Goal: Task Accomplishment & Management: Manage account settings

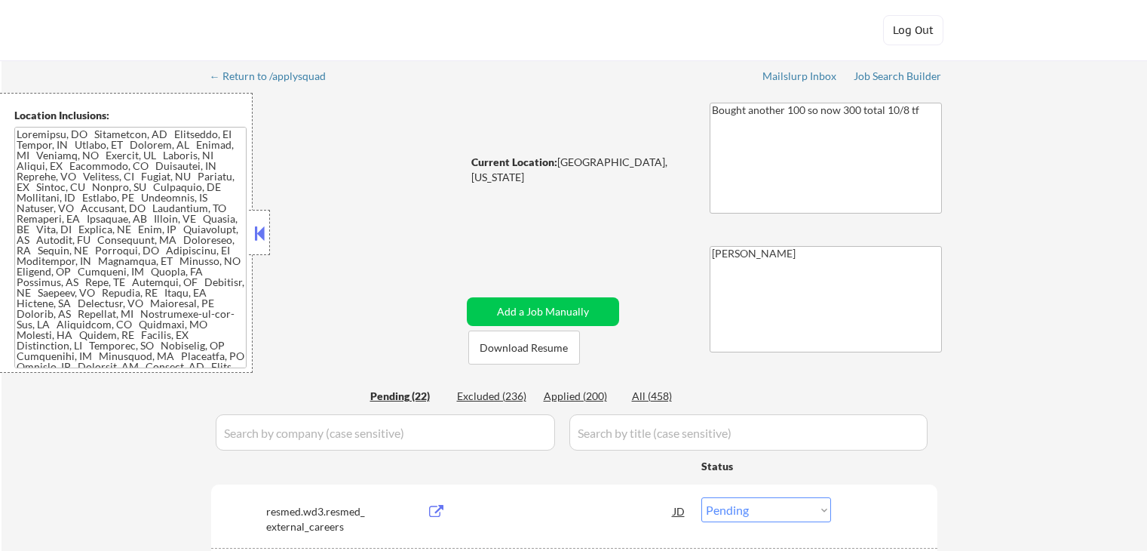
select select ""pending""
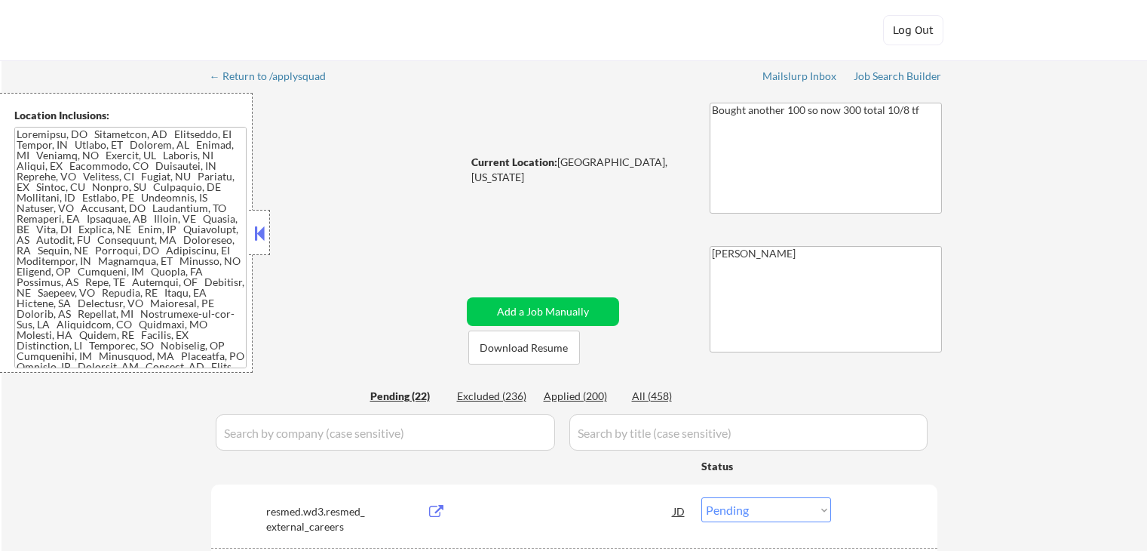
select select ""pending""
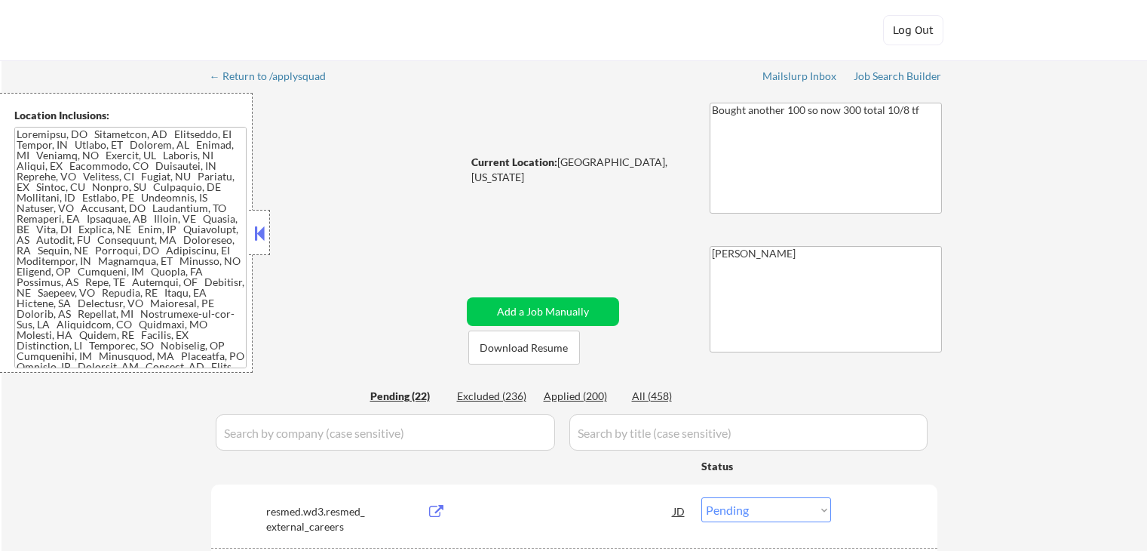
select select ""pending""
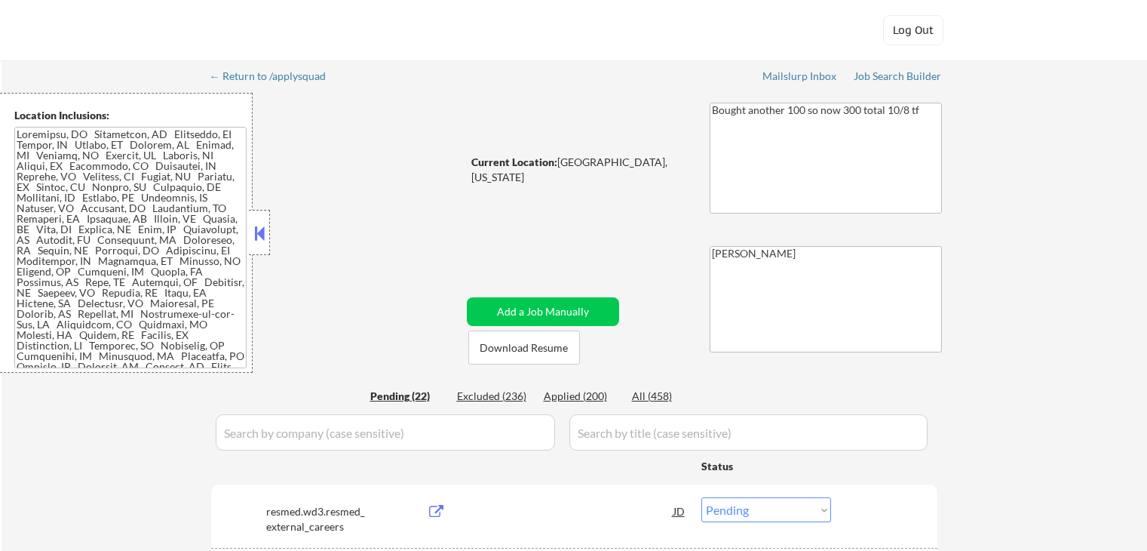
select select ""pending""
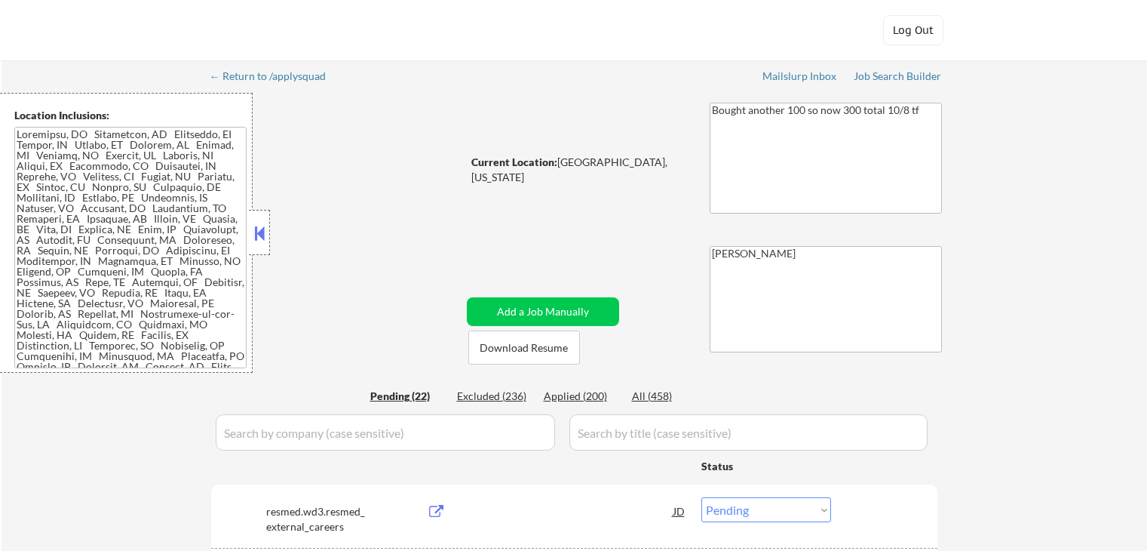
select select ""pending""
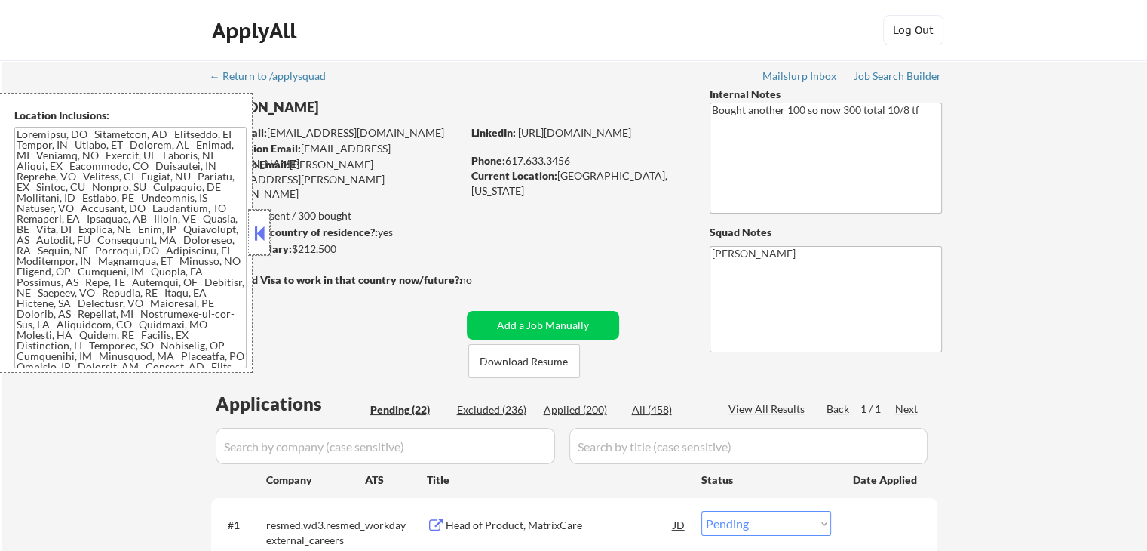
click at [249, 235] on div at bounding box center [259, 232] width 21 height 45
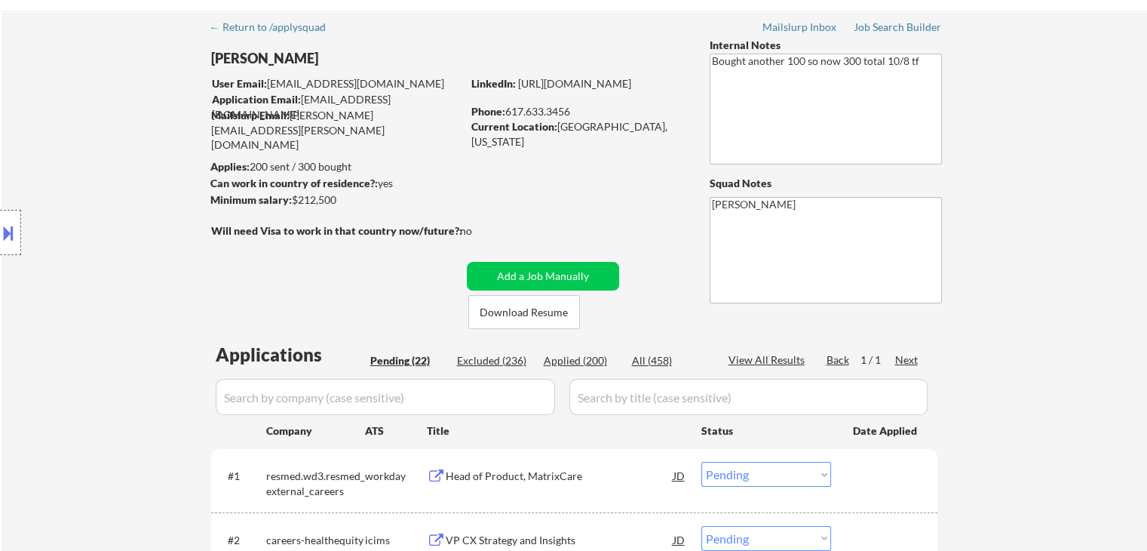
scroll to position [75, 0]
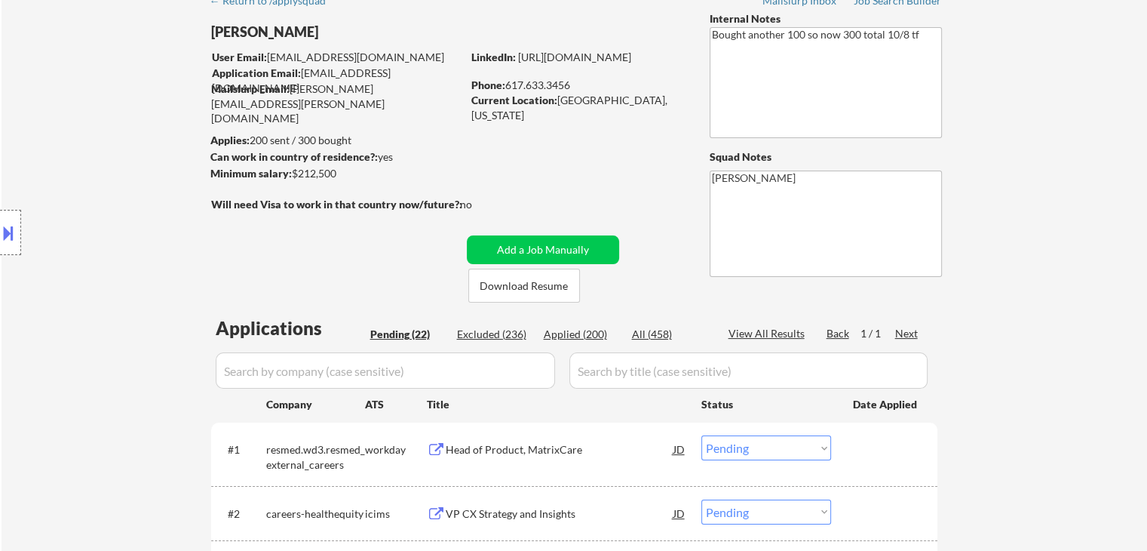
click at [1, 243] on button at bounding box center [8, 232] width 17 height 25
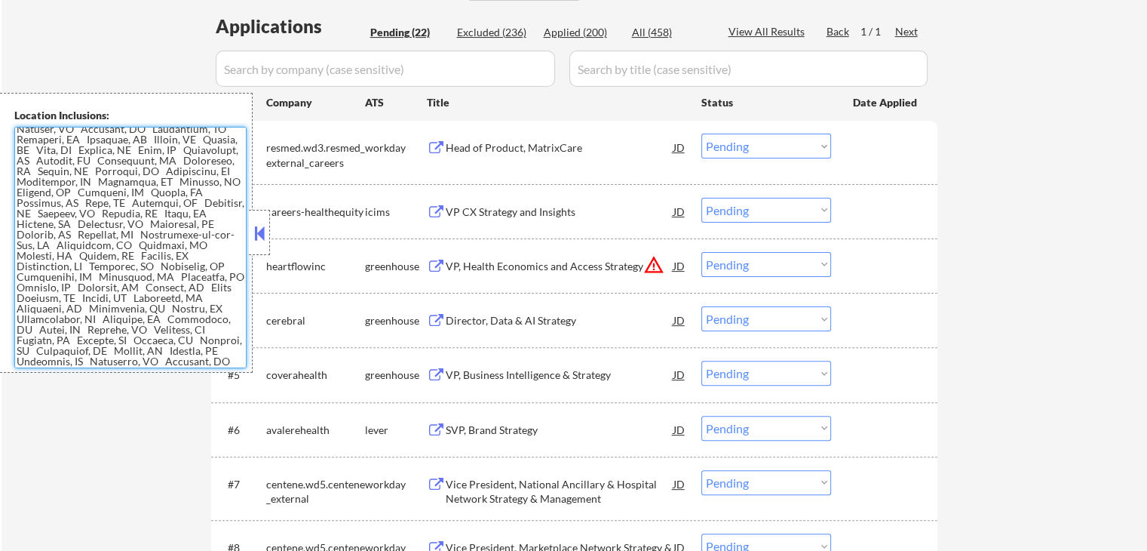
scroll to position [0, 0]
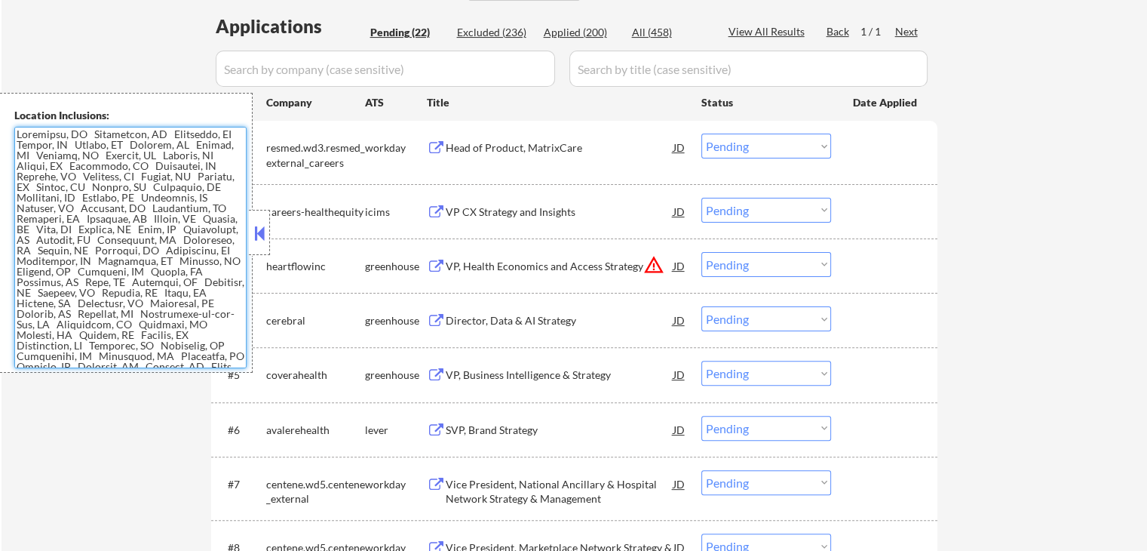
drag, startPoint x: 54, startPoint y: 361, endPoint x: 0, endPoint y: 81, distance: 285.1
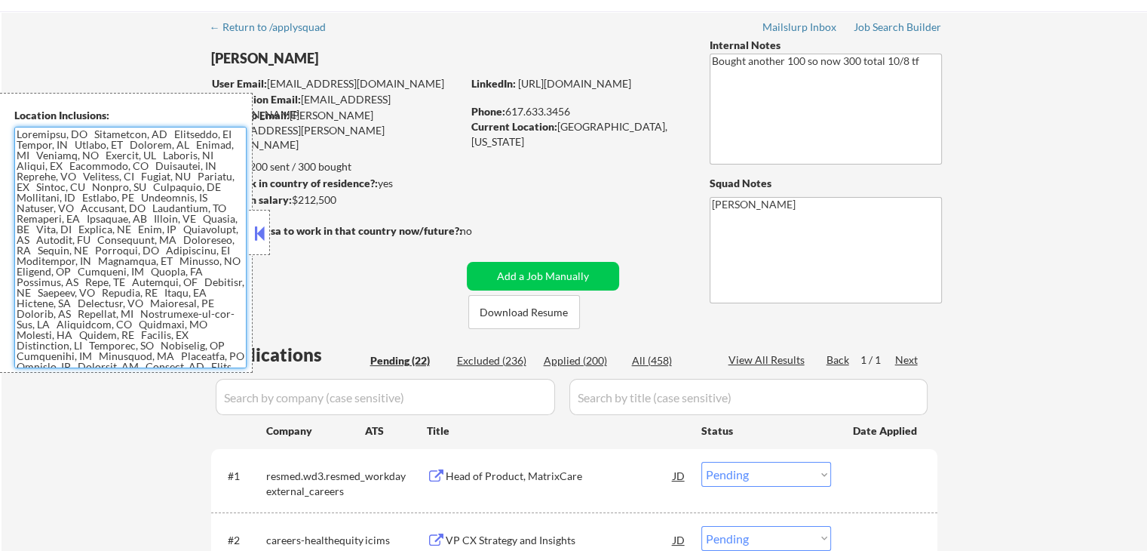
scroll to position [75, 0]
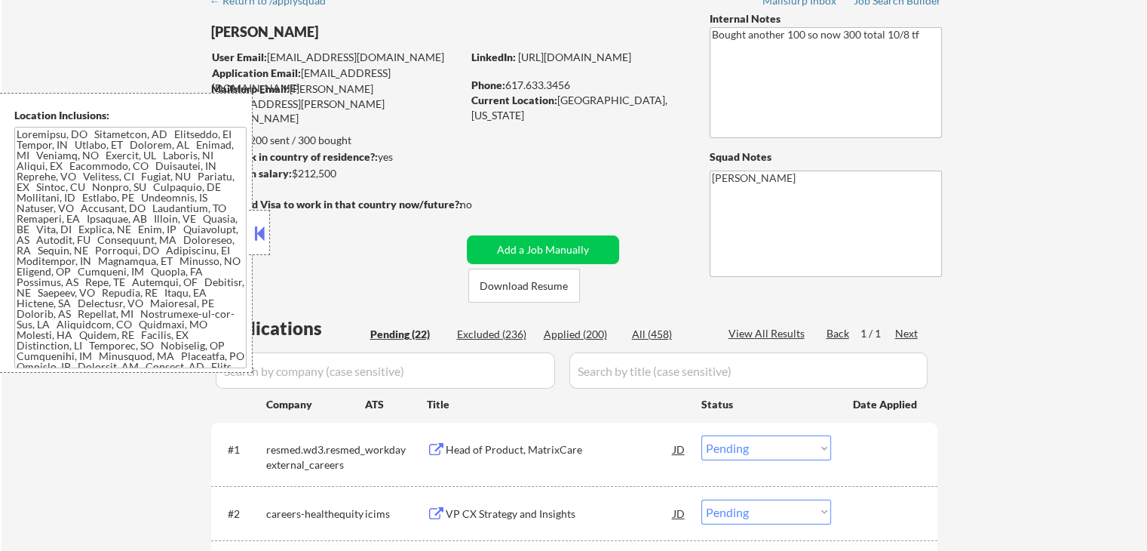
click at [263, 226] on button at bounding box center [259, 233] width 17 height 23
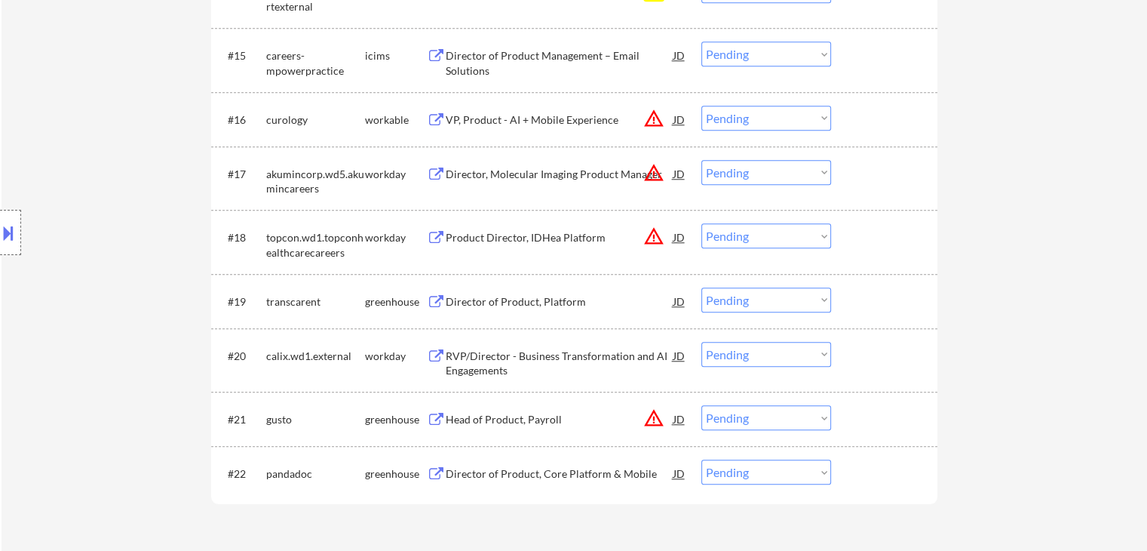
scroll to position [1056, 0]
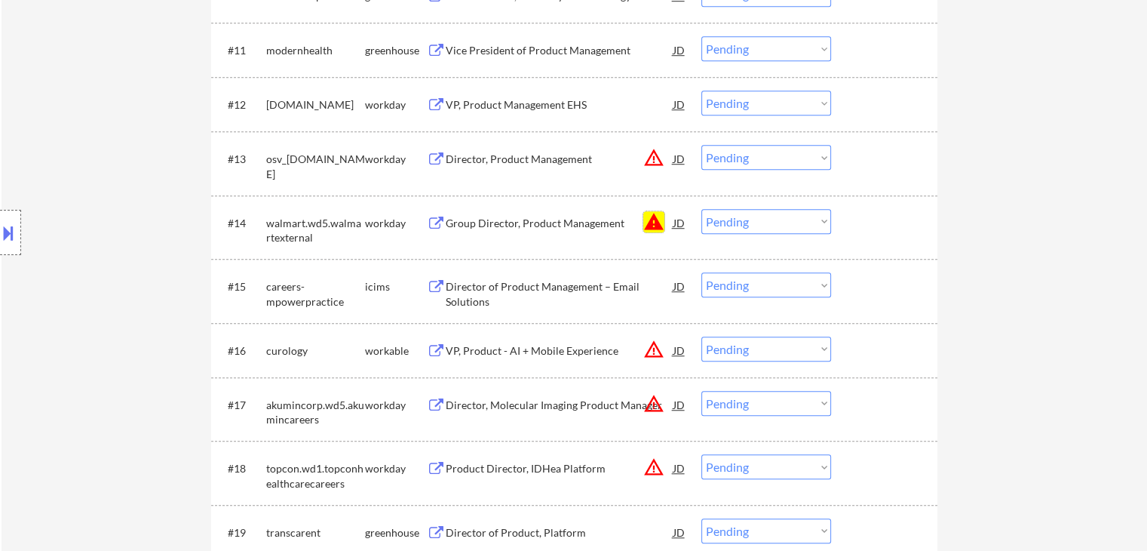
click at [650, 221] on button "warning" at bounding box center [654, 221] width 21 height 21
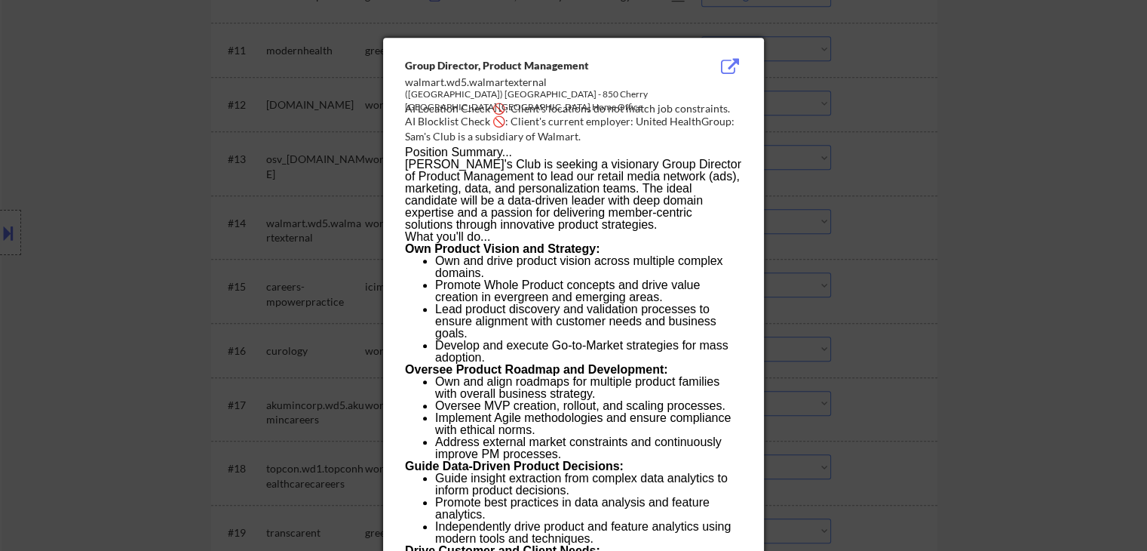
click at [127, 166] on div at bounding box center [573, 275] width 1147 height 551
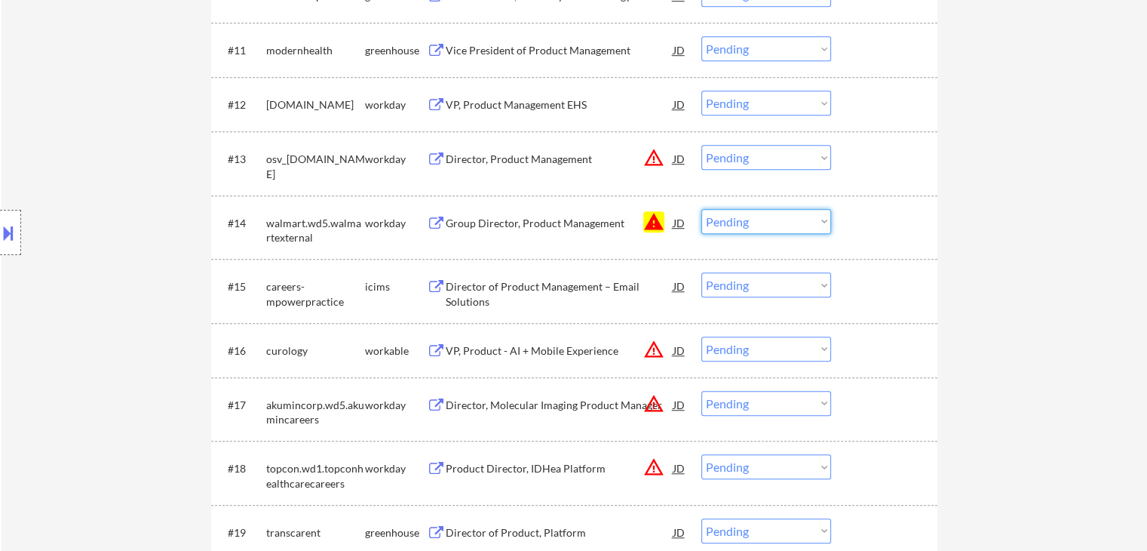
click at [763, 226] on select "Choose an option... Pending Applied Excluded (Questions) Excluded (Expired) Exc…" at bounding box center [767, 221] width 130 height 25
click at [702, 209] on select "Choose an option... Pending Applied Excluded (Questions) Excluded (Expired) Exc…" at bounding box center [767, 221] width 130 height 25
select select ""pending""
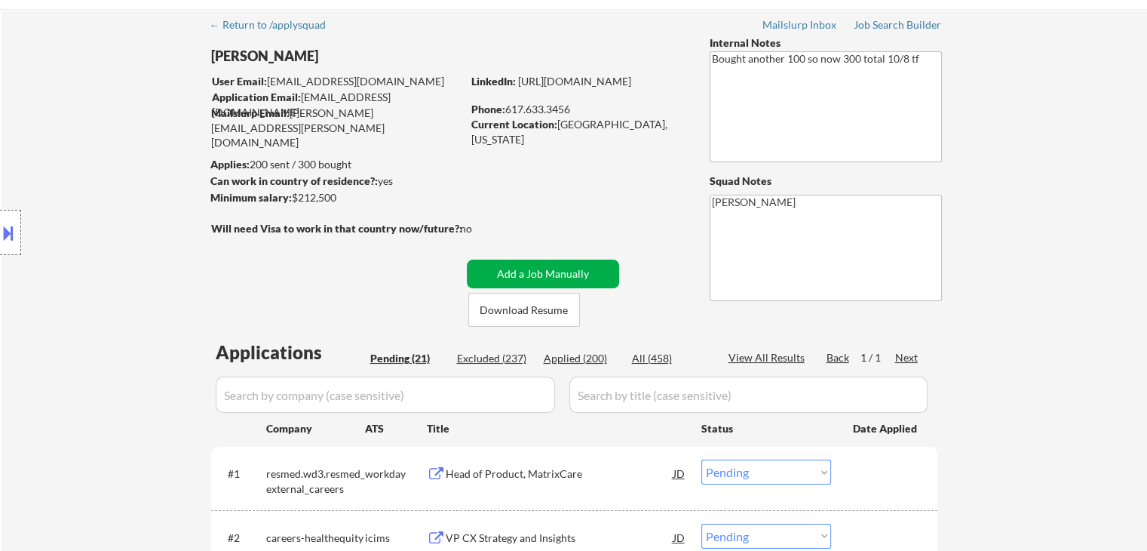
scroll to position [0, 0]
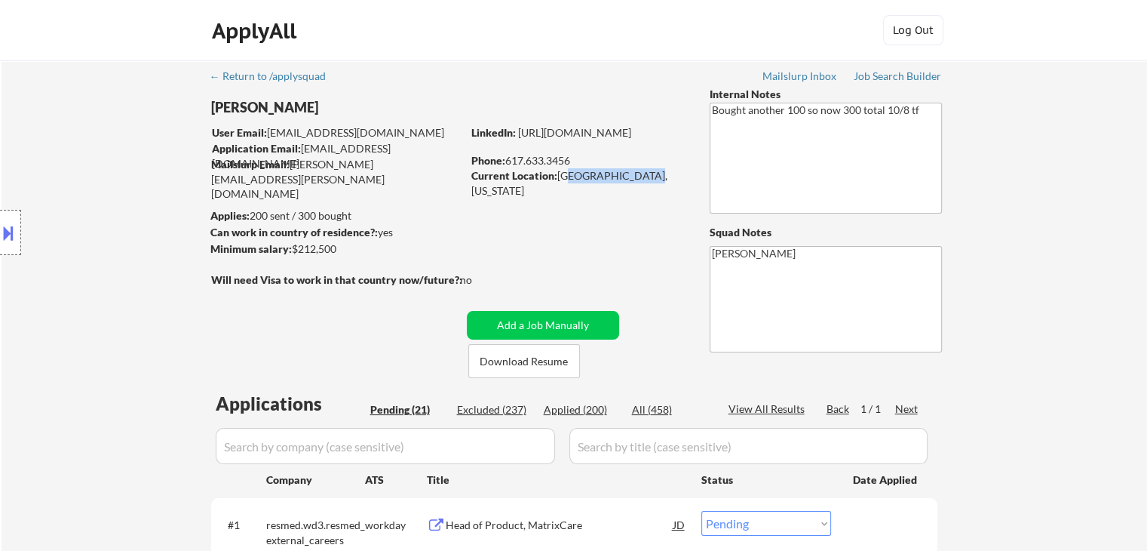
drag, startPoint x: 561, startPoint y: 172, endPoint x: 639, endPoint y: 172, distance: 77.7
click at [639, 172] on div "Current Location: Boston, Massachusetts" at bounding box center [579, 182] width 214 height 29
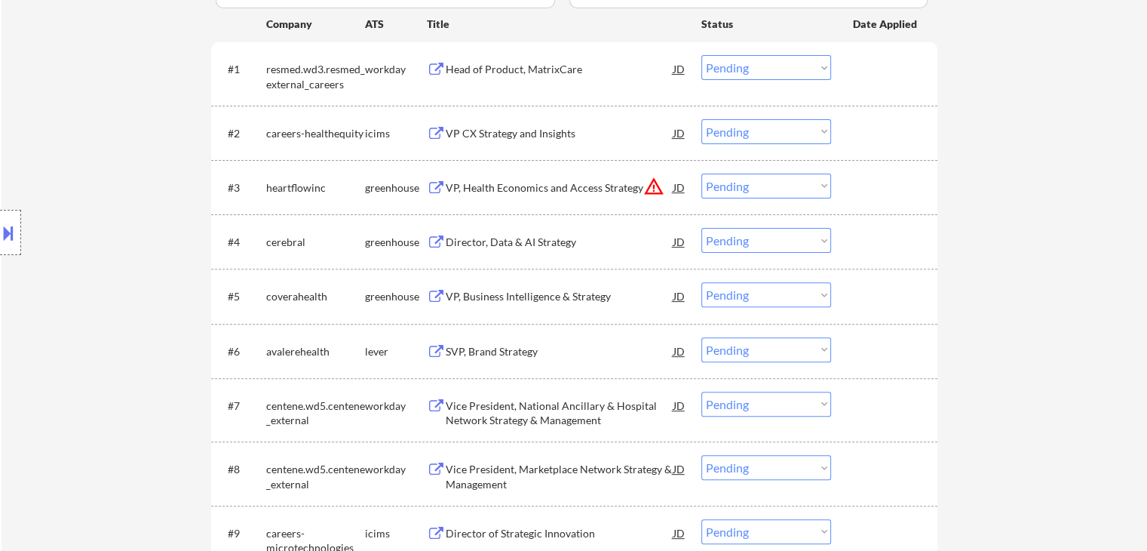
scroll to position [528, 0]
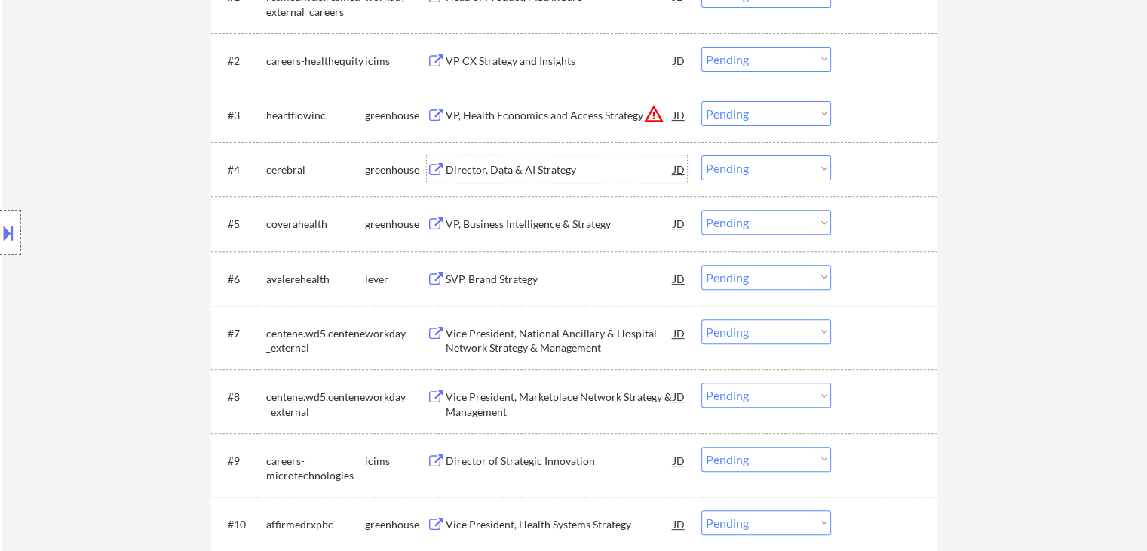
click at [530, 170] on div "Director, Data & AI Strategy" at bounding box center [560, 169] width 228 height 15
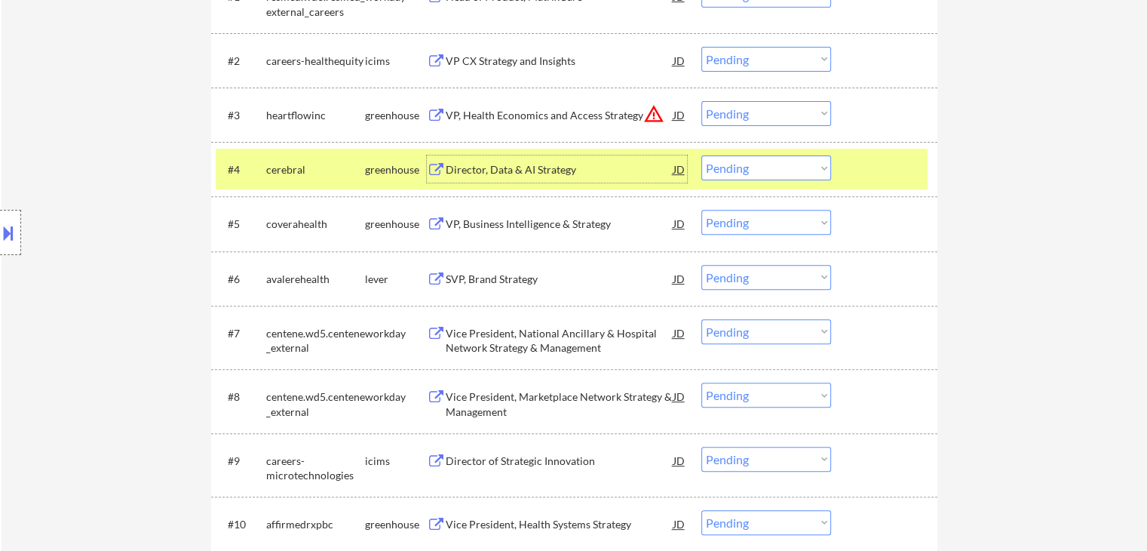
click at [746, 161] on select "Choose an option... Pending Applied Excluded (Questions) Excluded (Expired) Exc…" at bounding box center [767, 167] width 130 height 25
click at [702, 155] on select "Choose an option... Pending Applied Excluded (Questions) Excluded (Expired) Exc…" at bounding box center [767, 167] width 130 height 25
select select ""pending""
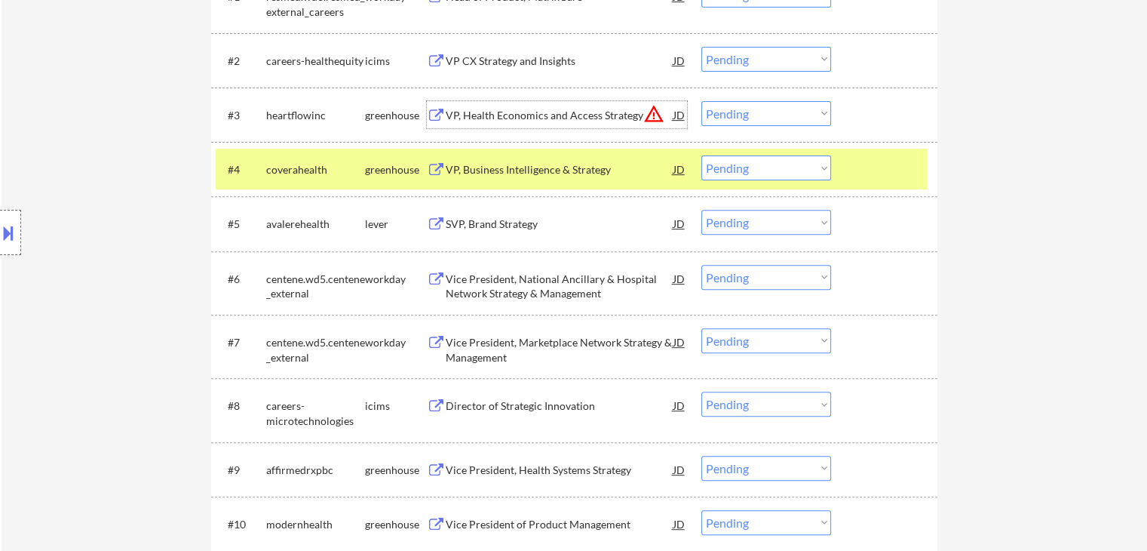
click at [575, 115] on div "VP, Health Economics and Access Strategy" at bounding box center [560, 115] width 228 height 15
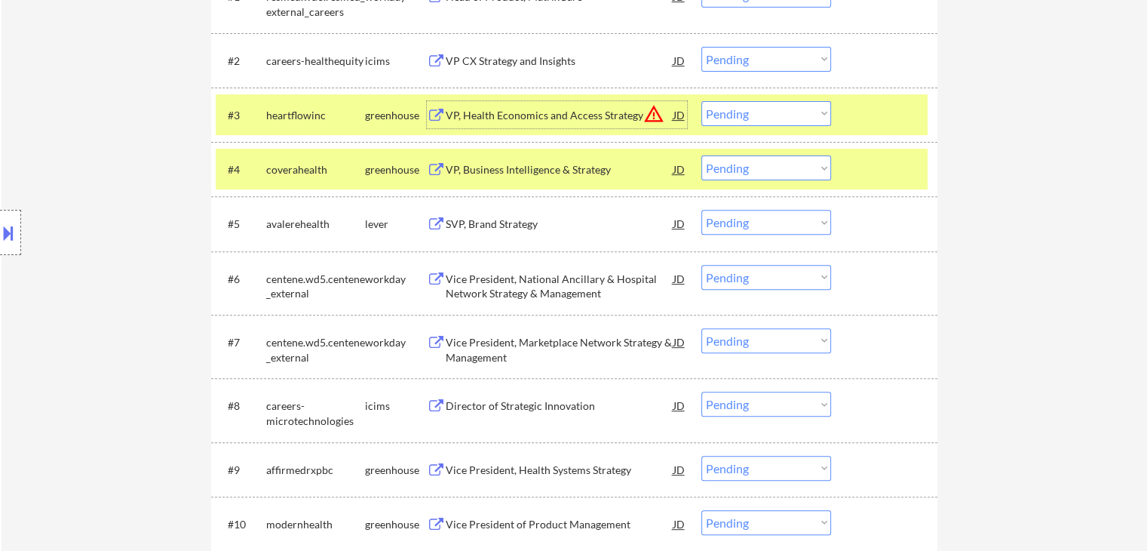
click at [14, 222] on button at bounding box center [8, 232] width 17 height 25
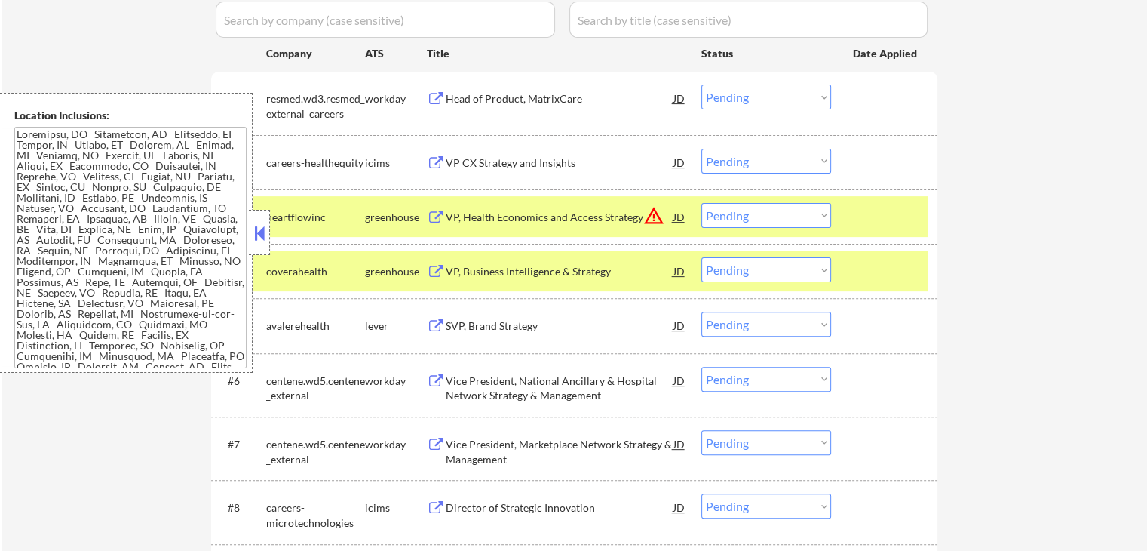
scroll to position [453, 0]
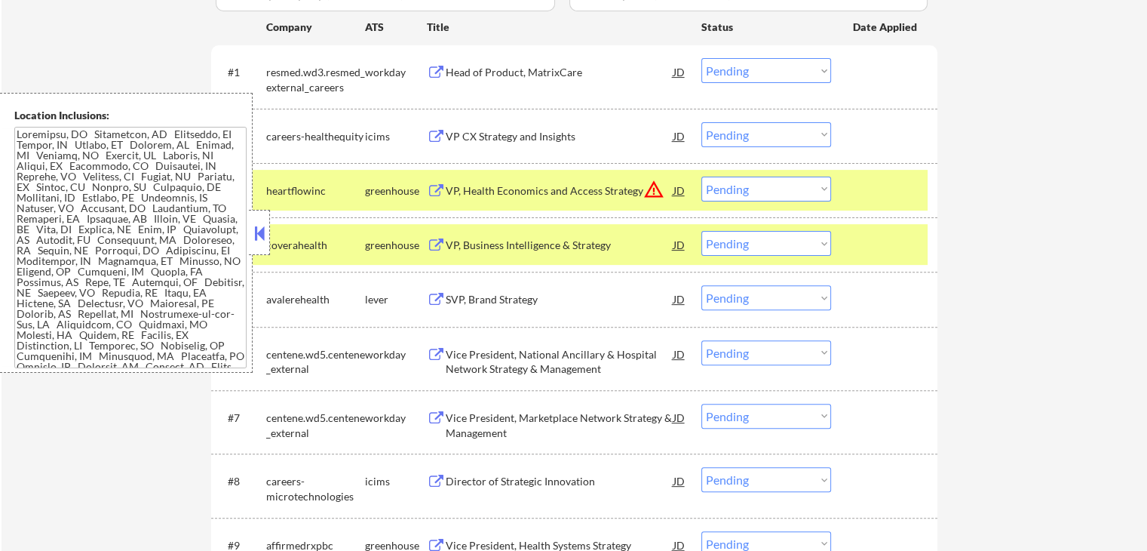
click at [259, 240] on button at bounding box center [259, 233] width 17 height 23
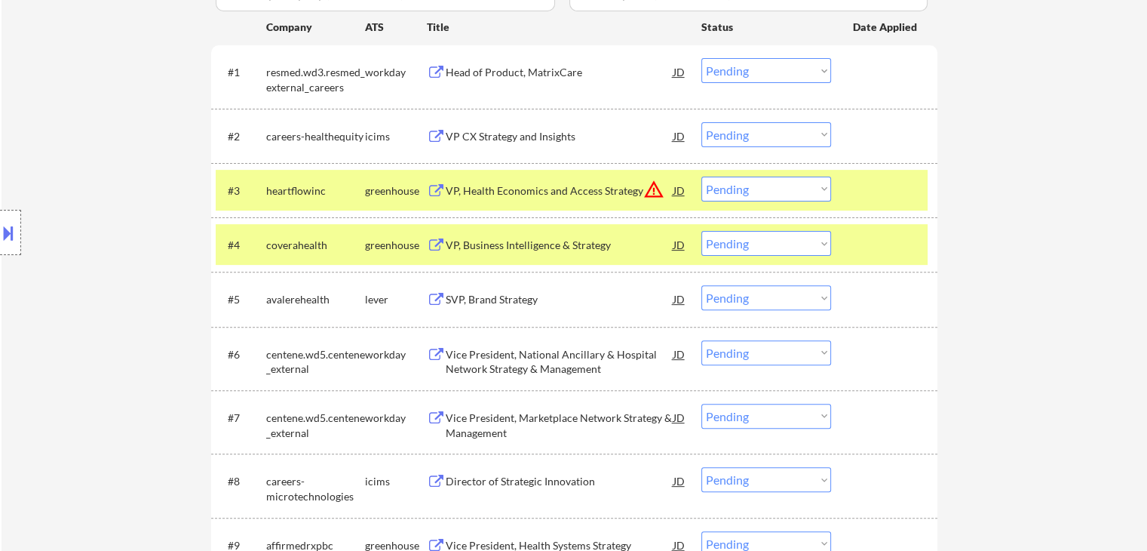
click at [760, 188] on select "Choose an option... Pending Applied Excluded (Questions) Excluded (Expired) Exc…" at bounding box center [767, 189] width 130 height 25
click at [702, 177] on select "Choose an option... Pending Applied Excluded (Questions) Excluded (Expired) Exc…" at bounding box center [767, 189] width 130 height 25
select select ""pending""
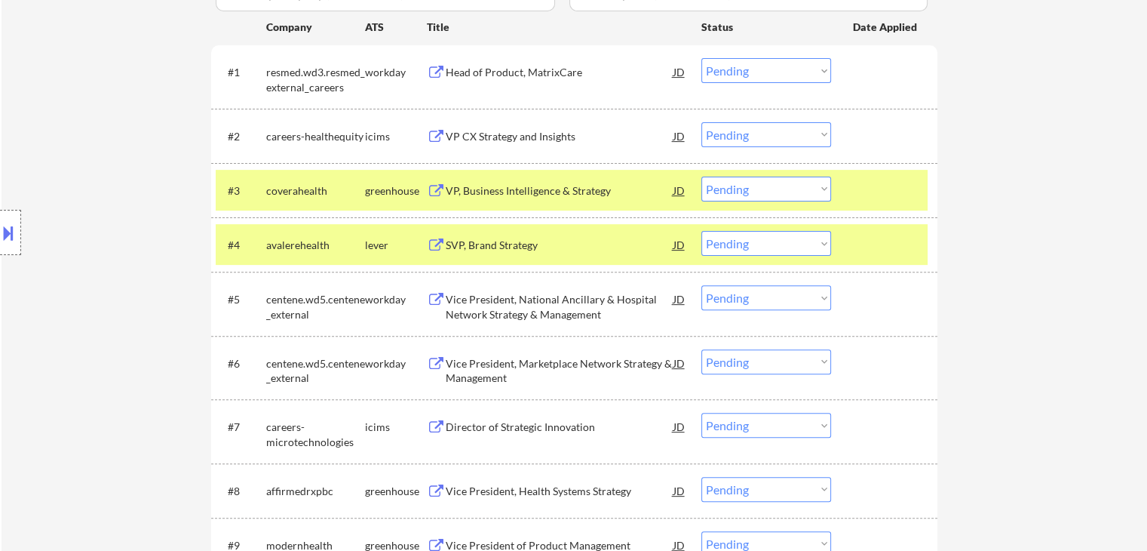
click at [558, 193] on div "VP, Business Intelligence & Strategy" at bounding box center [560, 190] width 228 height 15
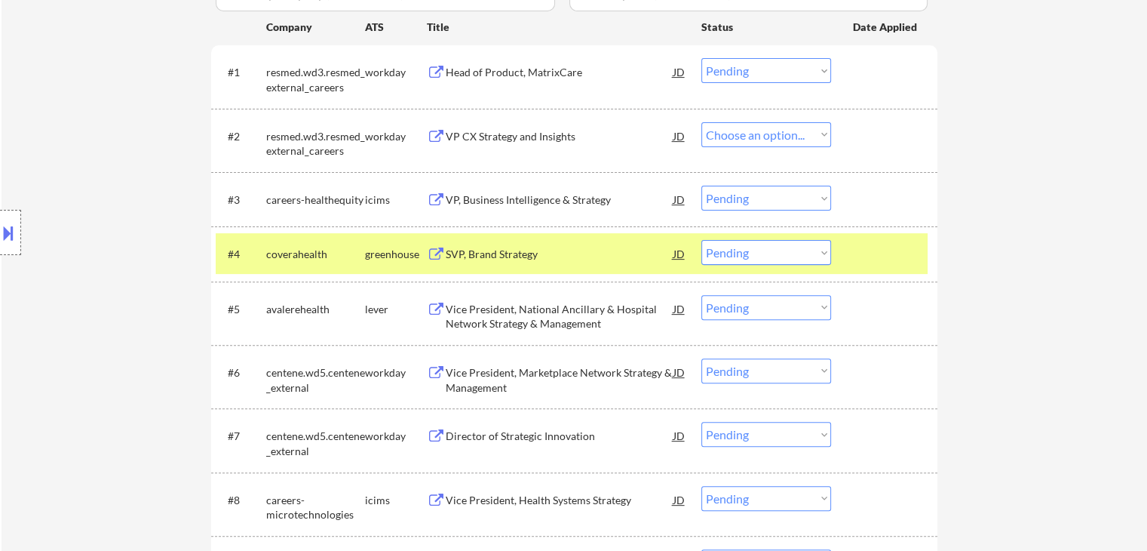
select select ""pending""
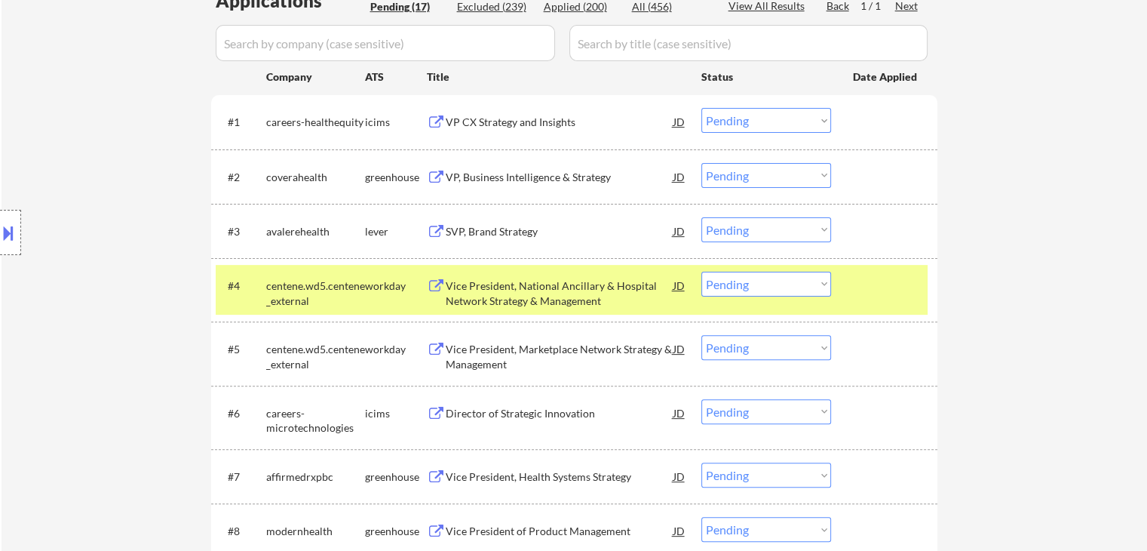
scroll to position [377, 0]
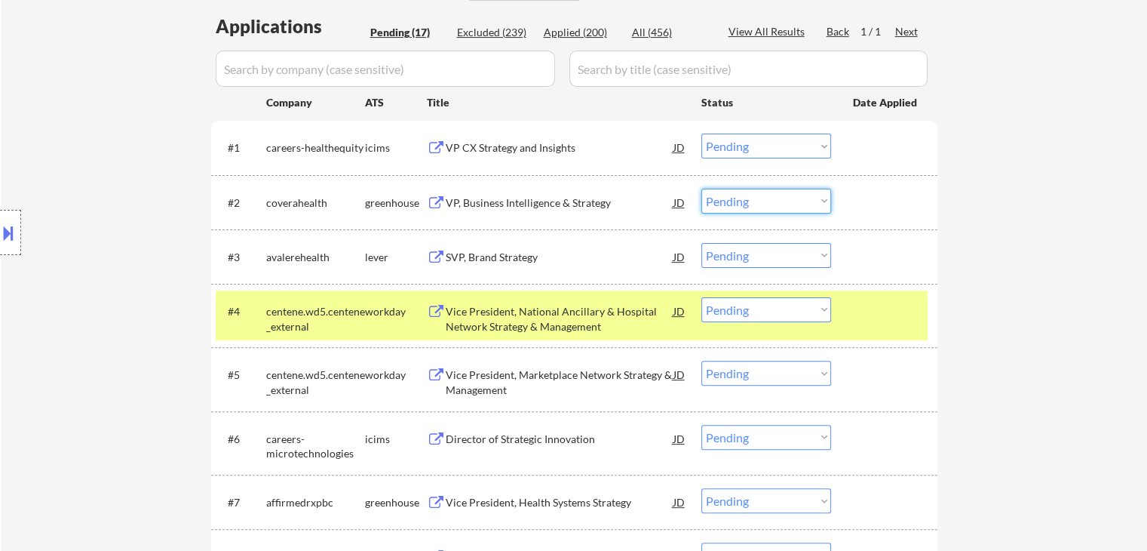
click at [734, 201] on select "Choose an option... Pending Applied Excluded (Questions) Excluded (Expired) Exc…" at bounding box center [767, 201] width 130 height 25
click at [702, 189] on select "Choose an option... Pending Applied Excluded (Questions) Excluded (Expired) Exc…" at bounding box center [767, 201] width 130 height 25
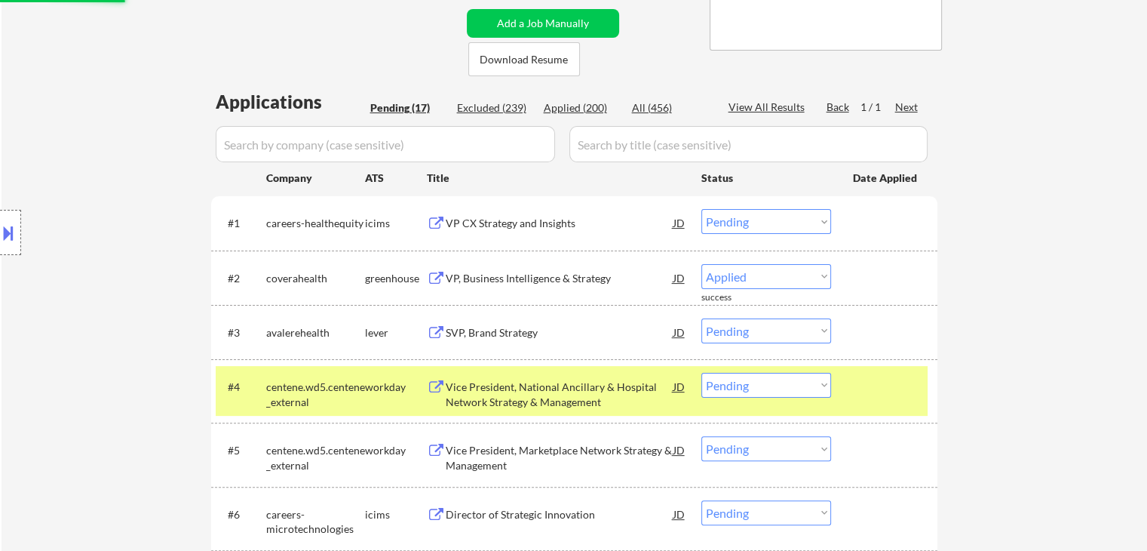
select select ""pending""
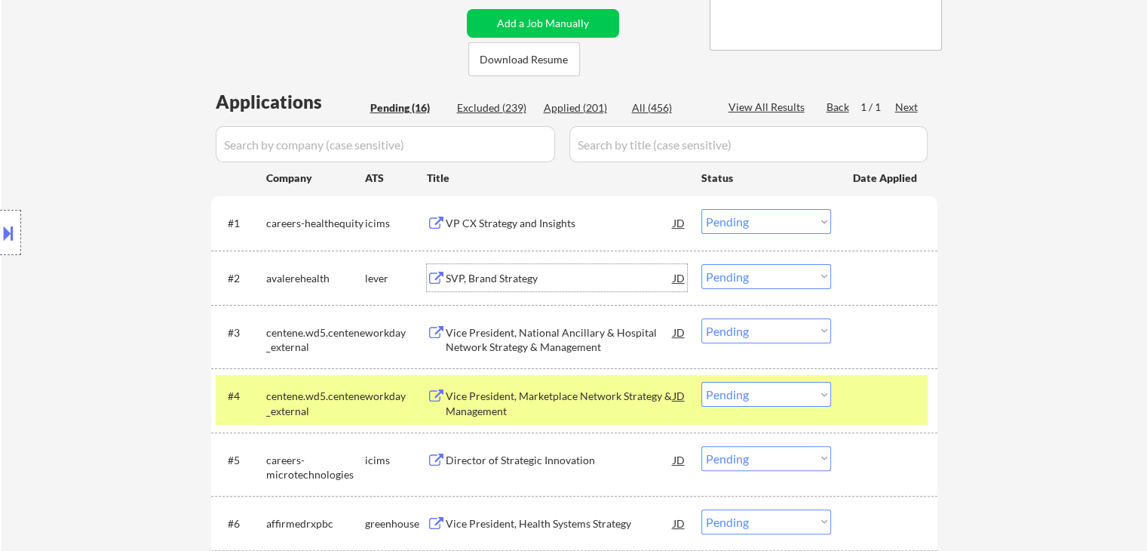
click at [481, 264] on div "SVP, Brand Strategy" at bounding box center [560, 277] width 228 height 27
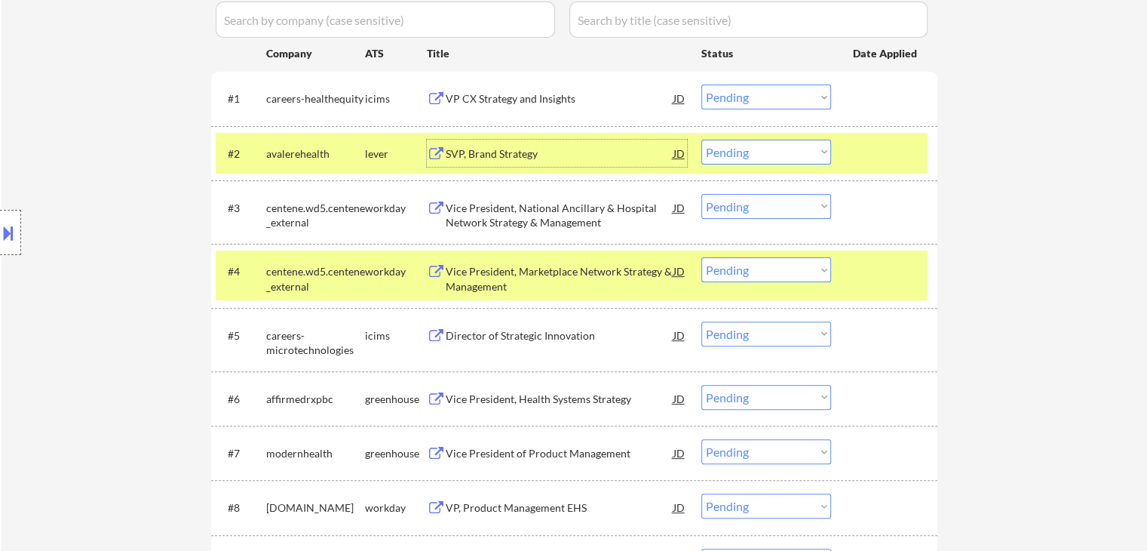
scroll to position [453, 0]
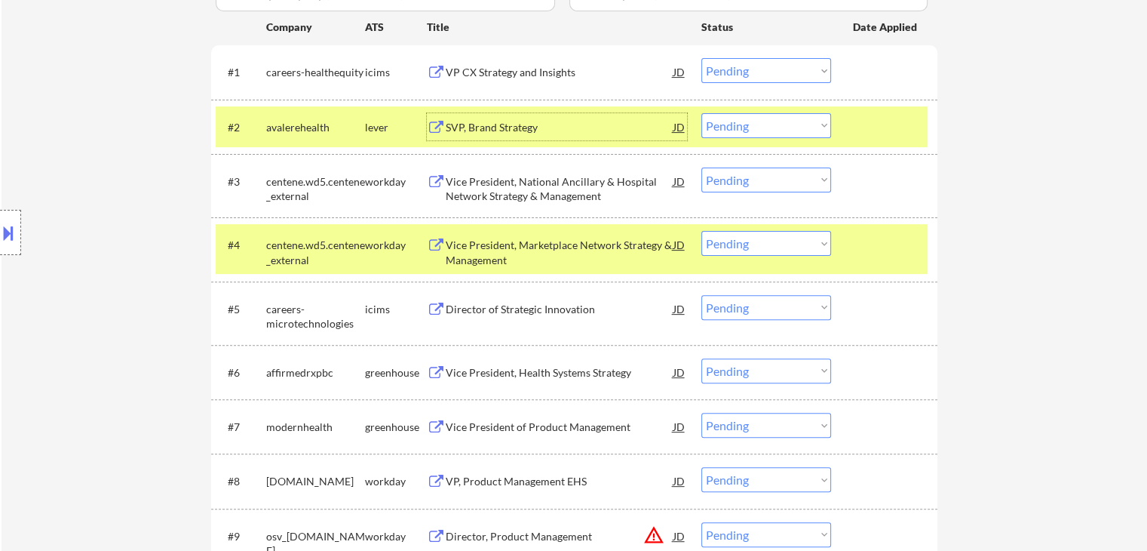
click at [505, 372] on div "Vice President, Health Systems Strategy" at bounding box center [560, 372] width 228 height 15
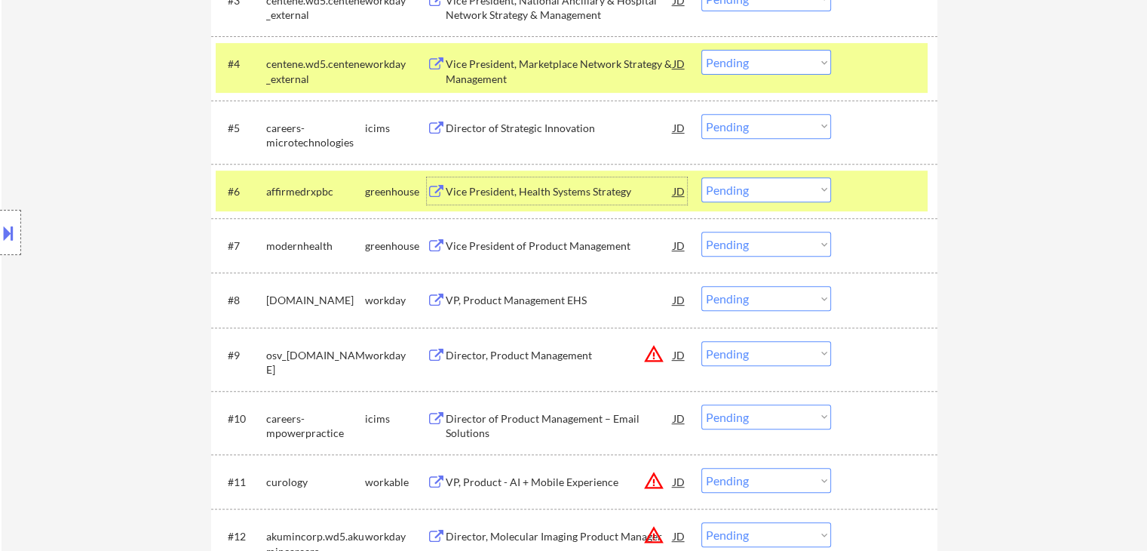
scroll to position [679, 0]
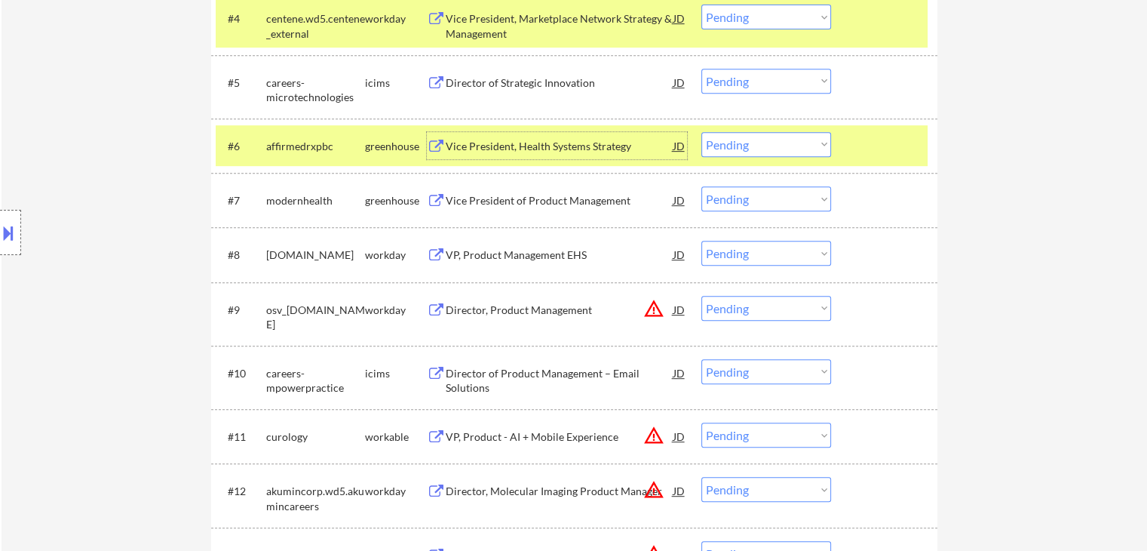
click at [759, 146] on select "Choose an option... Pending Applied Excluded (Questions) Excluded (Expired) Exc…" at bounding box center [767, 144] width 130 height 25
click at [702, 132] on select "Choose an option... Pending Applied Excluded (Questions) Excluded (Expired) Exc…" at bounding box center [767, 144] width 130 height 25
select select ""pending""
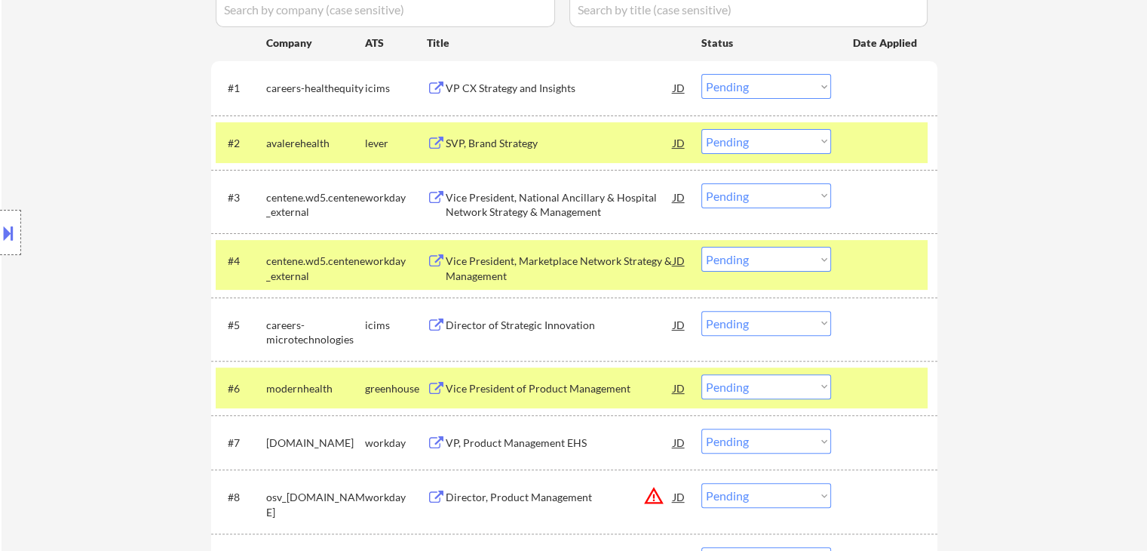
scroll to position [453, 0]
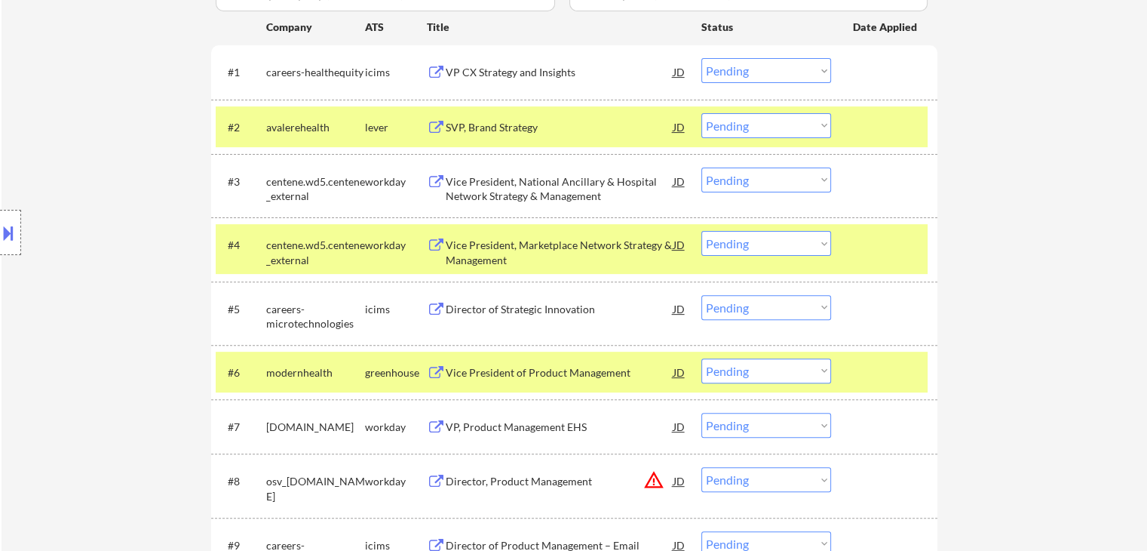
click at [766, 124] on select "Choose an option... Pending Applied Excluded (Questions) Excluded (Expired) Exc…" at bounding box center [767, 125] width 130 height 25
click at [702, 113] on select "Choose an option... Pending Applied Excluded (Questions) Excluded (Expired) Exc…" at bounding box center [767, 125] width 130 height 25
select select ""pending""
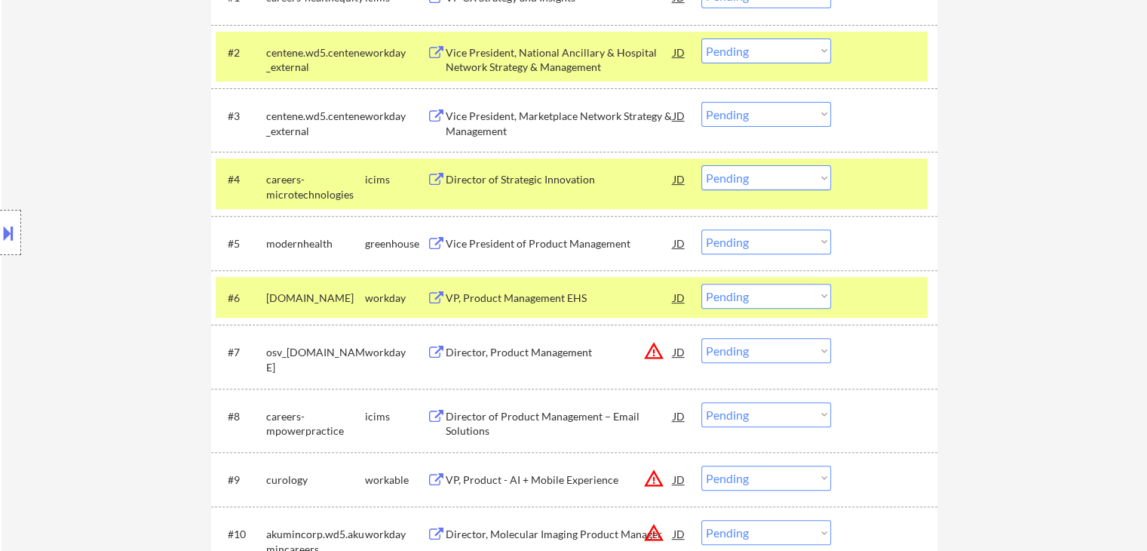
scroll to position [528, 0]
click at [596, 242] on div "Vice President of Product Management" at bounding box center [560, 242] width 228 height 15
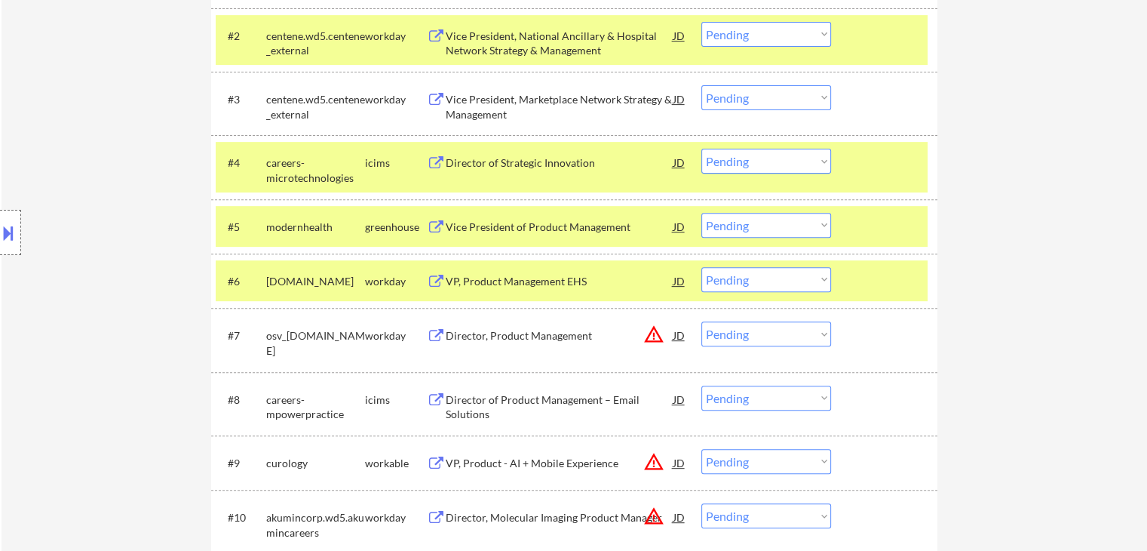
scroll to position [570, 0]
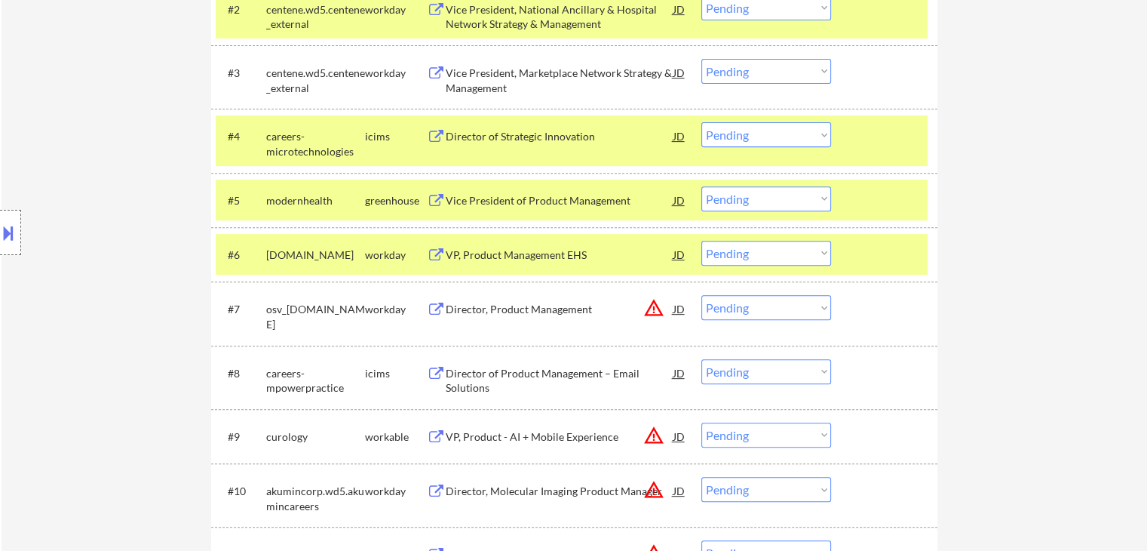
click at [768, 204] on select "Choose an option... Pending Applied Excluded (Questions) Excluded (Expired) Exc…" at bounding box center [767, 198] width 130 height 25
click at [702, 186] on select "Choose an option... Pending Applied Excluded (Questions) Excluded (Expired) Exc…" at bounding box center [767, 198] width 130 height 25
select select ""pending""
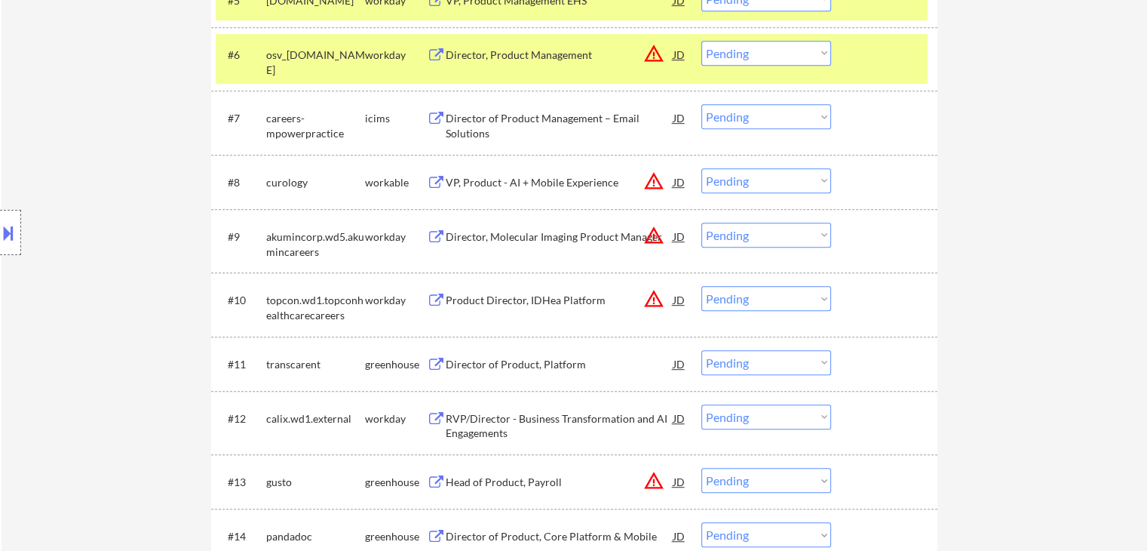
scroll to position [797, 0]
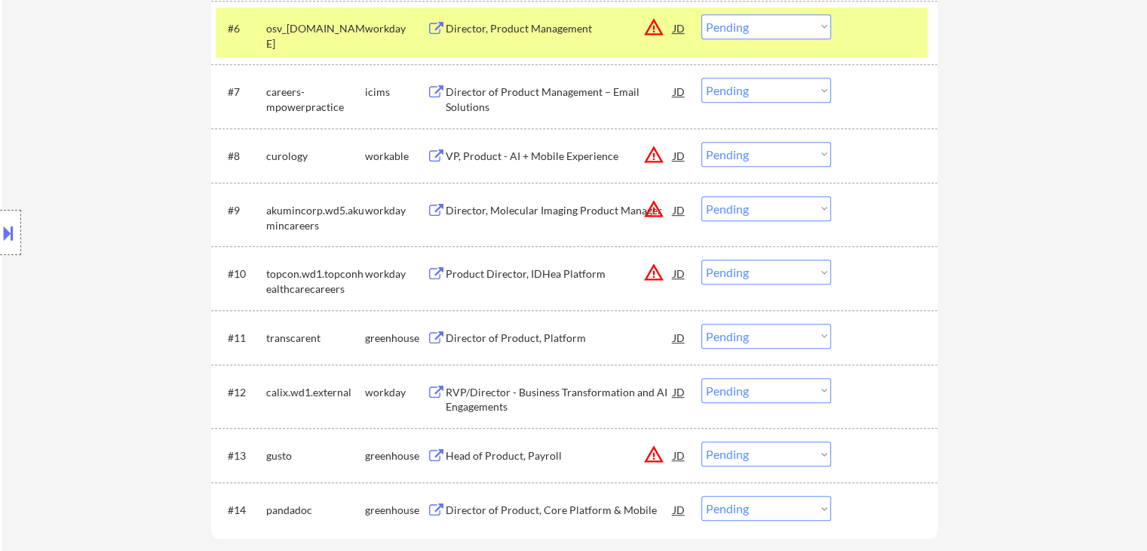
click at [585, 152] on div "VP, Product - AI + Mobile Experience" at bounding box center [560, 156] width 228 height 15
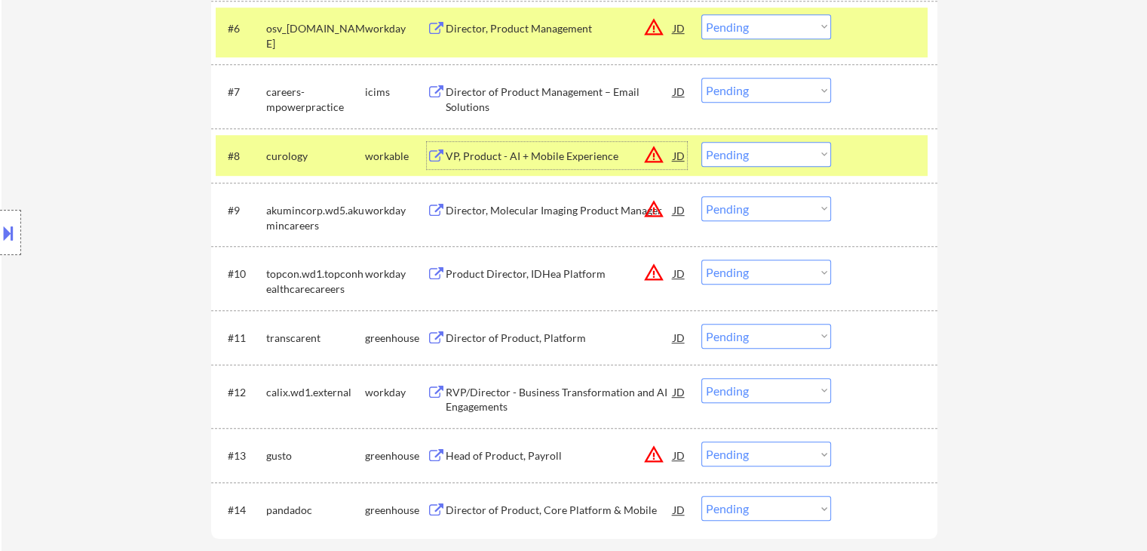
click at [656, 149] on button "warning_amber" at bounding box center [654, 154] width 21 height 21
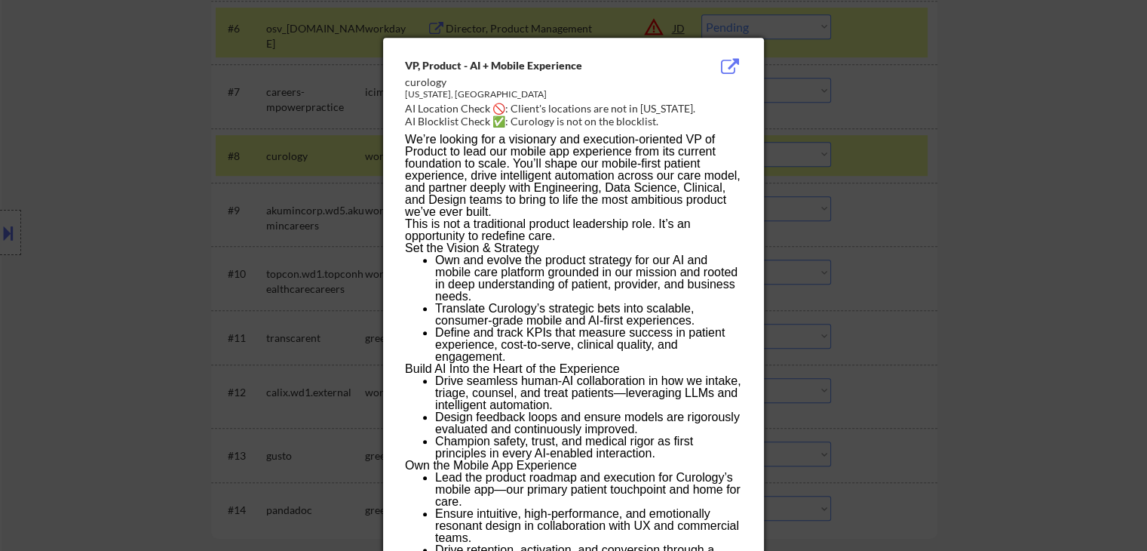
click at [55, 173] on div at bounding box center [573, 275] width 1147 height 551
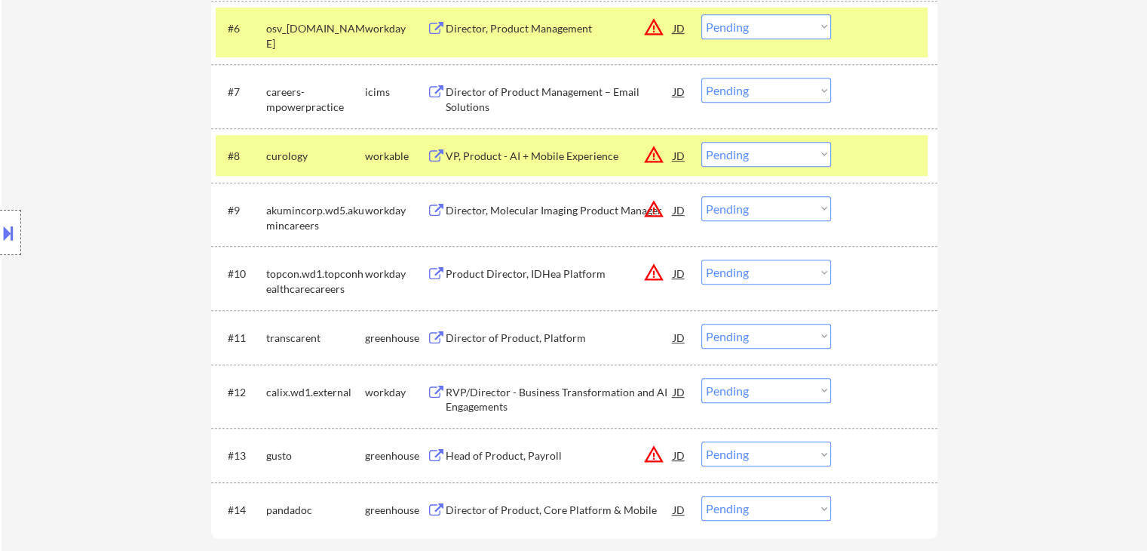
click at [741, 159] on select "Choose an option... Pending Applied Excluded (Questions) Excluded (Expired) Exc…" at bounding box center [767, 154] width 130 height 25
click at [702, 142] on select "Choose an option... Pending Applied Excluded (Questions) Excluded (Expired) Exc…" at bounding box center [767, 154] width 130 height 25
select select ""pending""
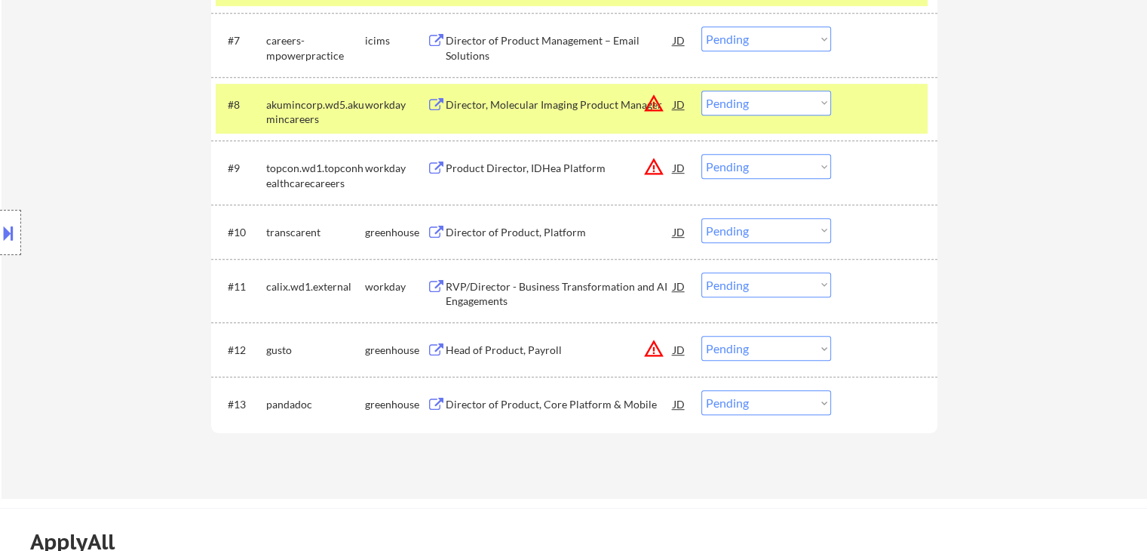
scroll to position [872, 0]
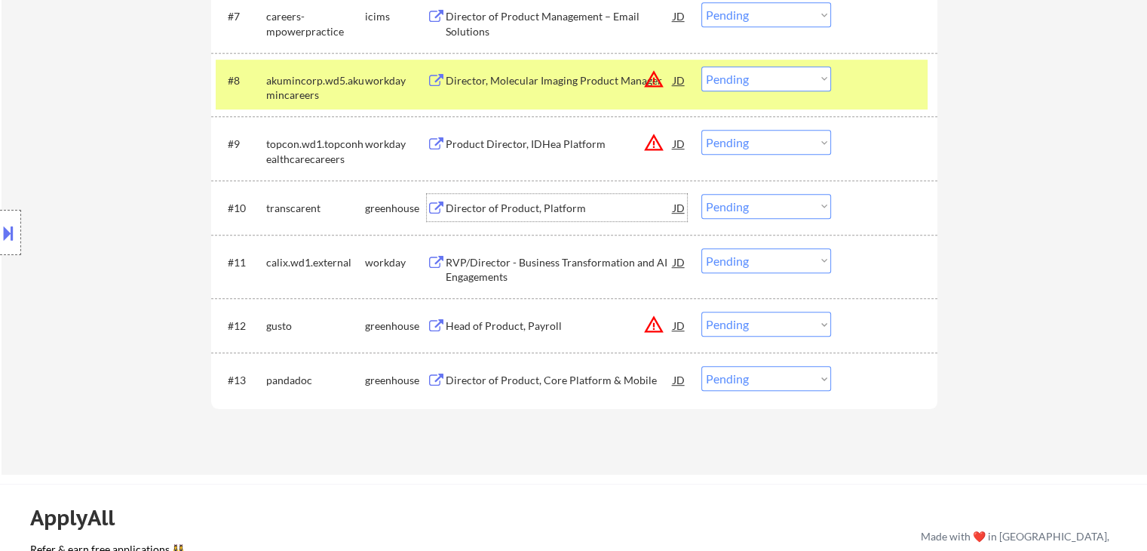
click at [540, 209] on div "Director of Product, Platform" at bounding box center [560, 208] width 228 height 15
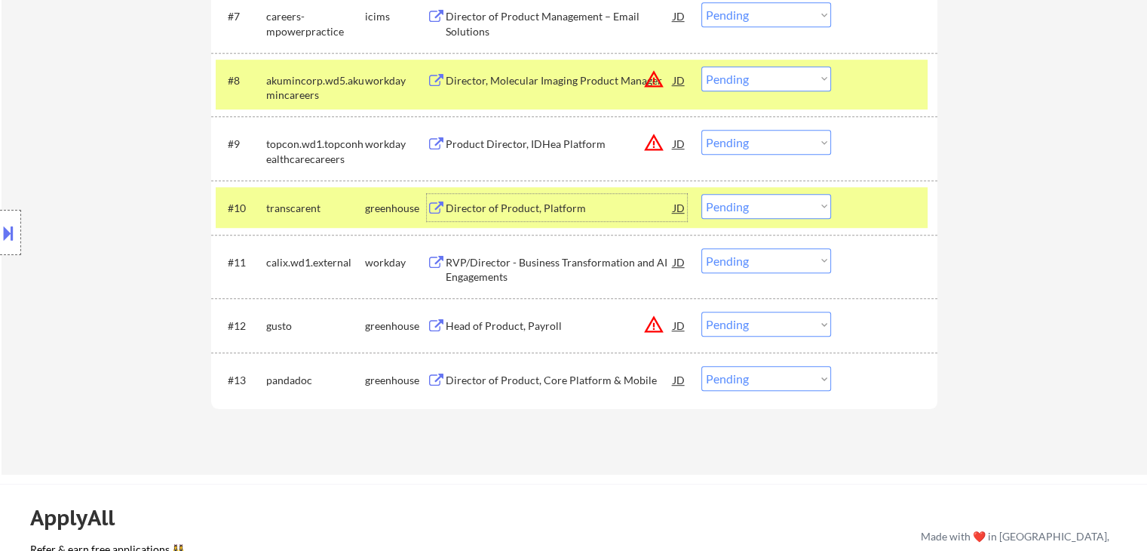
click at [736, 203] on select "Choose an option... Pending Applied Excluded (Questions) Excluded (Expired) Exc…" at bounding box center [767, 206] width 130 height 25
click at [702, 194] on select "Choose an option... Pending Applied Excluded (Questions) Excluded (Expired) Exc…" at bounding box center [767, 206] width 130 height 25
select select ""pending""
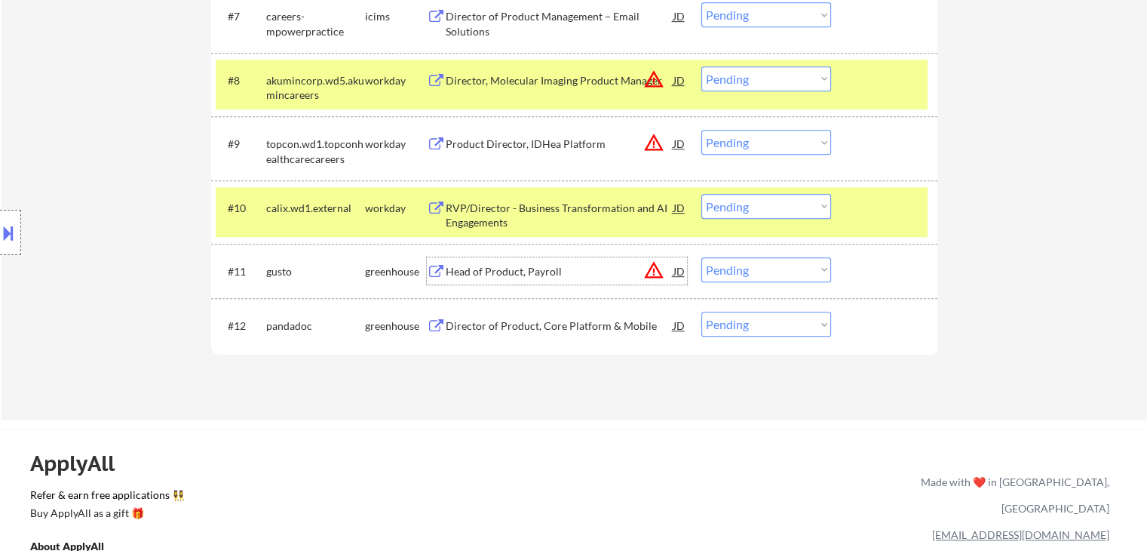
click at [528, 259] on div "Head of Product, Payroll" at bounding box center [560, 270] width 228 height 27
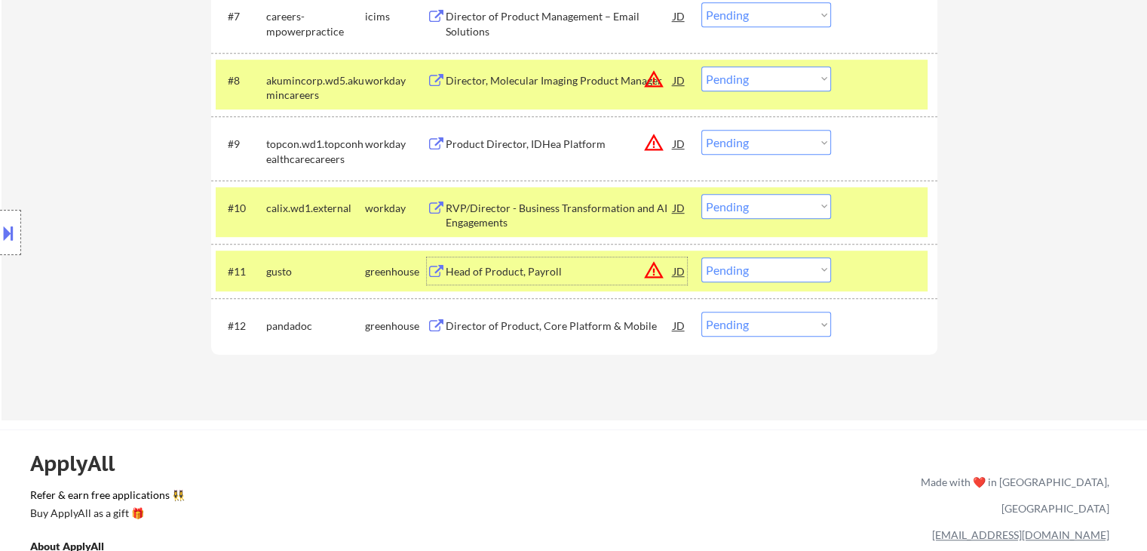
click at [0, 241] on button at bounding box center [8, 232] width 17 height 25
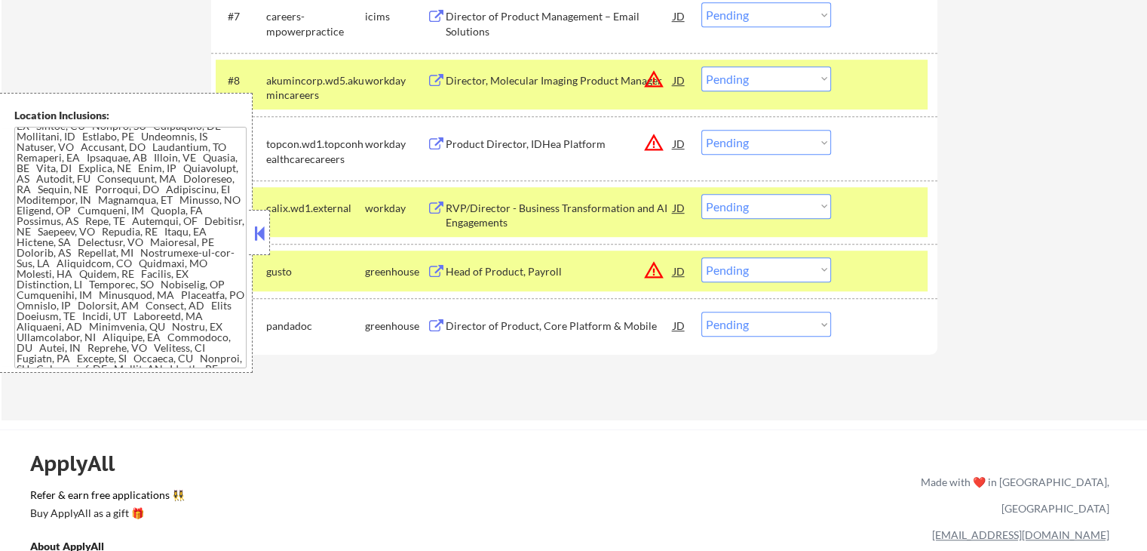
scroll to position [0, 0]
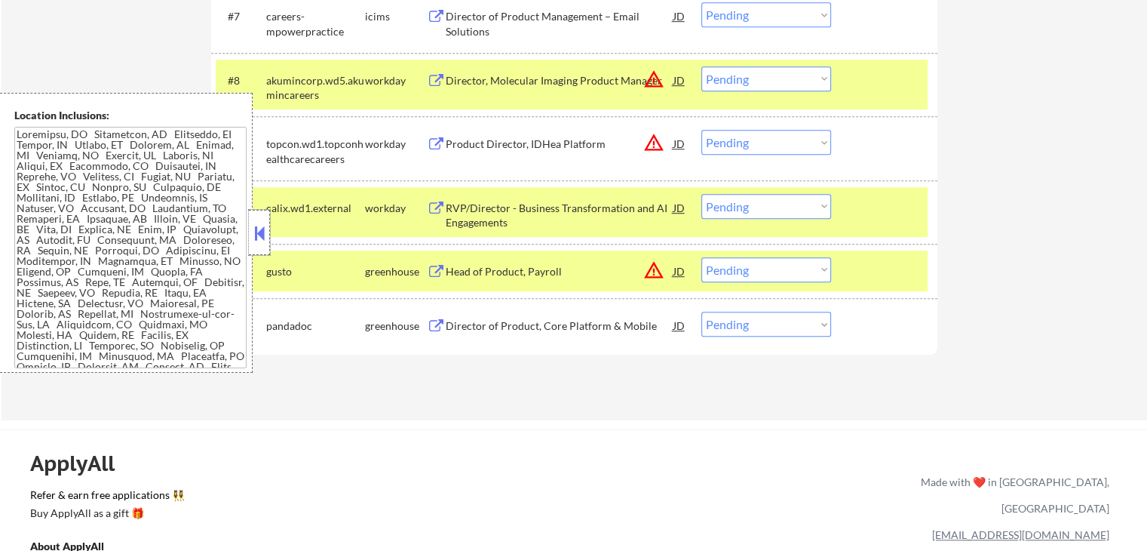
click at [268, 239] on div at bounding box center [259, 232] width 21 height 45
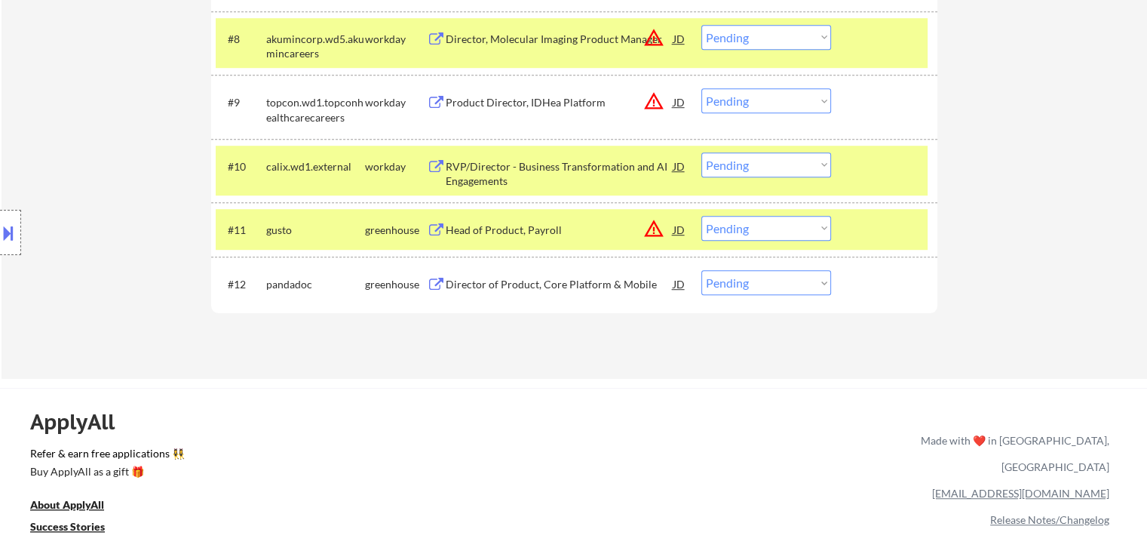
scroll to position [948, 0]
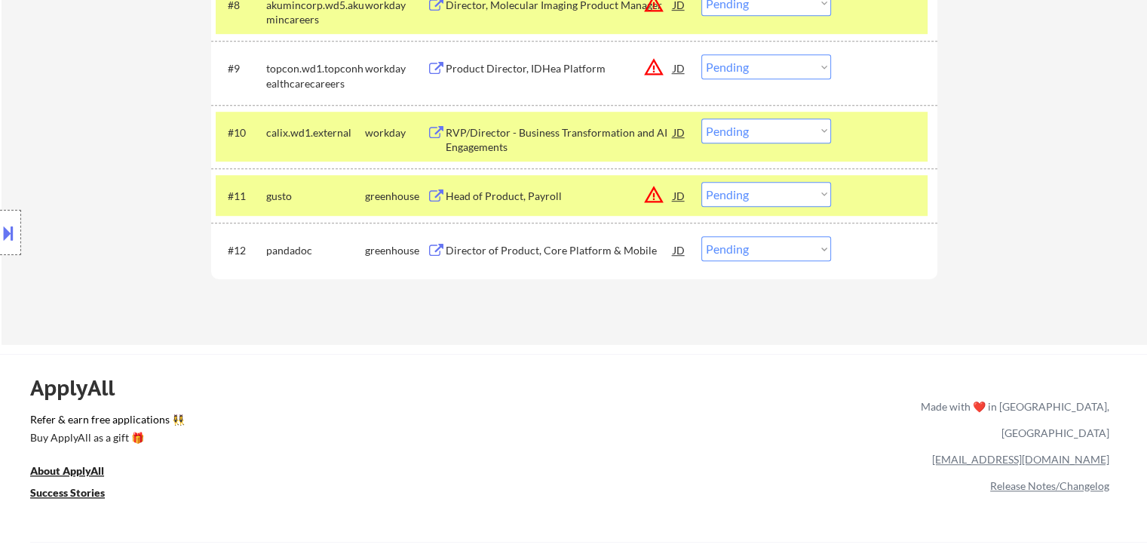
click at [733, 197] on select "Choose an option... Pending Applied Excluded (Questions) Excluded (Expired) Exc…" at bounding box center [767, 194] width 130 height 25
click at [702, 182] on select "Choose an option... Pending Applied Excluded (Questions) Excluded (Expired) Exc…" at bounding box center [767, 194] width 130 height 25
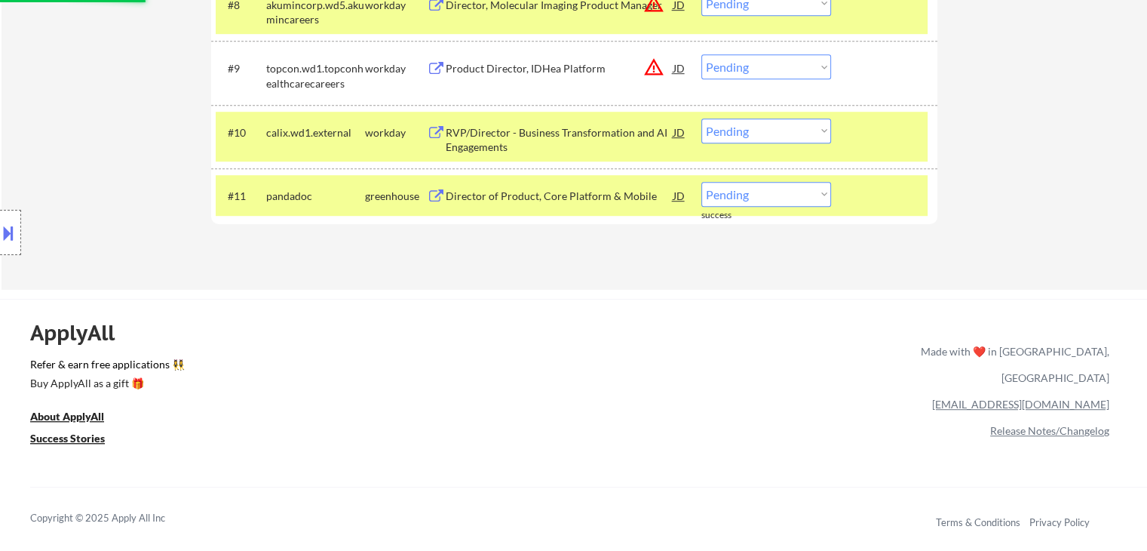
click at [570, 200] on div "Director of Product, Core Platform & Mobile" at bounding box center [560, 196] width 228 height 15
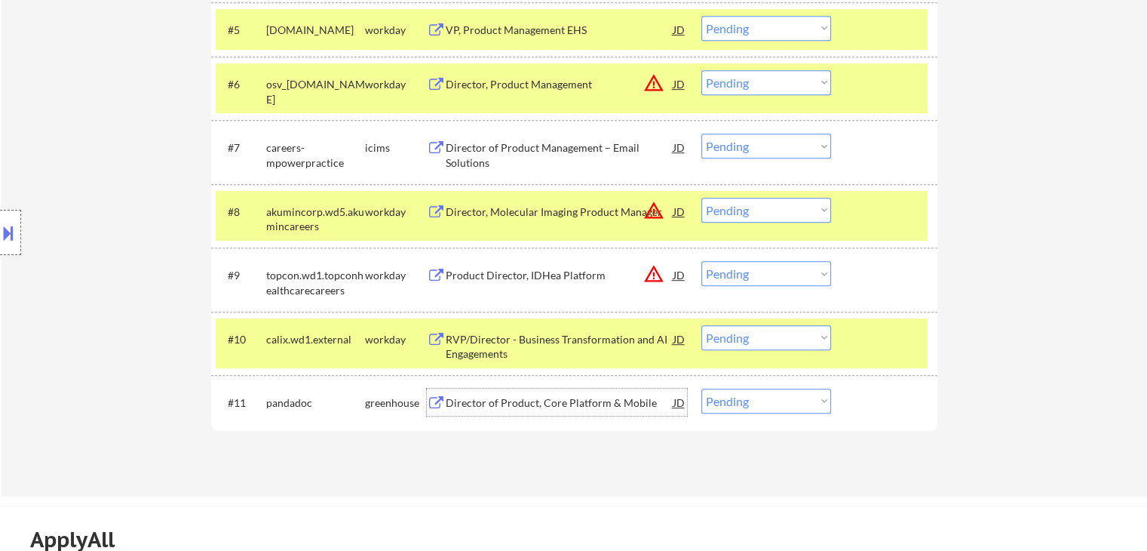
scroll to position [830, 0]
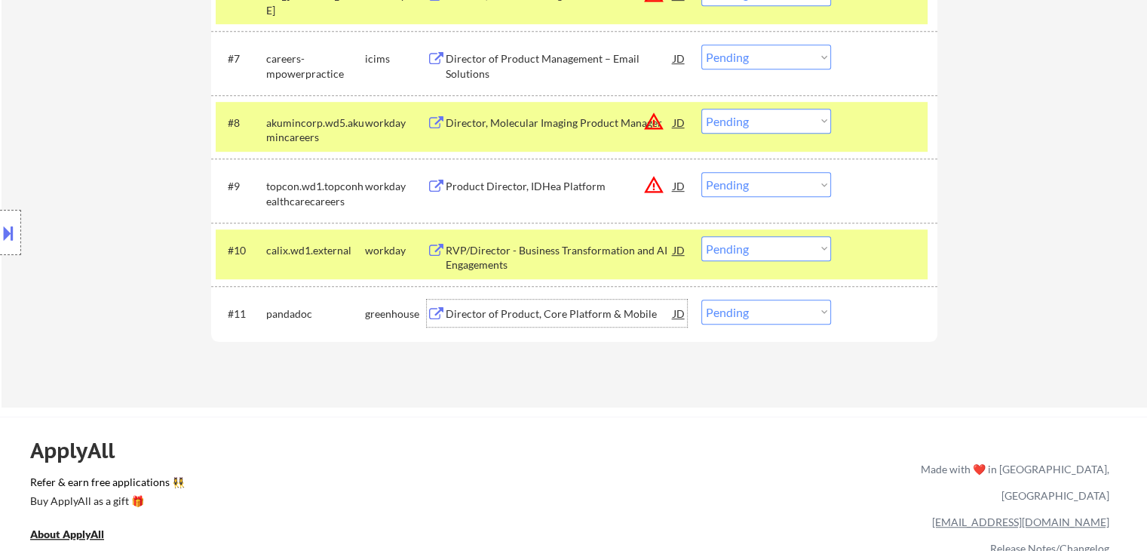
click at [679, 315] on div "JD" at bounding box center [679, 313] width 15 height 27
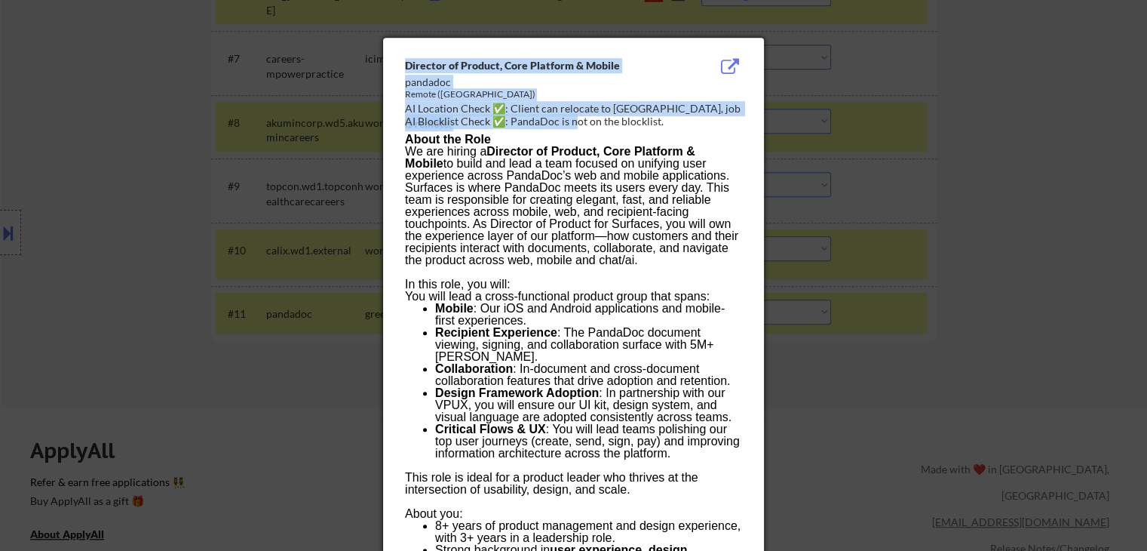
drag, startPoint x: 405, startPoint y: 61, endPoint x: 573, endPoint y: 115, distance: 176.1
click at [573, 115] on div "Director of Product, Core Platform & Mobile pandadoc Remote (USA) AI Location C…" at bounding box center [576, 94] width 343 height 72
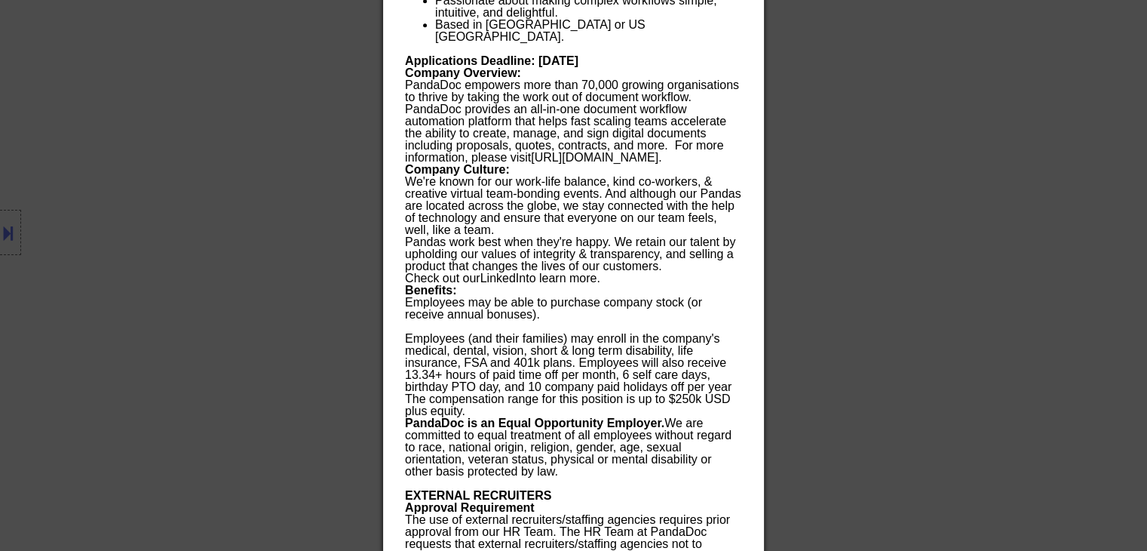
scroll to position [1623, 0]
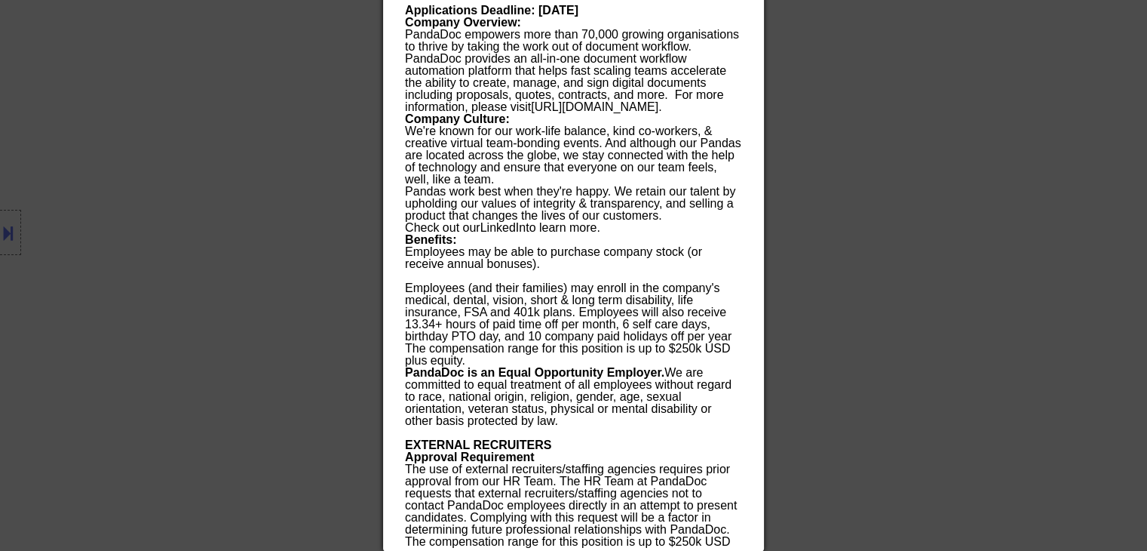
click at [475, 541] on p "The compensation range for this position is up to $250k USD plus equity." at bounding box center [573, 548] width 336 height 24
copy div "Director of Product, Core Platform & Mobile pandadoc Remote (USA) AI Location C…"
click at [245, 248] on div at bounding box center [573, 275] width 1147 height 551
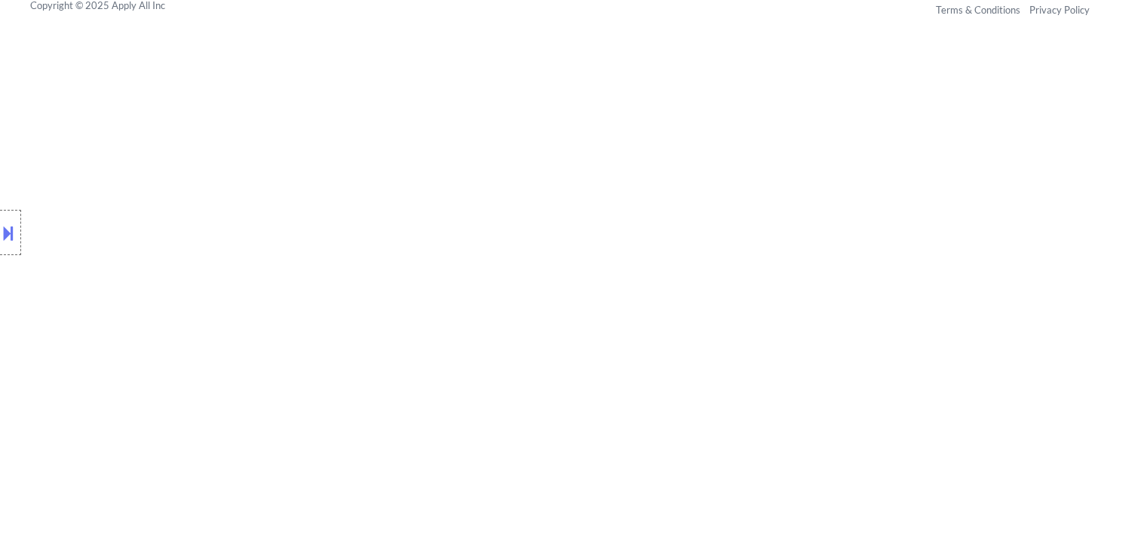
scroll to position [932, 0]
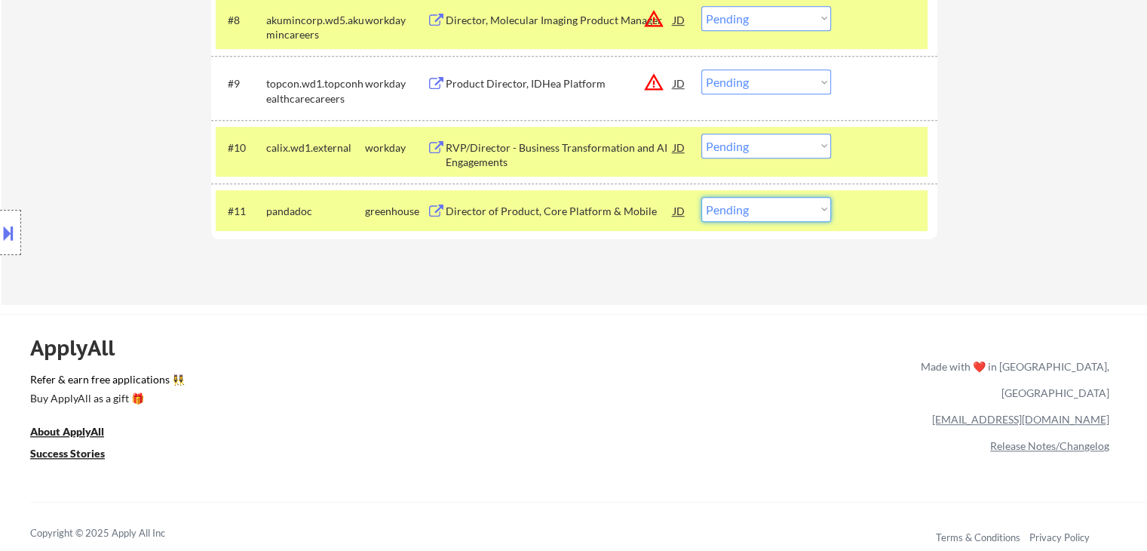
click at [731, 220] on select "Choose an option... Pending Applied Excluded (Questions) Excluded (Expired) Exc…" at bounding box center [767, 209] width 130 height 25
select select ""applied""
click at [702, 197] on select "Choose an option... Pending Applied Excluded (Questions) Excluded (Expired) Exc…" at bounding box center [767, 209] width 130 height 25
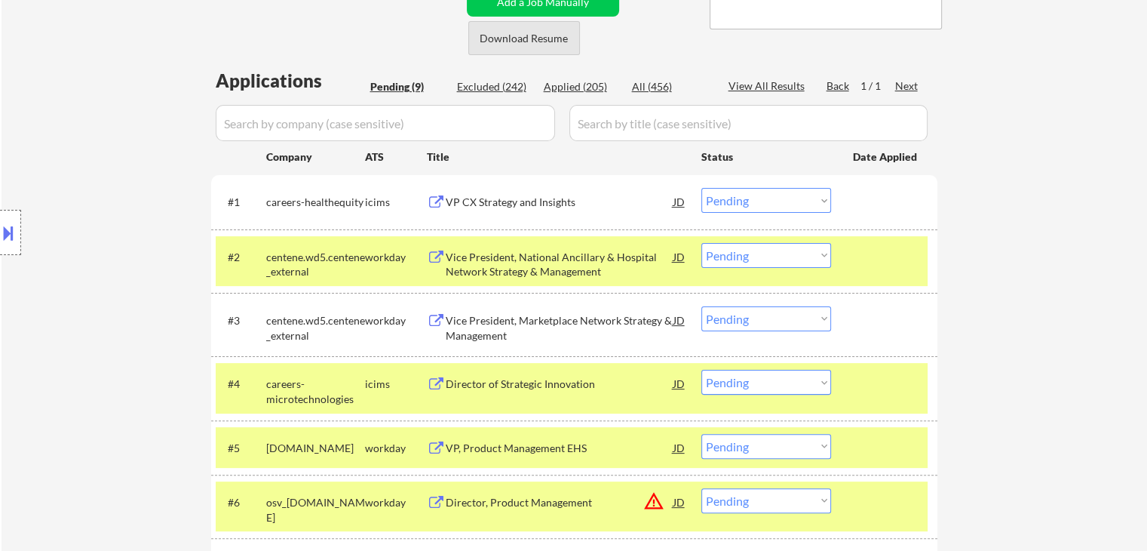
scroll to position [329, 0]
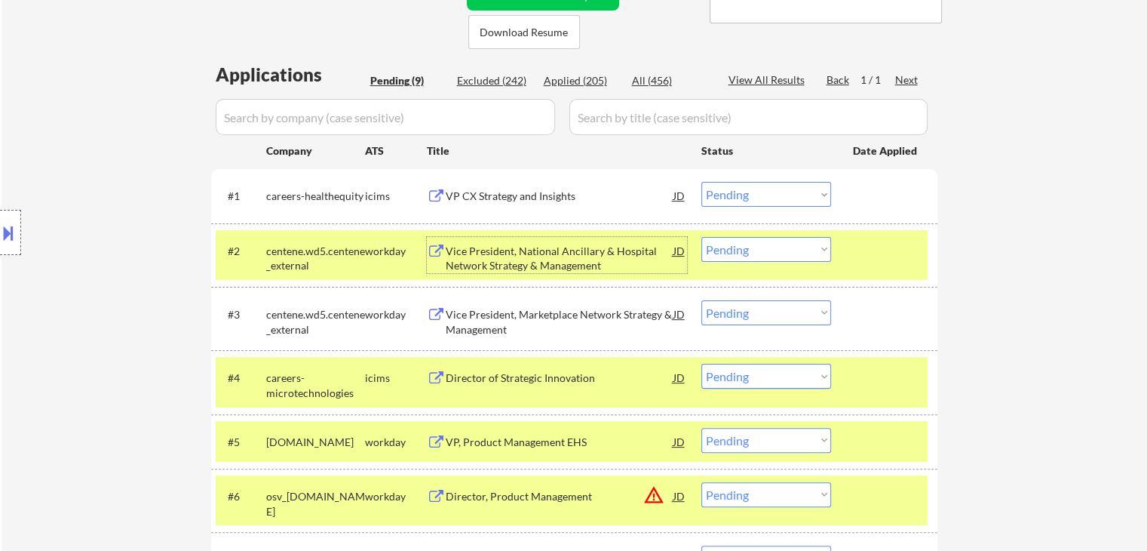
click at [521, 250] on div "Vice President, National Ancillary & Hospital Network Strategy & Management" at bounding box center [560, 258] width 228 height 29
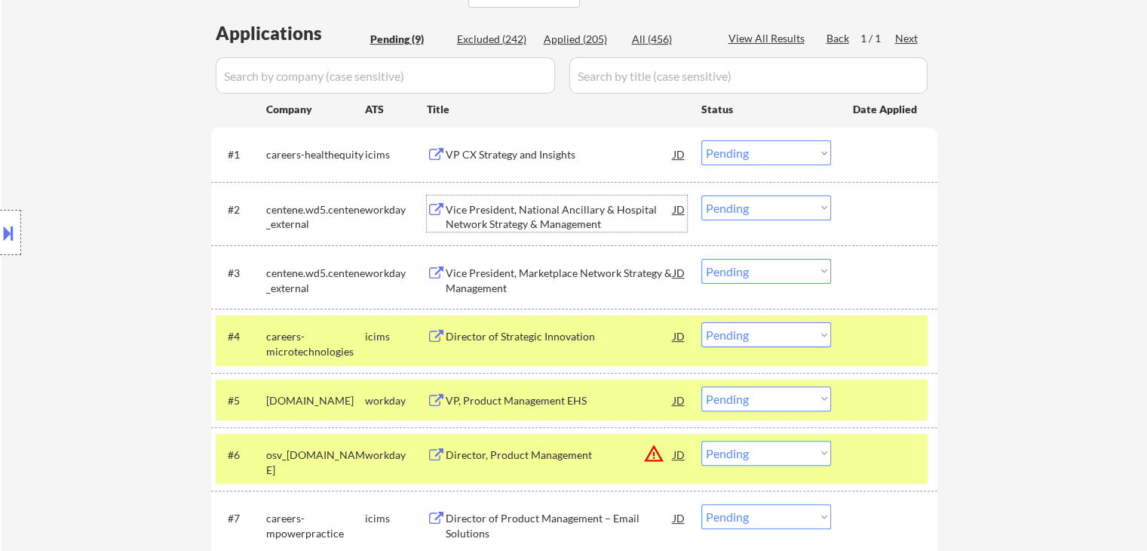
scroll to position [404, 0]
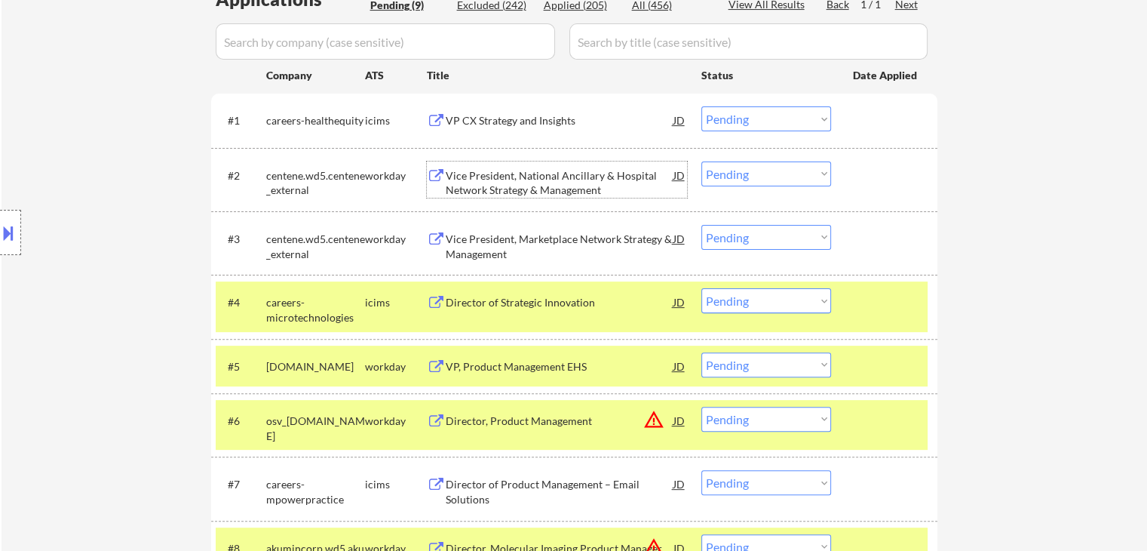
click at [723, 175] on select "Choose an option... Pending Applied Excluded (Questions) Excluded (Expired) Exc…" at bounding box center [767, 173] width 130 height 25
click at [702, 161] on select "Choose an option... Pending Applied Excluded (Questions) Excluded (Expired) Exc…" at bounding box center [767, 173] width 130 height 25
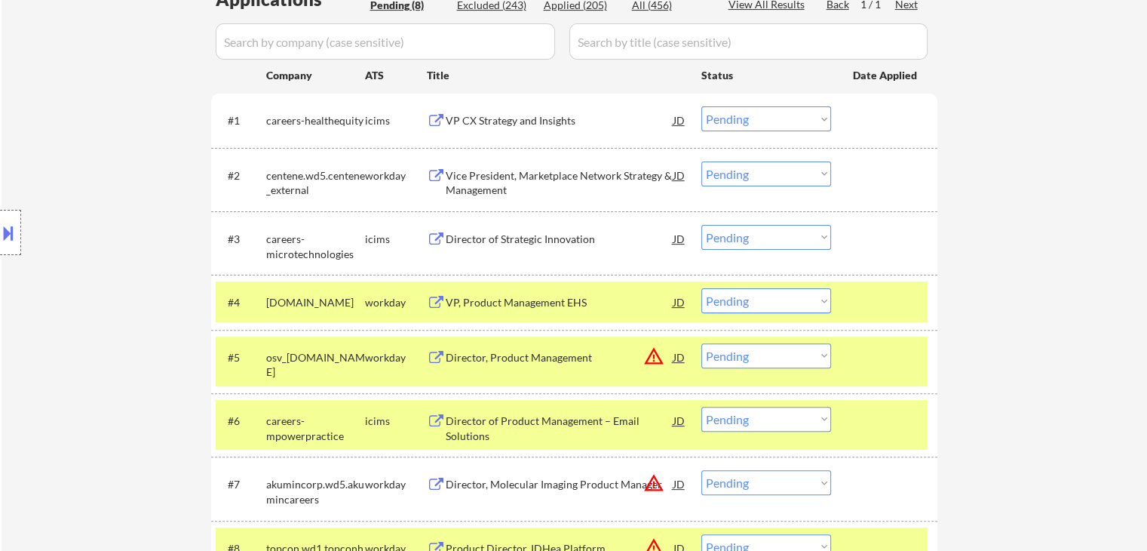
click at [558, 174] on div "Vice President, Marketplace Network Strategy & Management" at bounding box center [560, 182] width 228 height 29
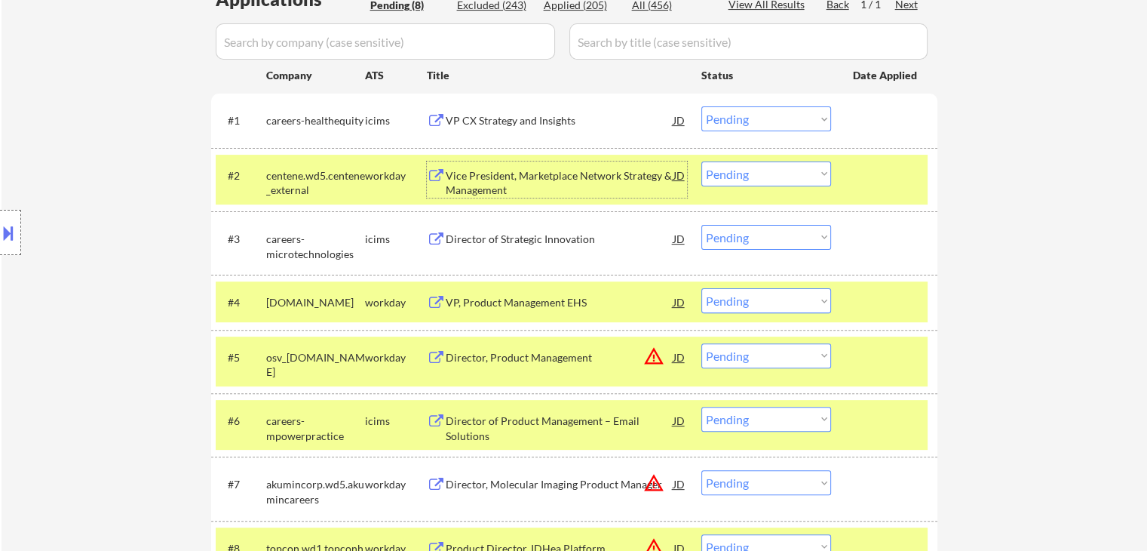
click at [743, 174] on select "Choose an option... Pending Applied Excluded (Questions) Excluded (Expired) Exc…" at bounding box center [767, 173] width 130 height 25
click at [702, 161] on select "Choose an option... Pending Applied Excluded (Questions) Excluded (Expired) Exc…" at bounding box center [767, 173] width 130 height 25
select select ""pending""
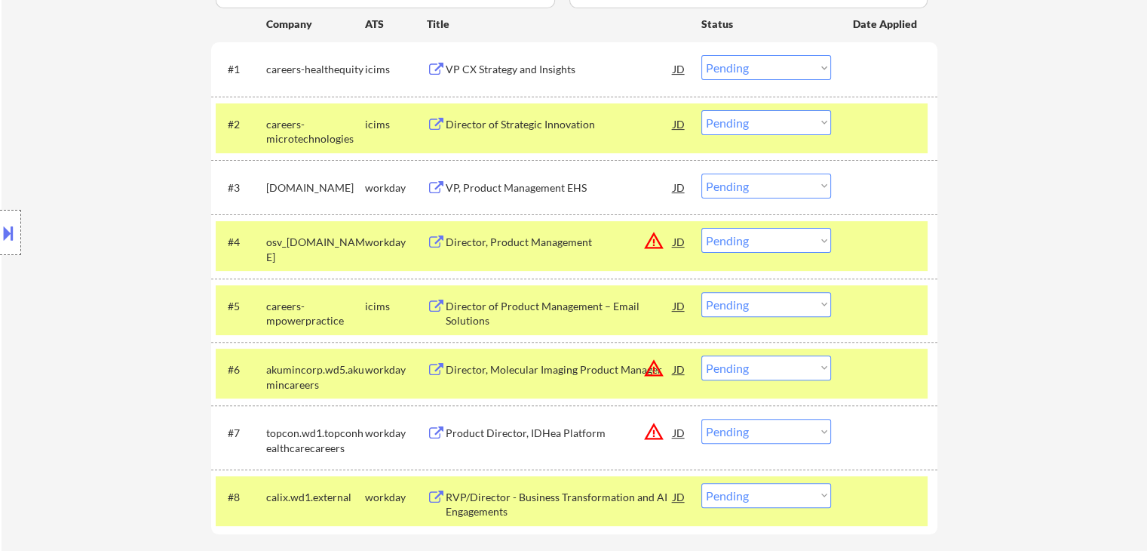
scroll to position [480, 0]
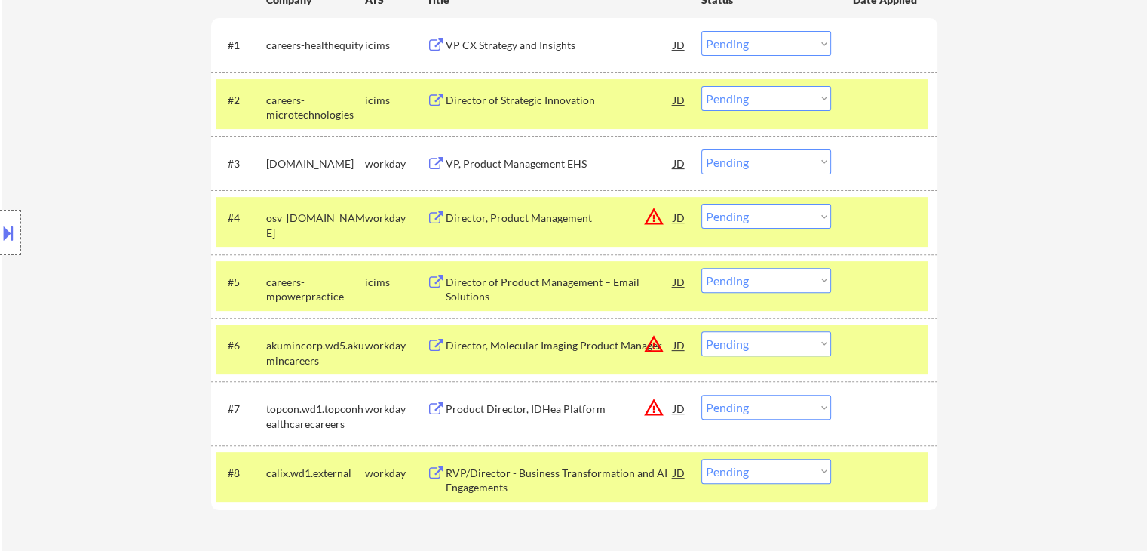
click at [533, 164] on div "VP, Product Management EHS" at bounding box center [560, 163] width 228 height 15
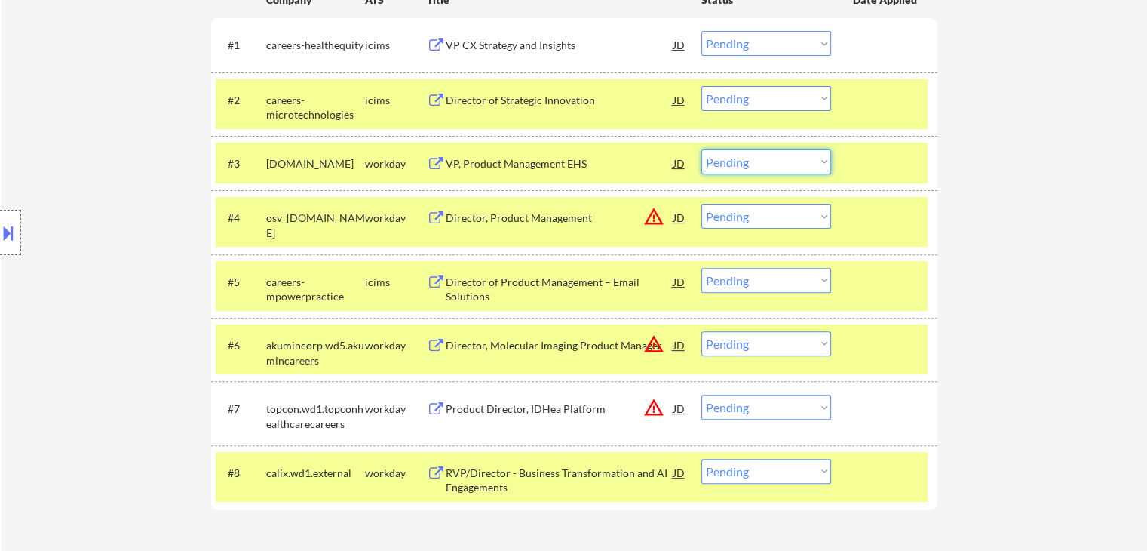
click at [742, 158] on select "Choose an option... Pending Applied Excluded (Questions) Excluded (Expired) Exc…" at bounding box center [767, 161] width 130 height 25
click at [702, 149] on select "Choose an option... Pending Applied Excluded (Questions) Excluded (Expired) Exc…" at bounding box center [767, 161] width 130 height 25
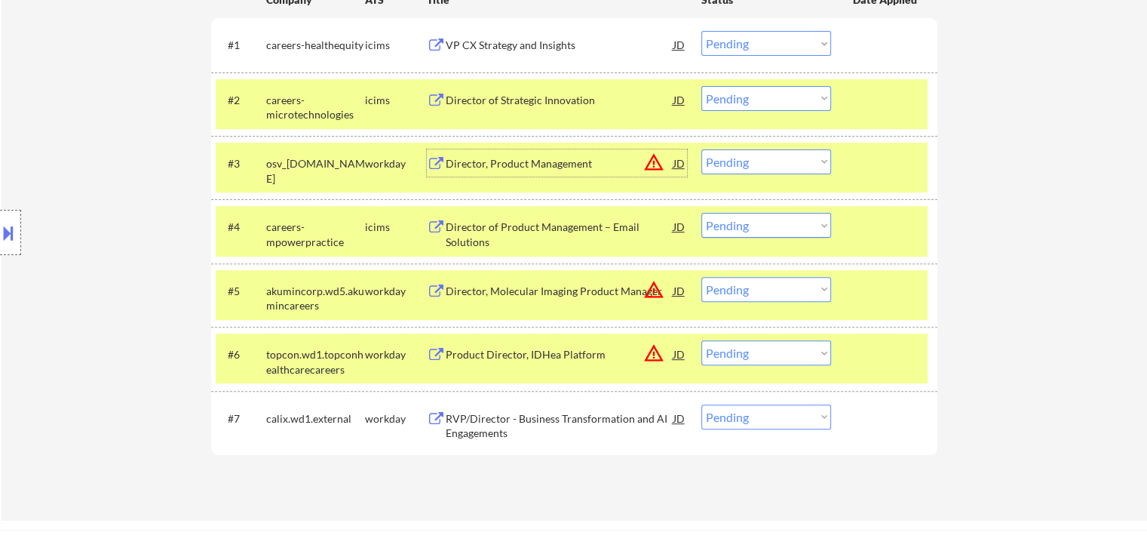
click at [519, 161] on div "Director, Product Management" at bounding box center [560, 163] width 228 height 15
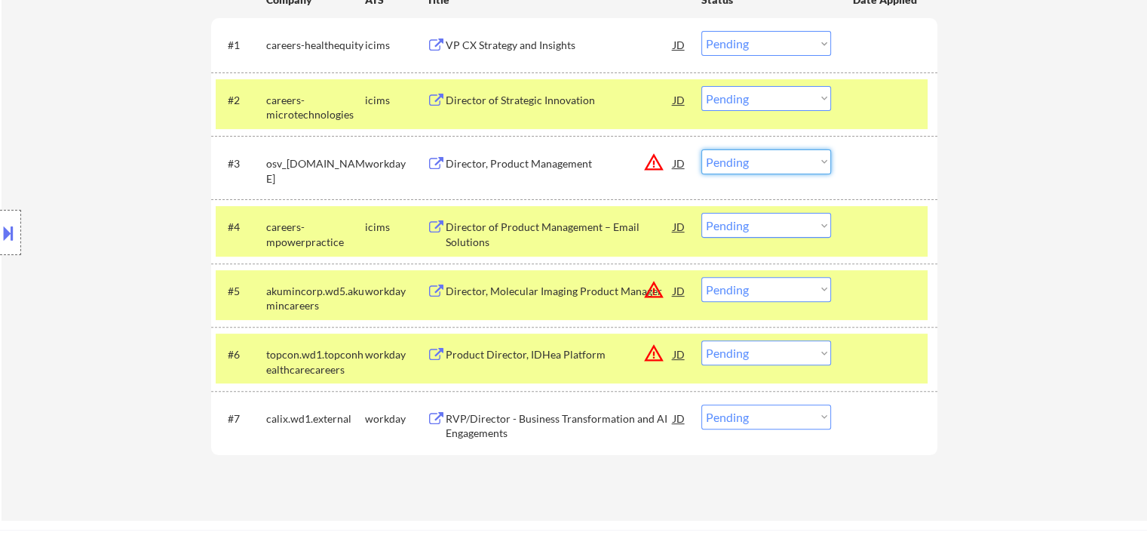
click at [733, 158] on select "Choose an option... Pending Applied Excluded (Questions) Excluded (Expired) Exc…" at bounding box center [767, 161] width 130 height 25
click at [734, 164] on select "Choose an option... Pending Applied Excluded (Questions) Excluded (Expired) Exc…" at bounding box center [767, 161] width 130 height 25
click at [702, 149] on select "Choose an option... Pending Applied Excluded (Questions) Excluded (Expired) Exc…" at bounding box center [767, 161] width 130 height 25
select select ""pending""
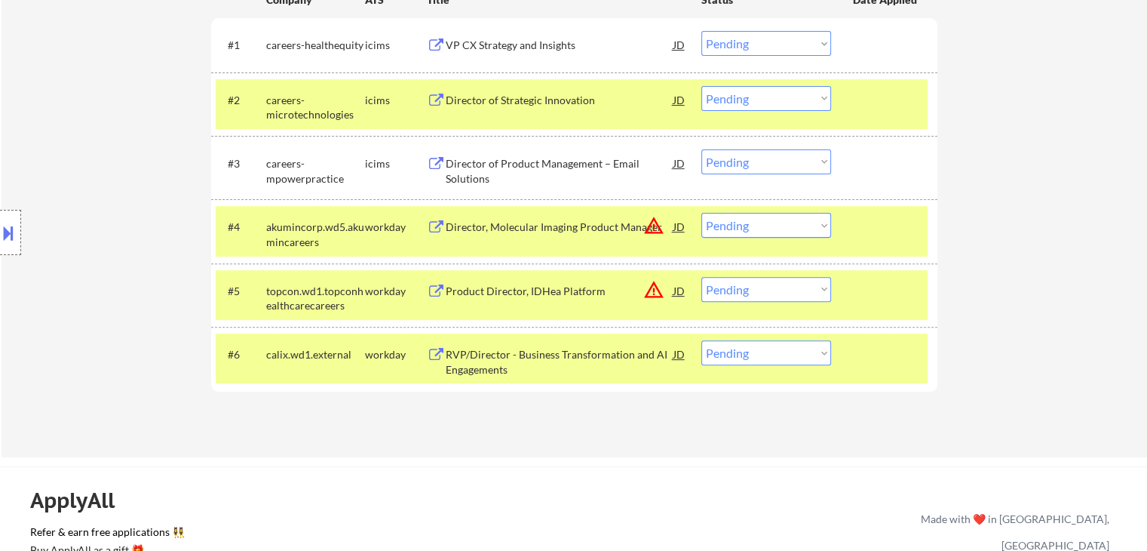
click at [567, 229] on div "Director, Molecular Imaging Product Manager" at bounding box center [560, 227] width 228 height 15
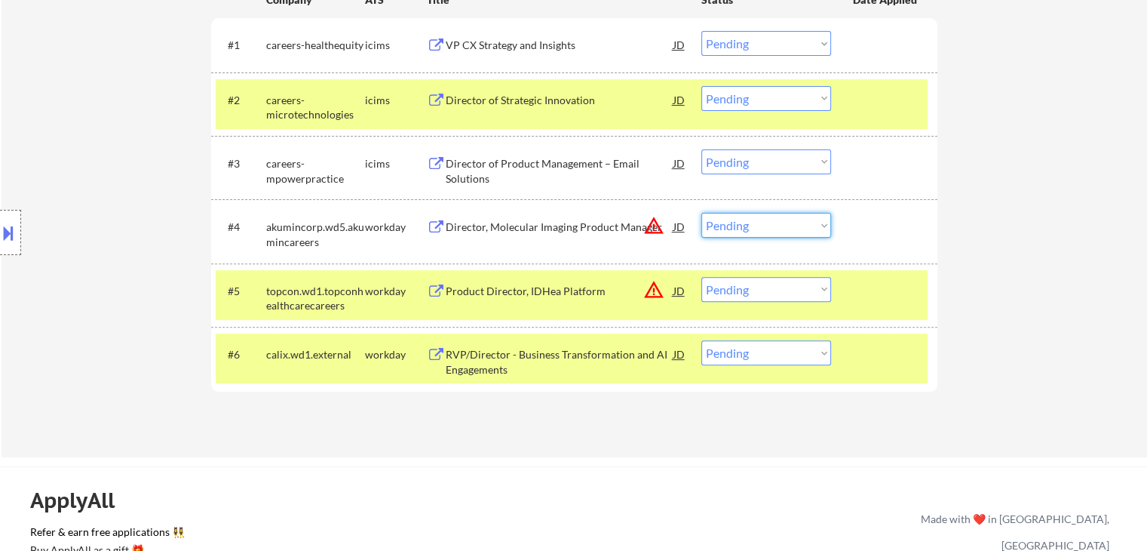
click at [737, 224] on select "Choose an option... Pending Applied Excluded (Questions) Excluded (Expired) Exc…" at bounding box center [767, 225] width 130 height 25
click at [702, 213] on select "Choose an option... Pending Applied Excluded (Questions) Excluded (Expired) Exc…" at bounding box center [767, 225] width 130 height 25
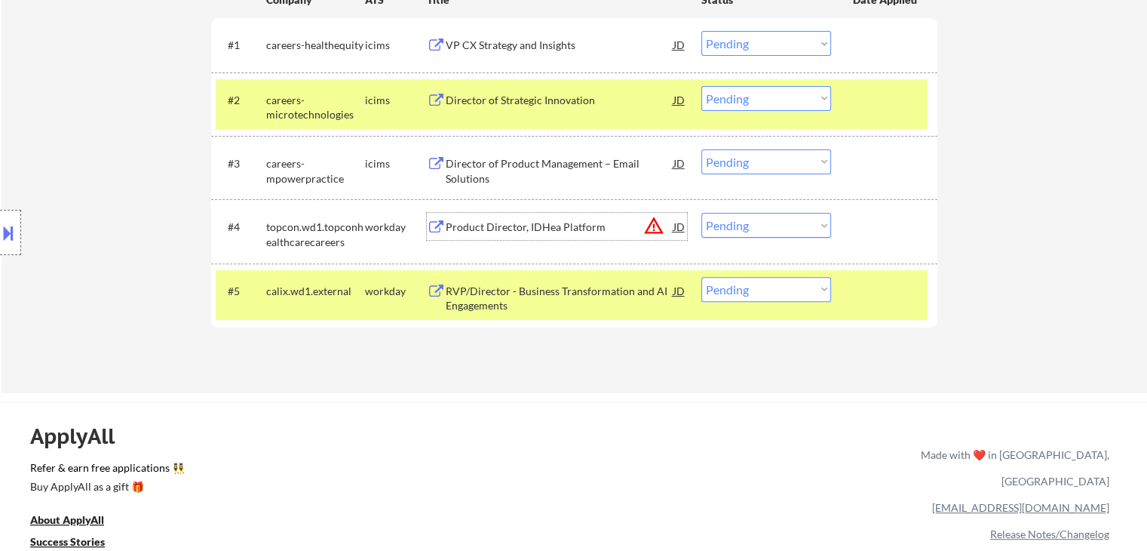
click at [480, 223] on div "Product Director, IDHea Platform" at bounding box center [560, 227] width 228 height 15
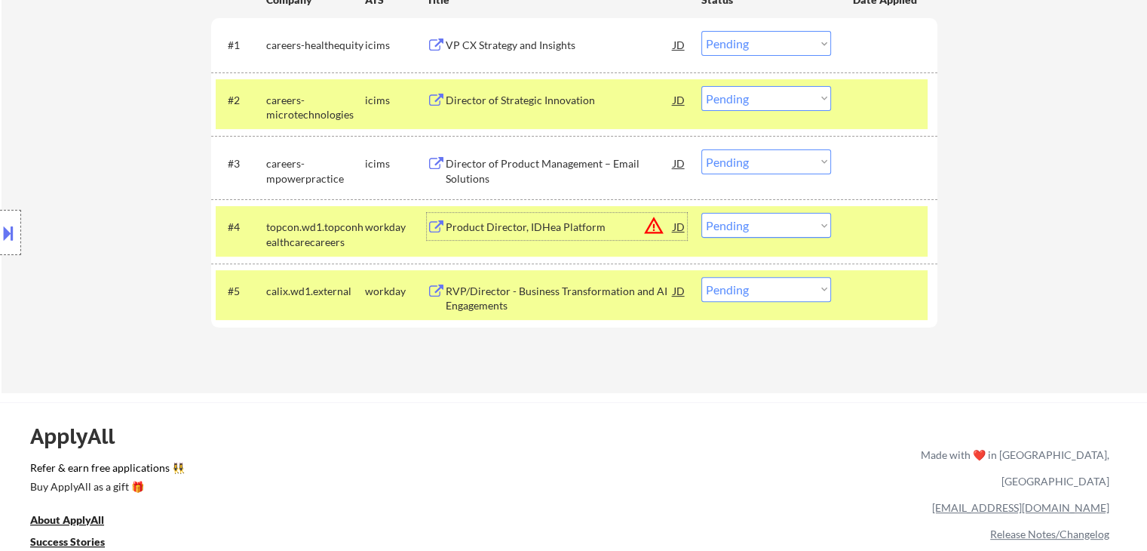
click at [742, 226] on select "Choose an option... Pending Applied Excluded (Questions) Excluded (Expired) Exc…" at bounding box center [767, 225] width 130 height 25
click at [702, 213] on select "Choose an option... Pending Applied Excluded (Questions) Excluded (Expired) Exc…" at bounding box center [767, 225] width 130 height 25
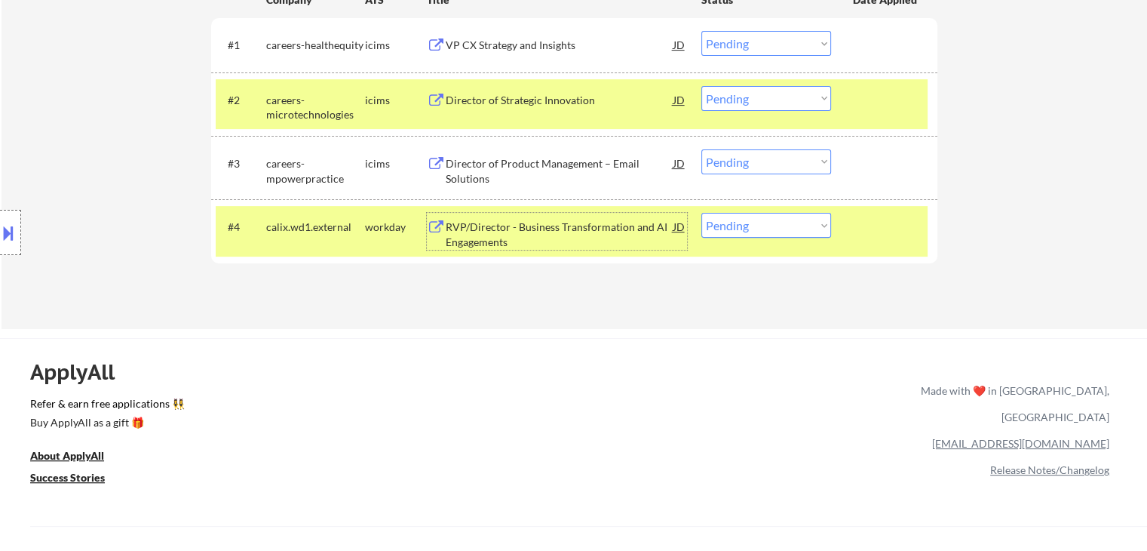
click at [525, 232] on div "RVP/Director - Business Transformation and AI Engagements" at bounding box center [560, 234] width 228 height 29
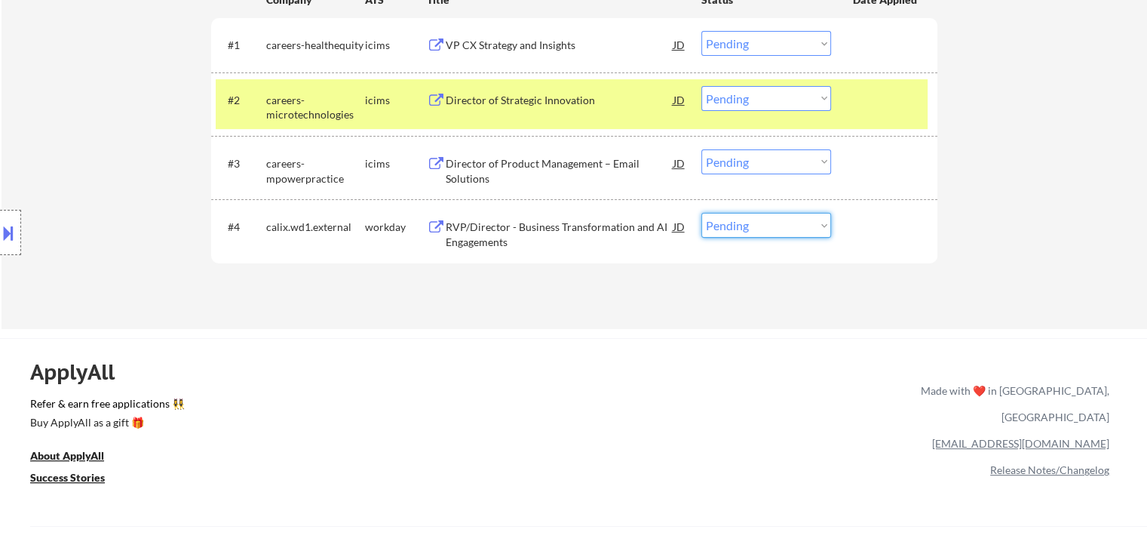
click at [746, 232] on select "Choose an option... Pending Applied Excluded (Questions) Excluded (Expired) Exc…" at bounding box center [767, 225] width 130 height 25
select select ""excluded__expired_""
click at [702, 213] on select "Choose an option... Pending Applied Excluded (Questions) Excluded (Expired) Exc…" at bounding box center [767, 225] width 130 height 25
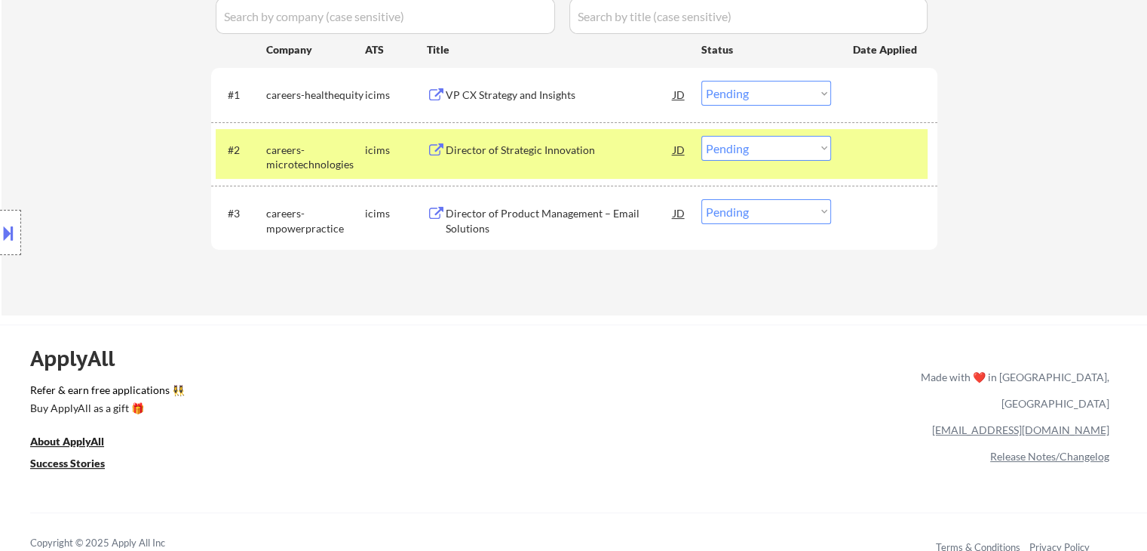
scroll to position [404, 0]
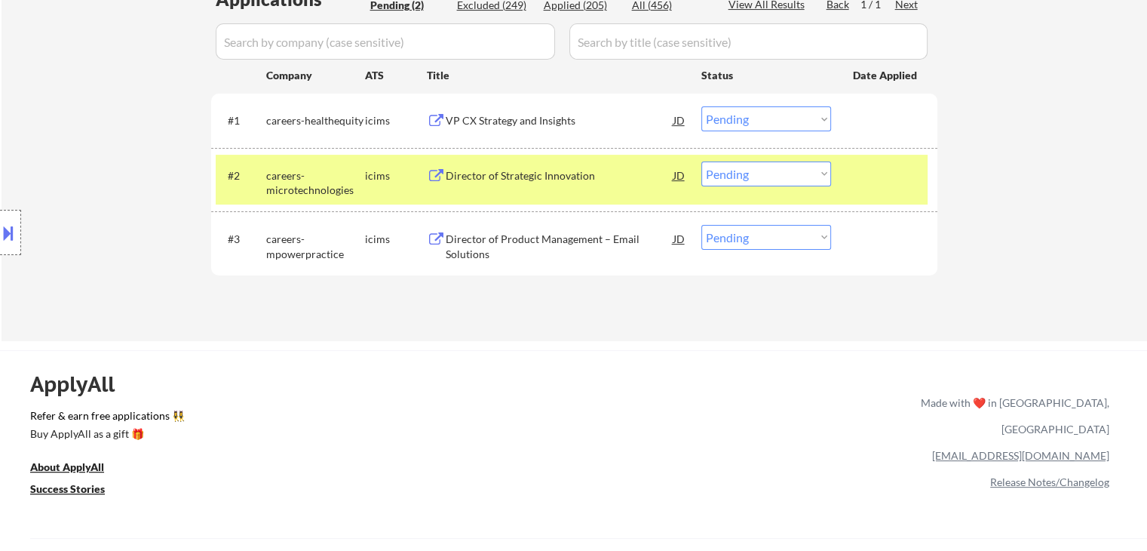
click at [510, 127] on div "VP CX Strategy and Insights" at bounding box center [560, 119] width 228 height 27
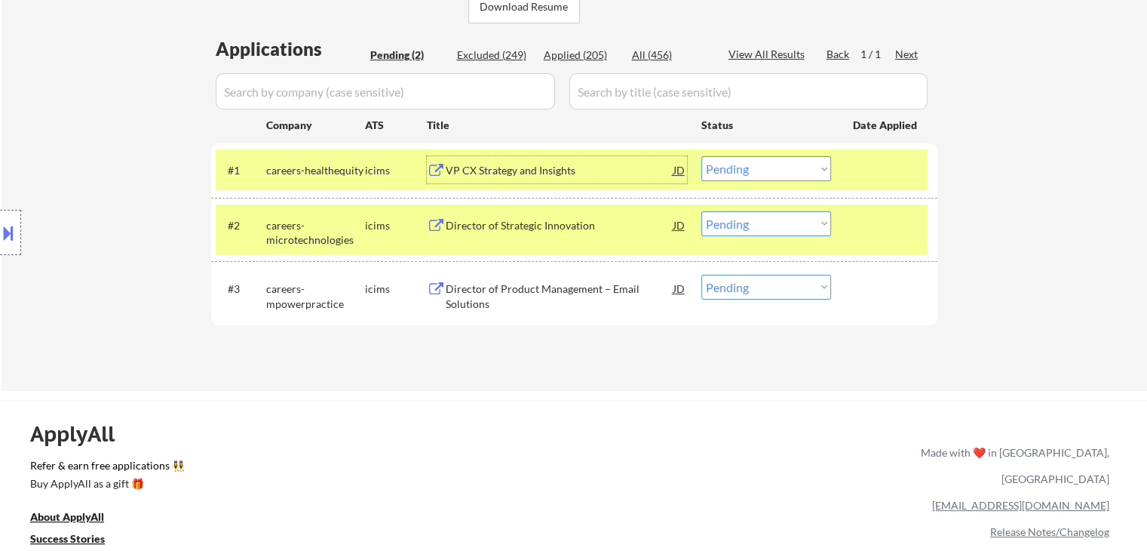
scroll to position [329, 0]
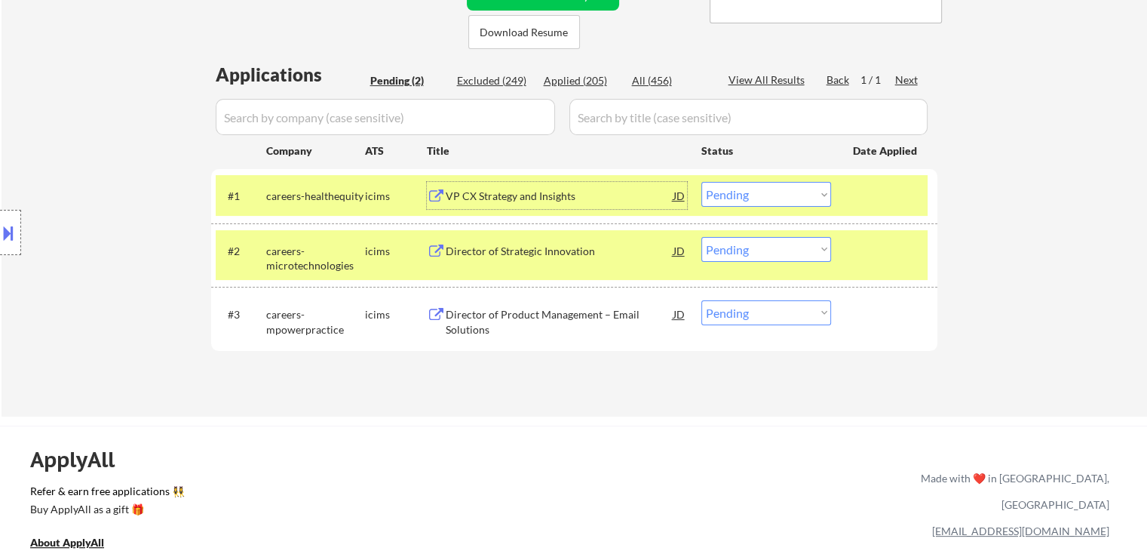
click at [548, 254] on div "Director of Strategic Innovation" at bounding box center [560, 251] width 228 height 15
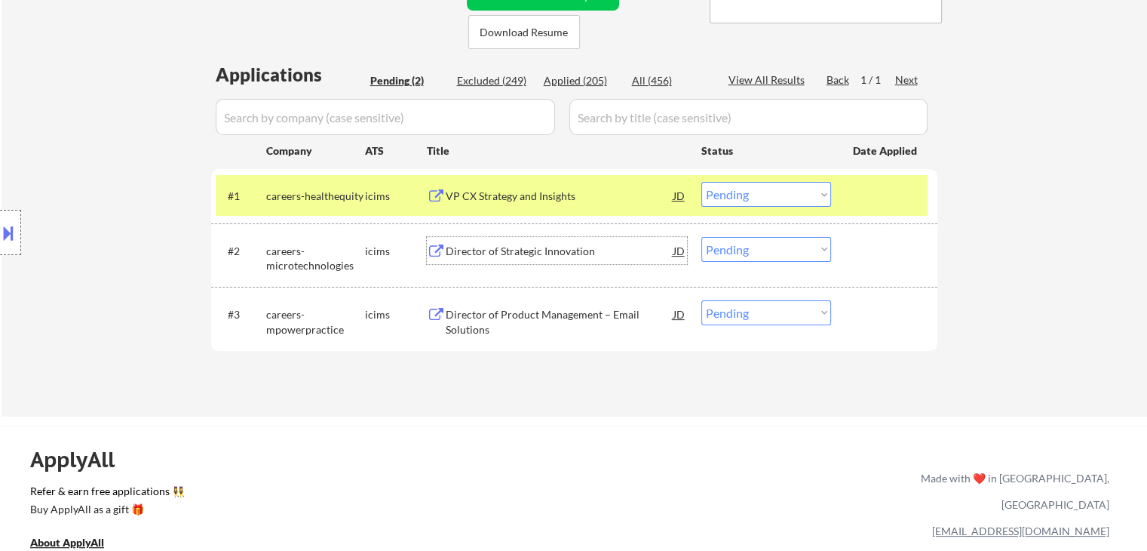
click at [594, 312] on div "Director of Product Management – Email Solutions" at bounding box center [560, 321] width 228 height 29
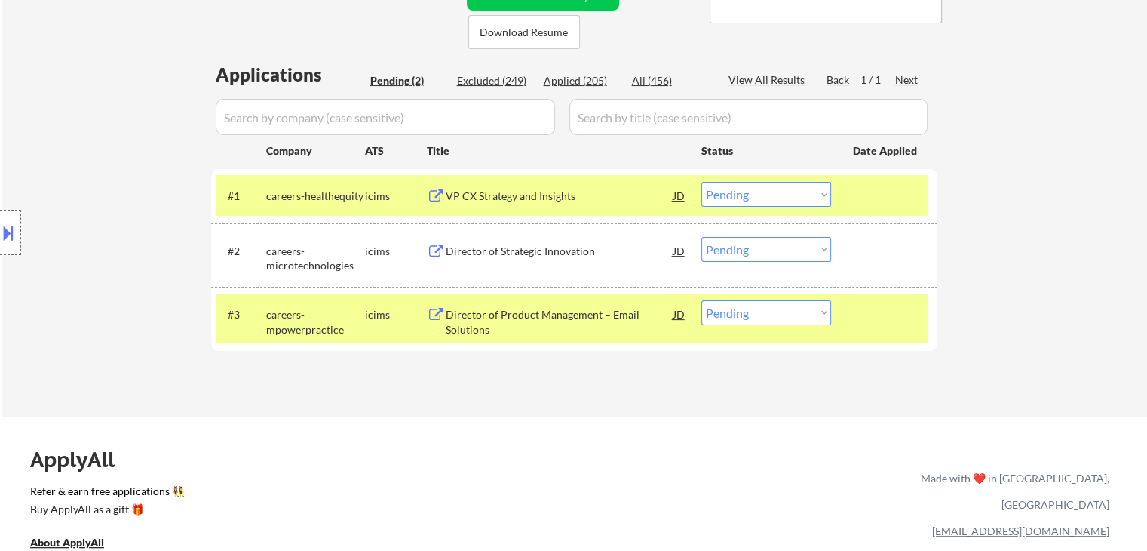
click at [774, 197] on select "Choose an option... Pending Applied Excluded (Questions) Excluded (Expired) Exc…" at bounding box center [767, 194] width 130 height 25
click at [702, 182] on select "Choose an option... Pending Applied Excluded (Questions) Excluded (Expired) Exc…" at bounding box center [767, 194] width 130 height 25
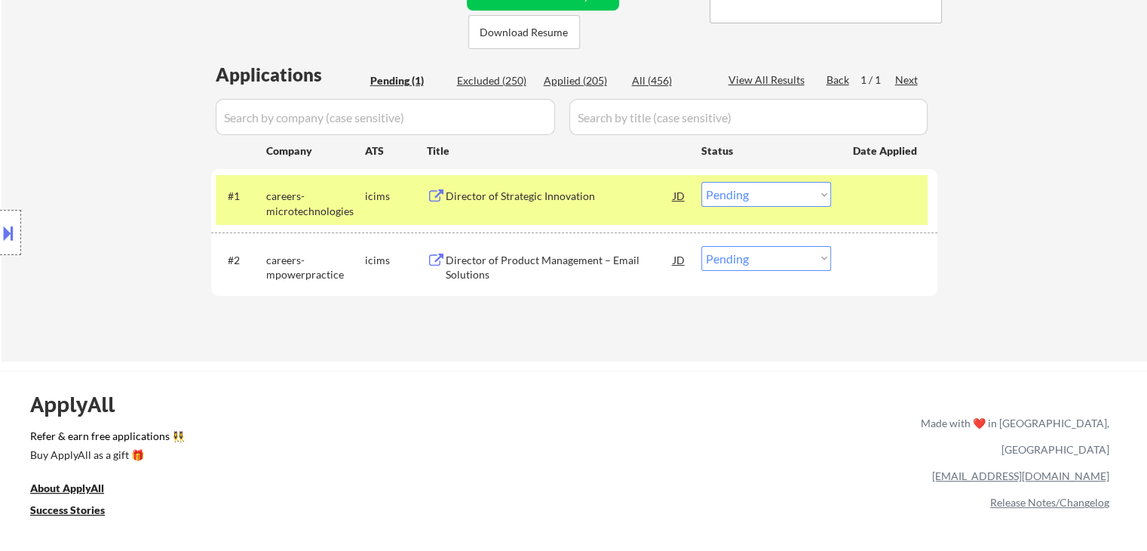
click at [724, 191] on select "Choose an option... Pending Applied Excluded (Questions) Excluded (Expired) Exc…" at bounding box center [767, 194] width 130 height 25
click at [702, 182] on select "Choose an option... Pending Applied Excluded (Questions) Excluded (Expired) Exc…" at bounding box center [767, 194] width 130 height 25
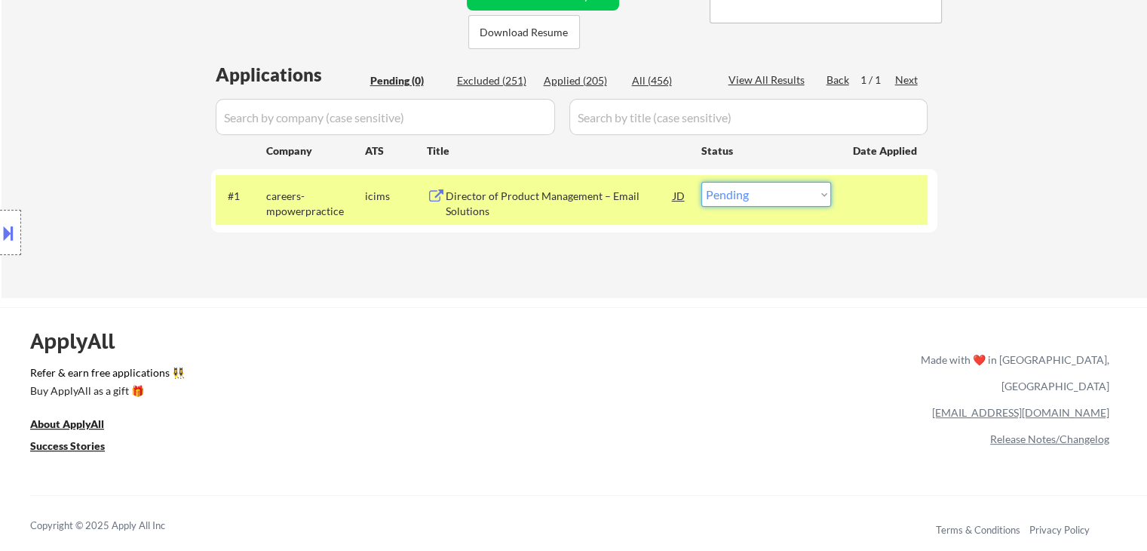
drag, startPoint x: 757, startPoint y: 191, endPoint x: 755, endPoint y: 202, distance: 11.5
click at [757, 191] on select "Choose an option... Pending Applied Excluded (Questions) Excluded (Expired) Exc…" at bounding box center [767, 194] width 130 height 25
click at [702, 182] on select "Choose an option... Pending Applied Excluded (Questions) Excluded (Expired) Exc…" at bounding box center [767, 194] width 130 height 25
click at [581, 76] on div "Applied (205)" at bounding box center [581, 80] width 75 height 15
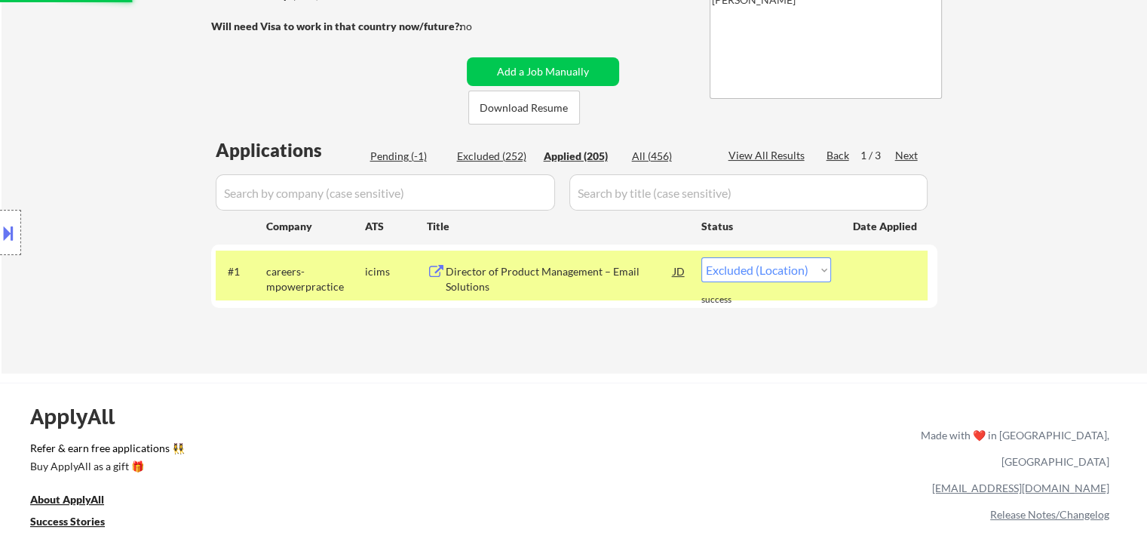
scroll to position [178, 0]
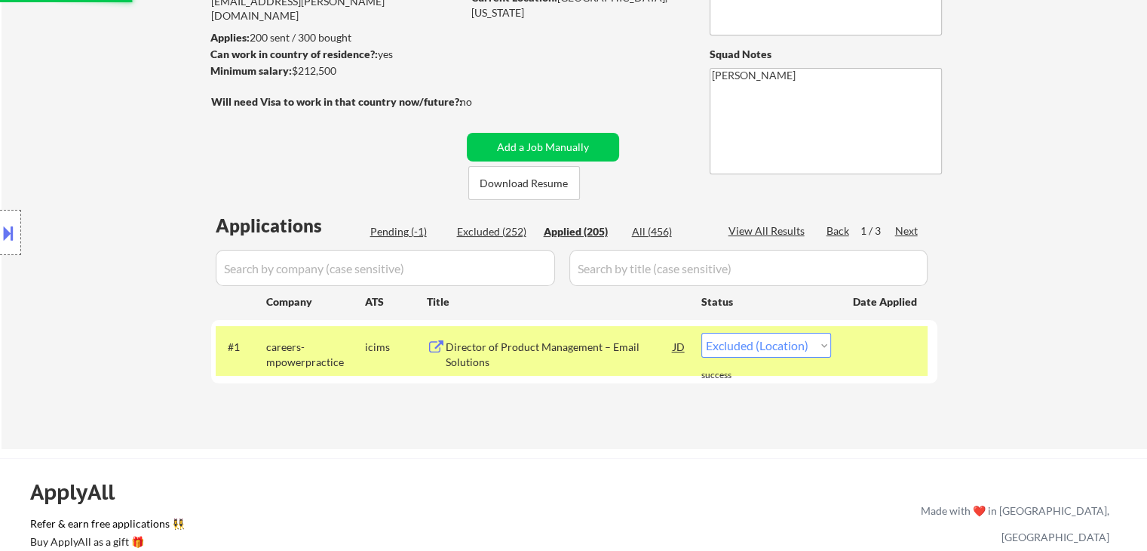
select select ""applied""
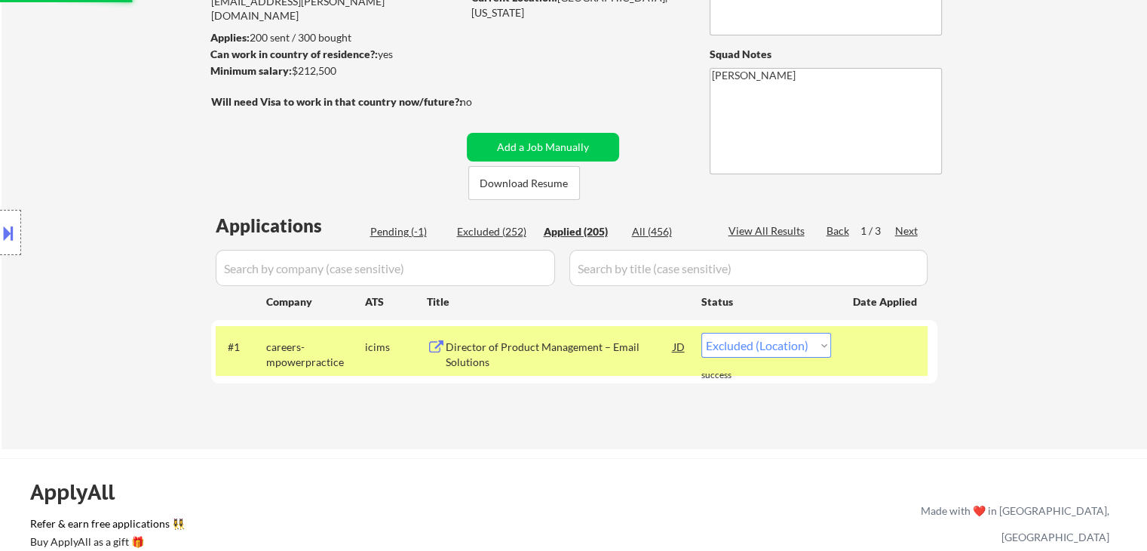
select select ""applied""
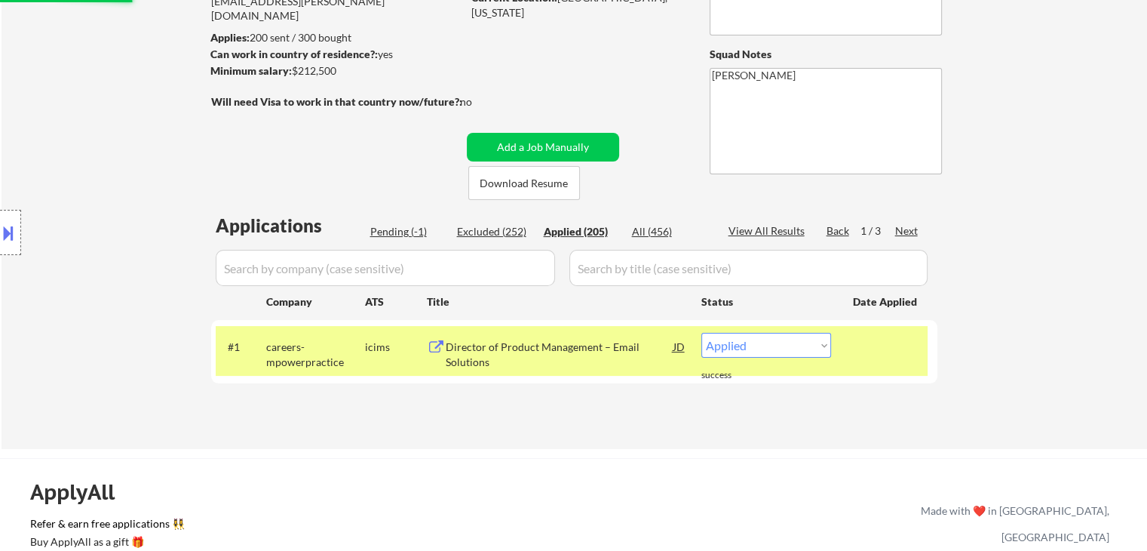
select select ""applied""
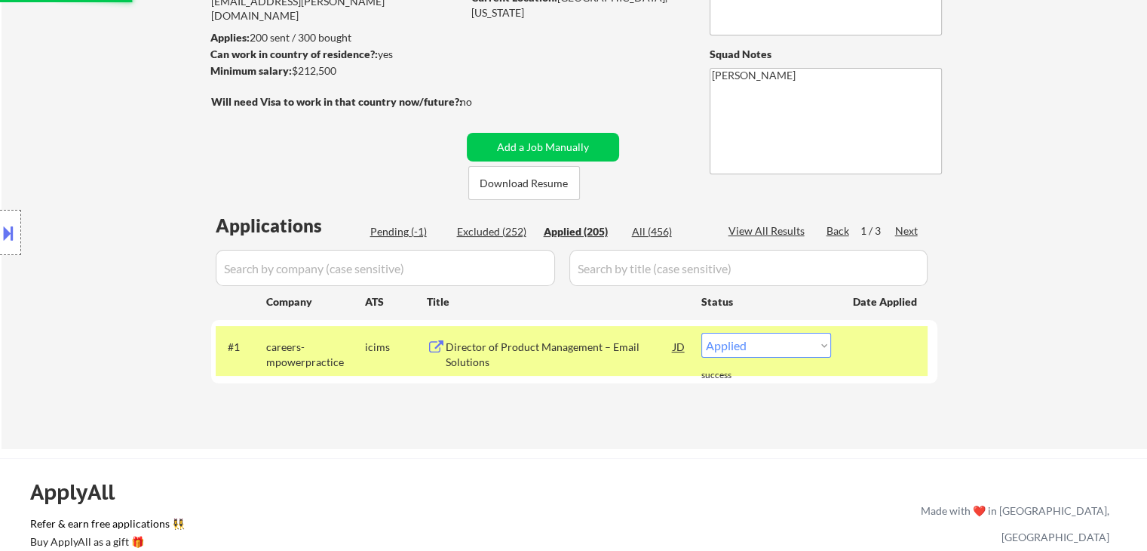
select select ""applied""
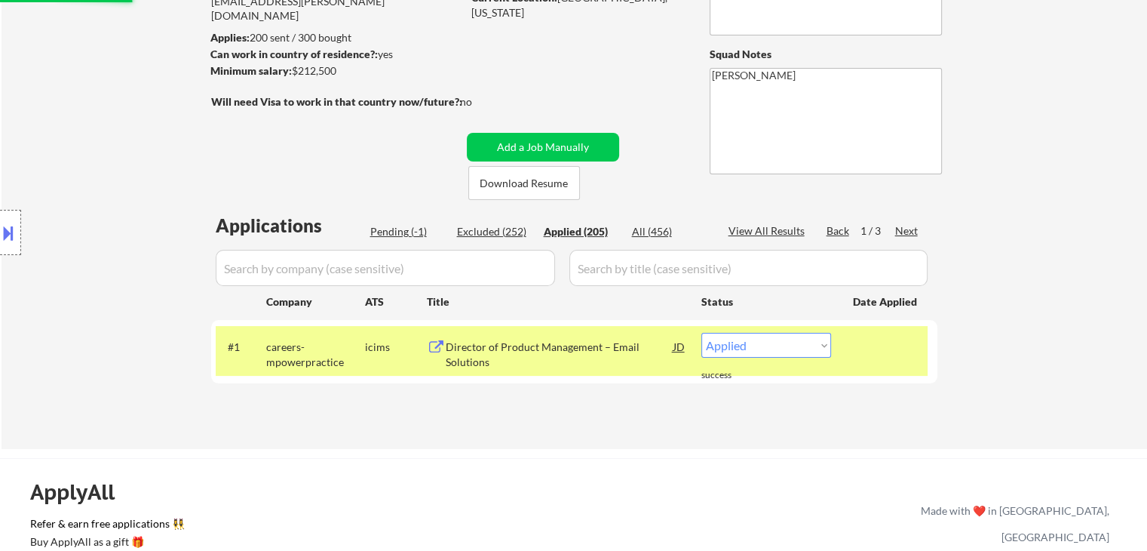
select select ""applied""
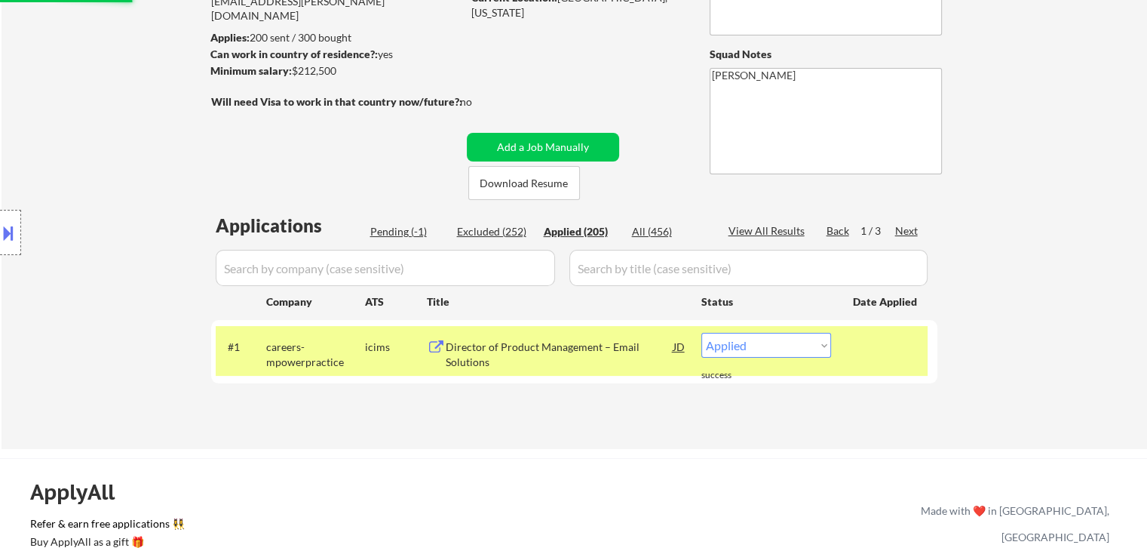
select select ""applied""
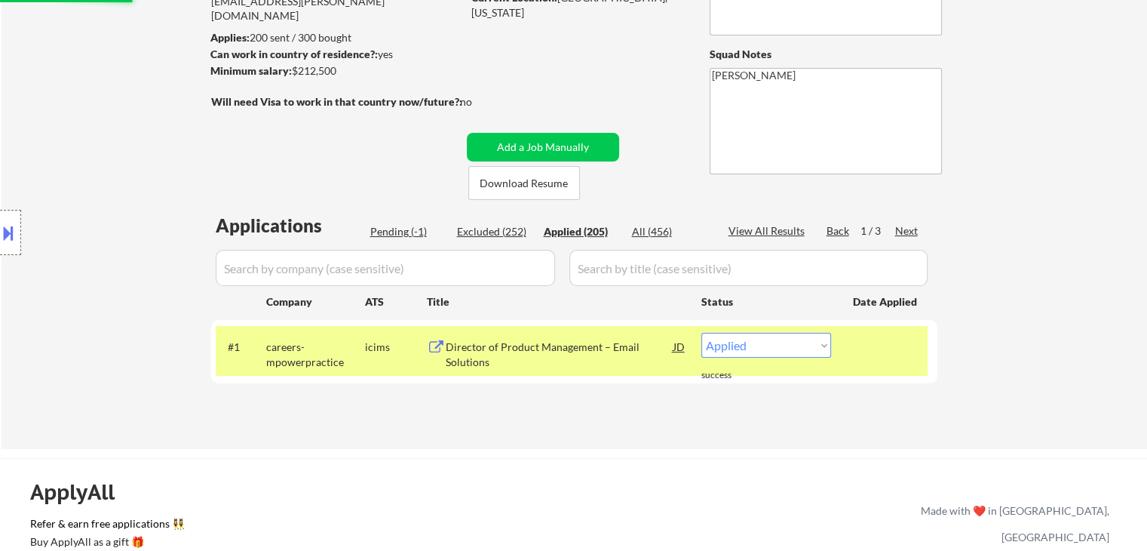
select select ""applied""
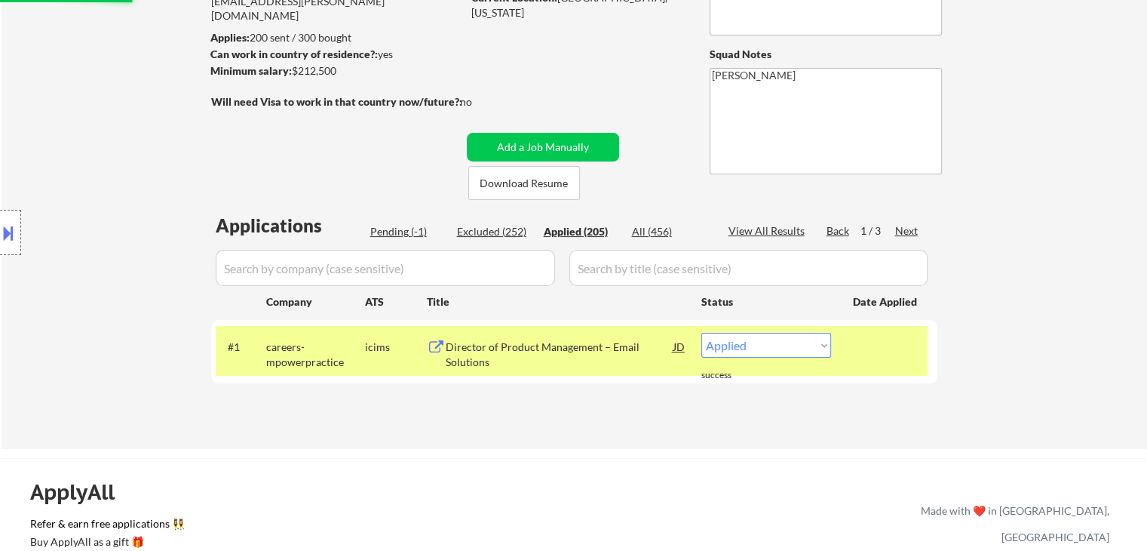
select select ""applied""
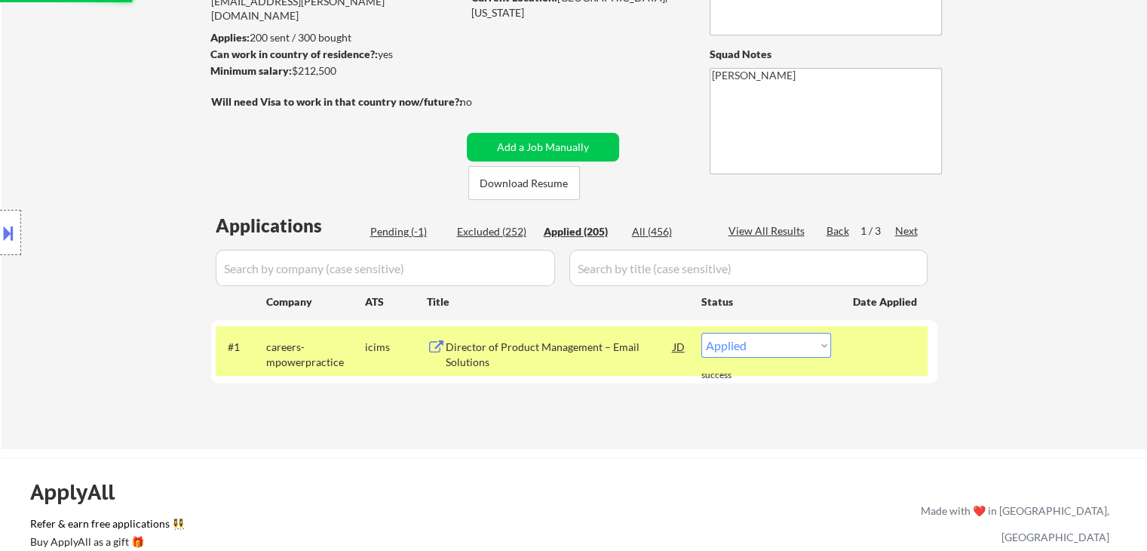
select select ""applied""
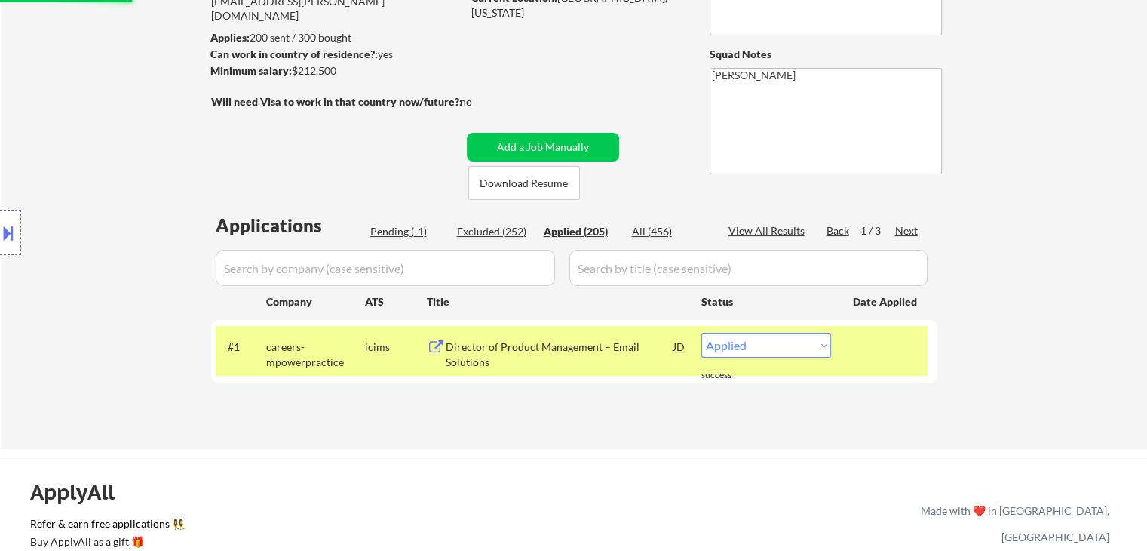
select select ""applied""
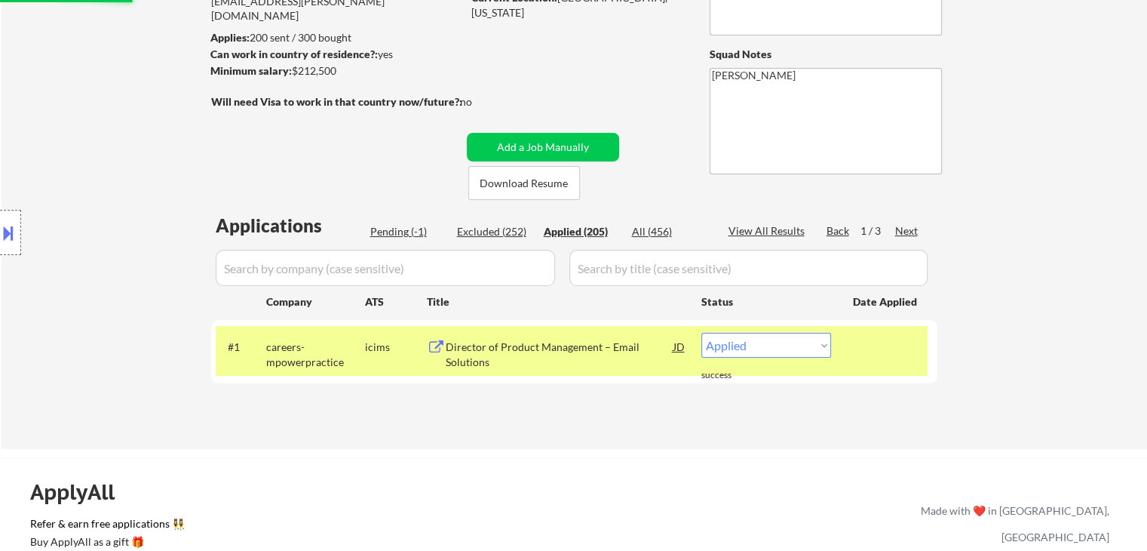
select select ""applied""
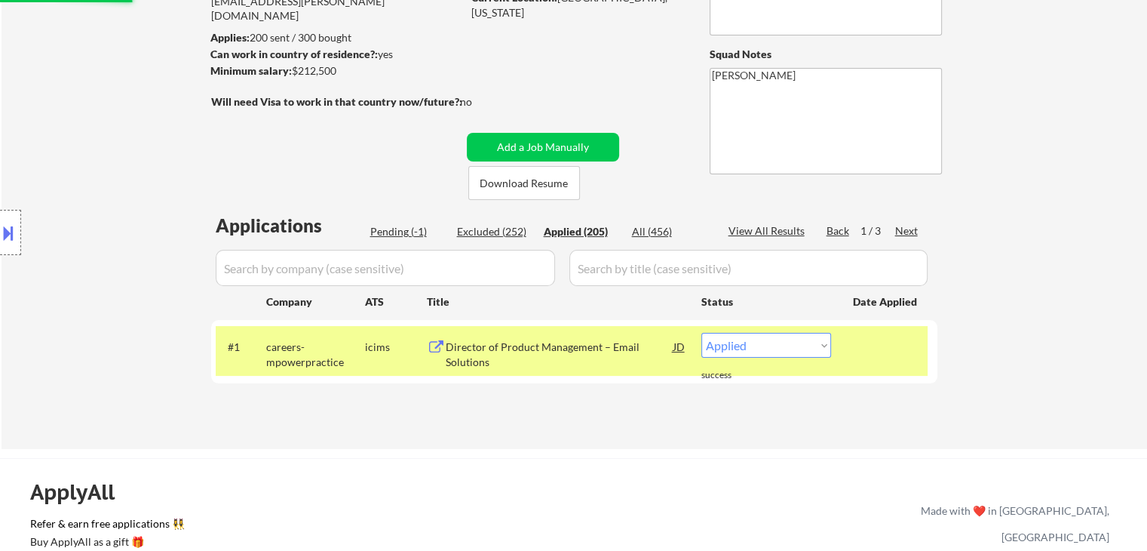
select select ""applied""
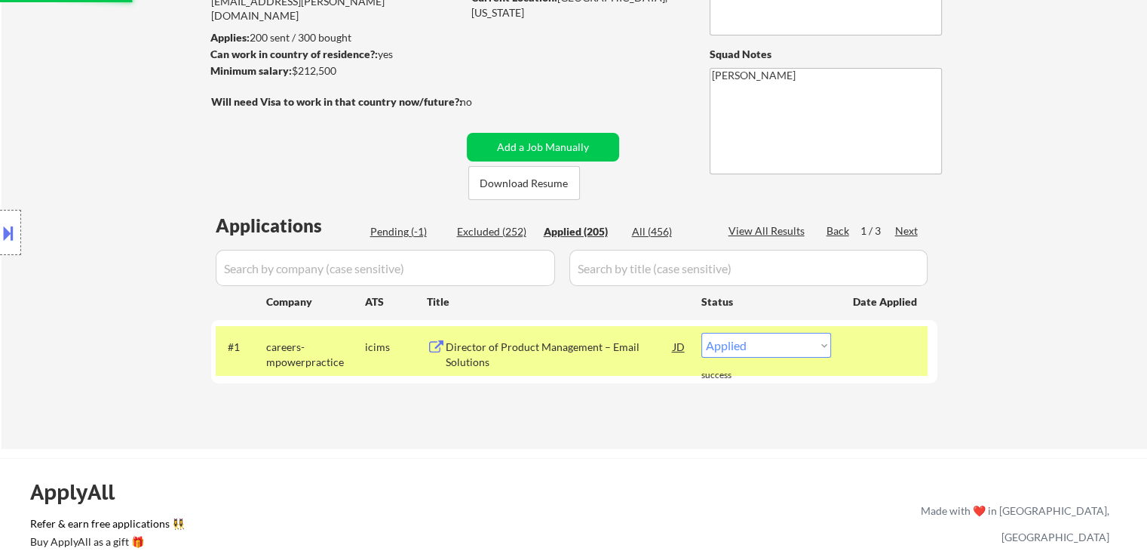
select select ""applied""
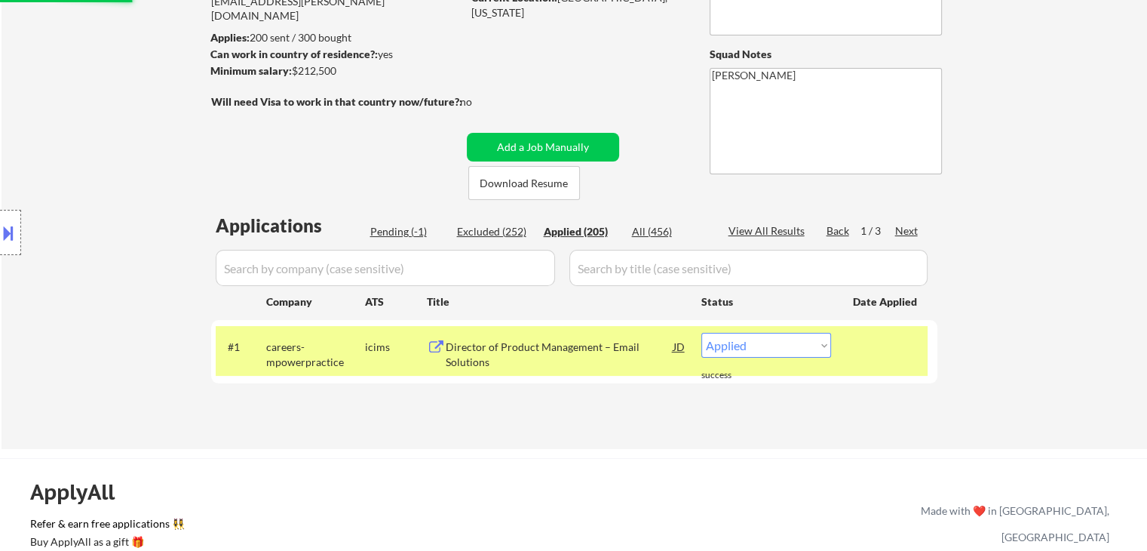
select select ""applied""
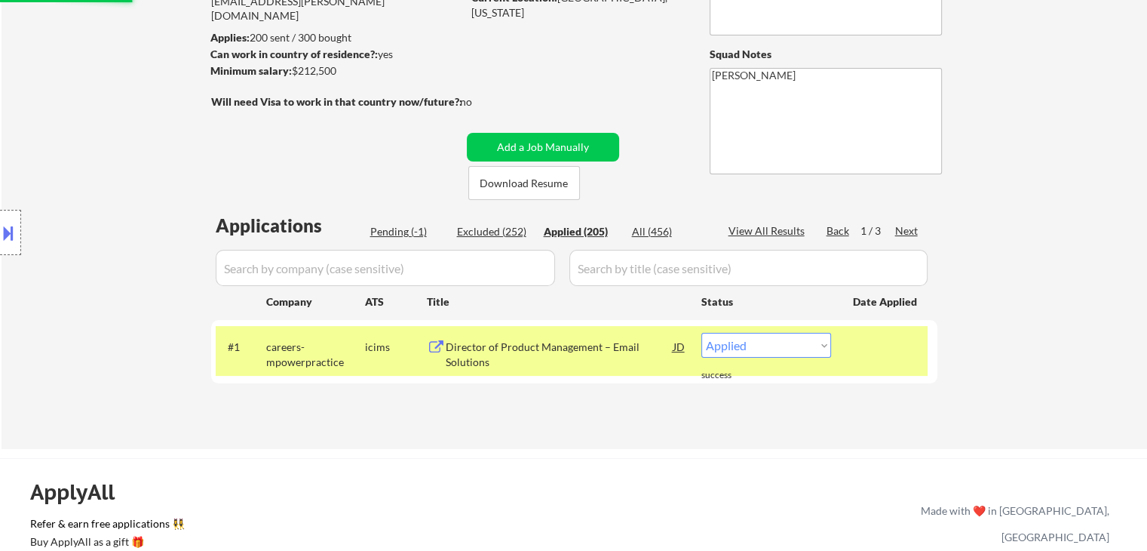
select select ""applied""
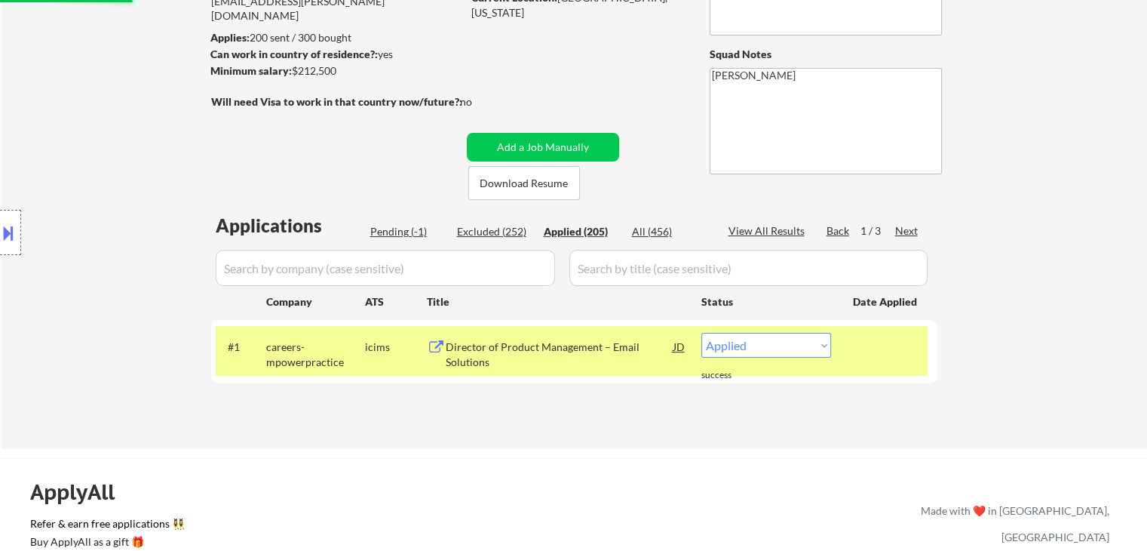
select select ""applied""
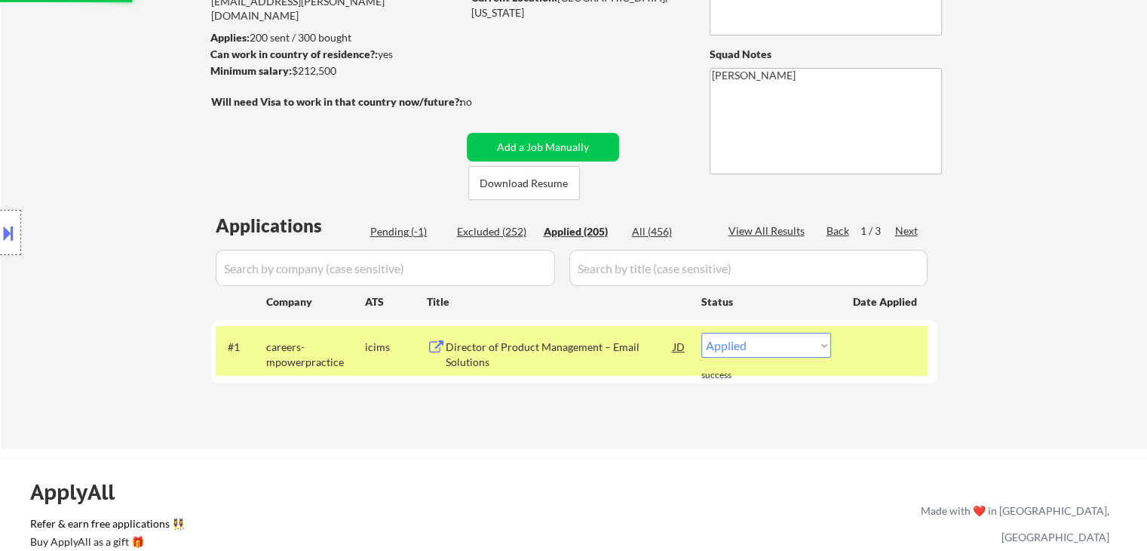
select select ""applied""
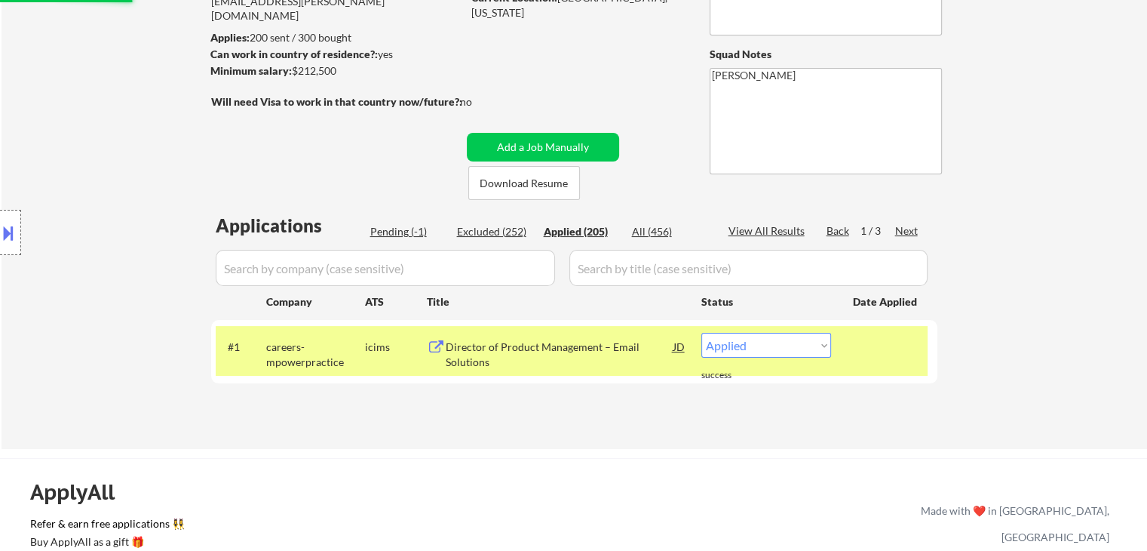
select select ""applied""
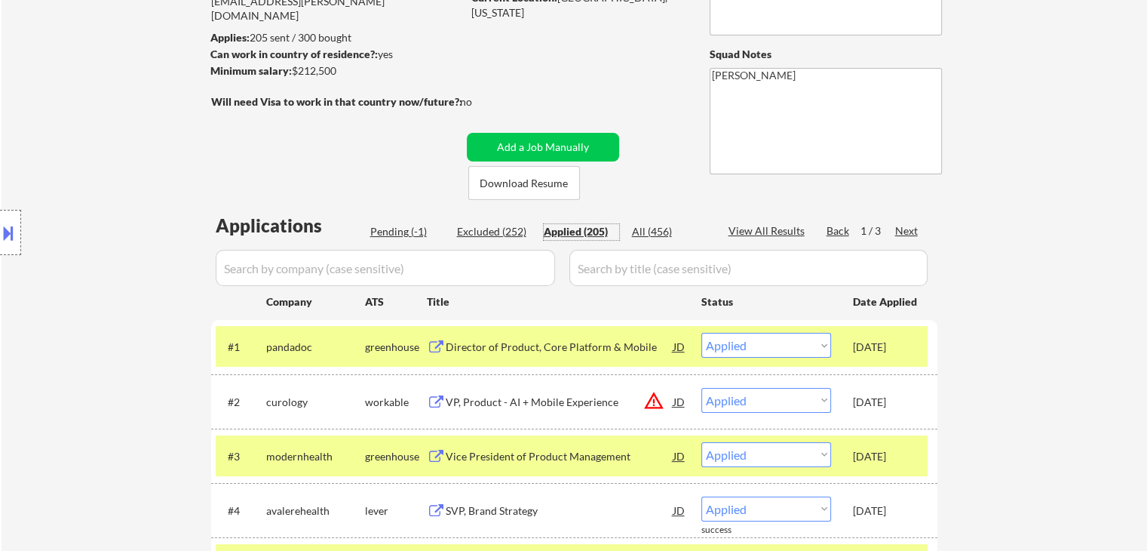
scroll to position [103, 0]
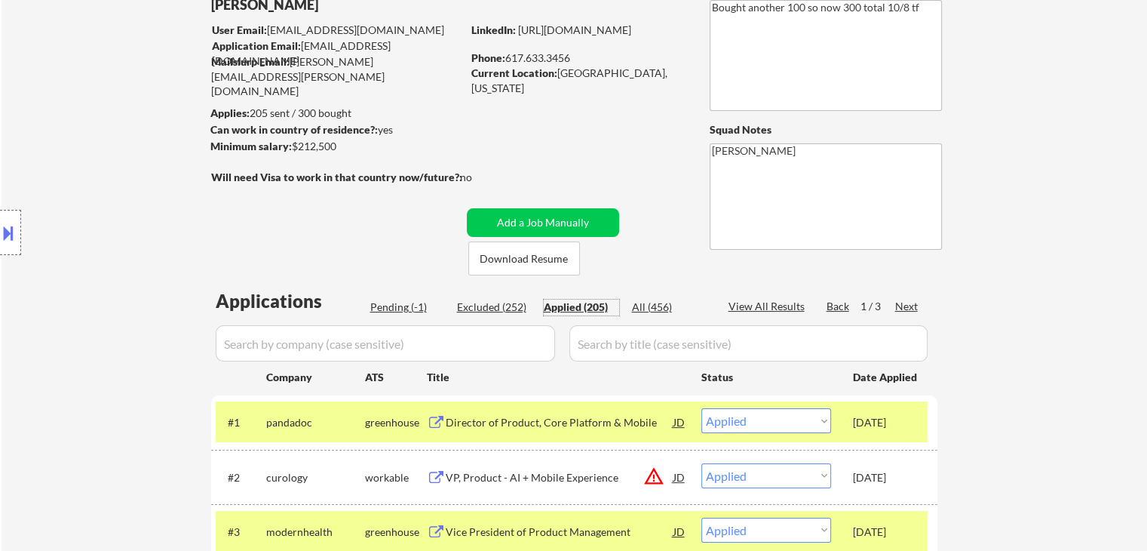
click at [170, 204] on div "Location Inclusions:" at bounding box center [135, 233] width 270 height 280
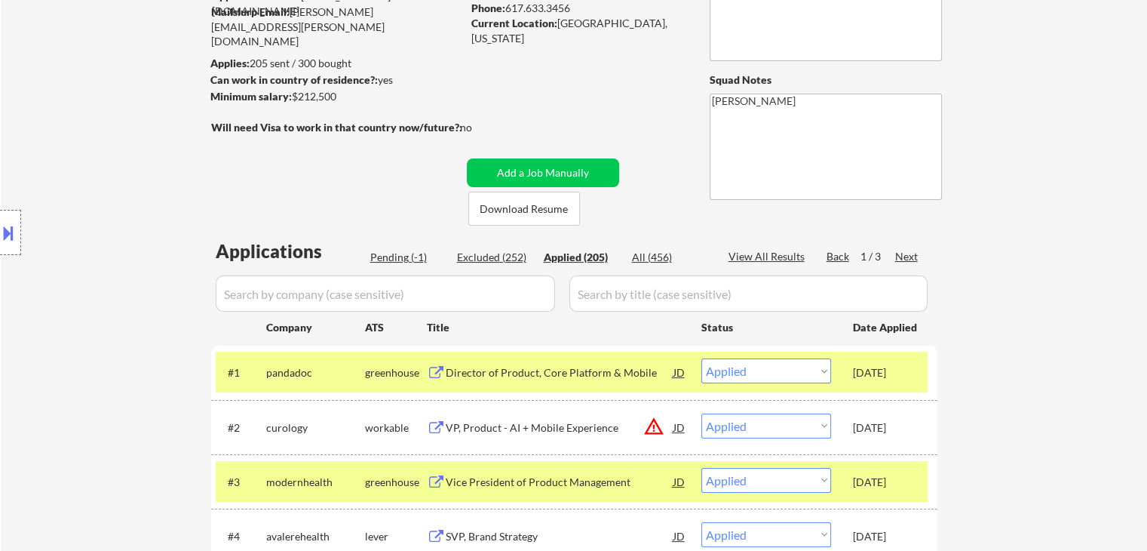
scroll to position [178, 0]
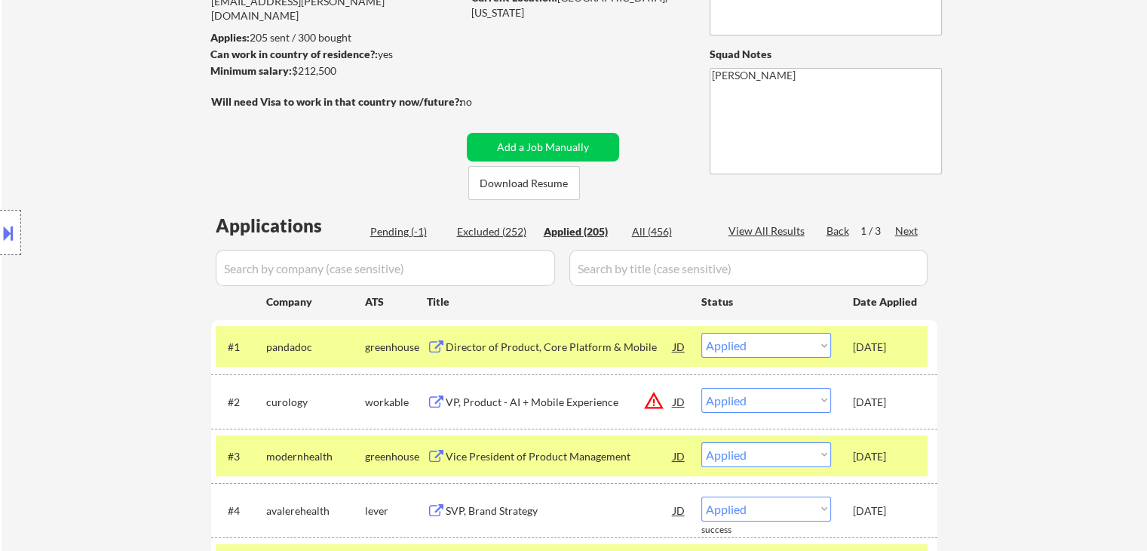
click at [384, 232] on div "Pending (-1)" at bounding box center [407, 231] width 75 height 15
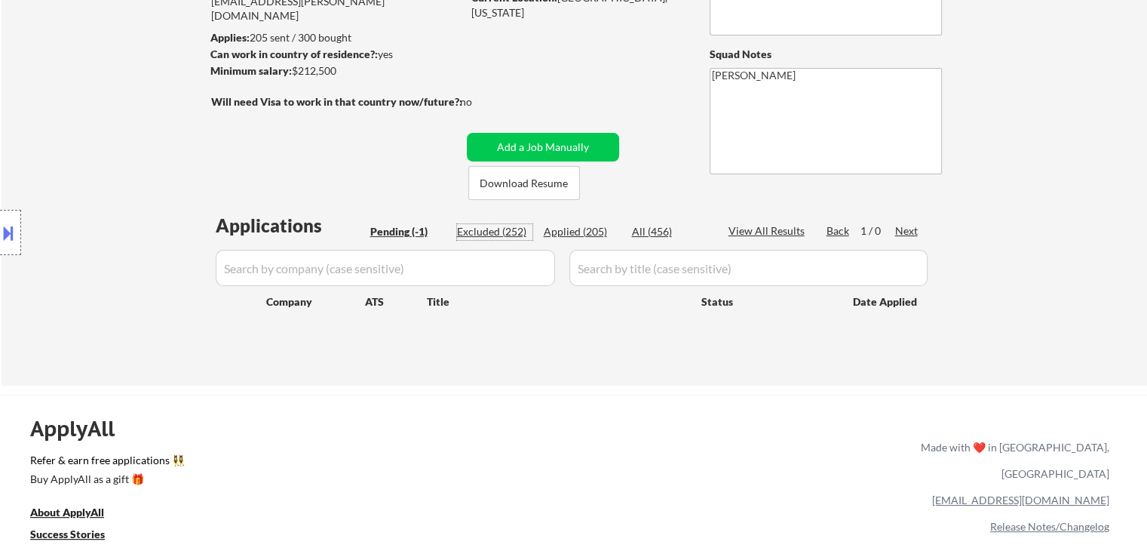
click at [471, 235] on div "Excluded (252)" at bounding box center [494, 231] width 75 height 15
click at [588, 227] on div "Applied (205)" at bounding box center [581, 231] width 75 height 15
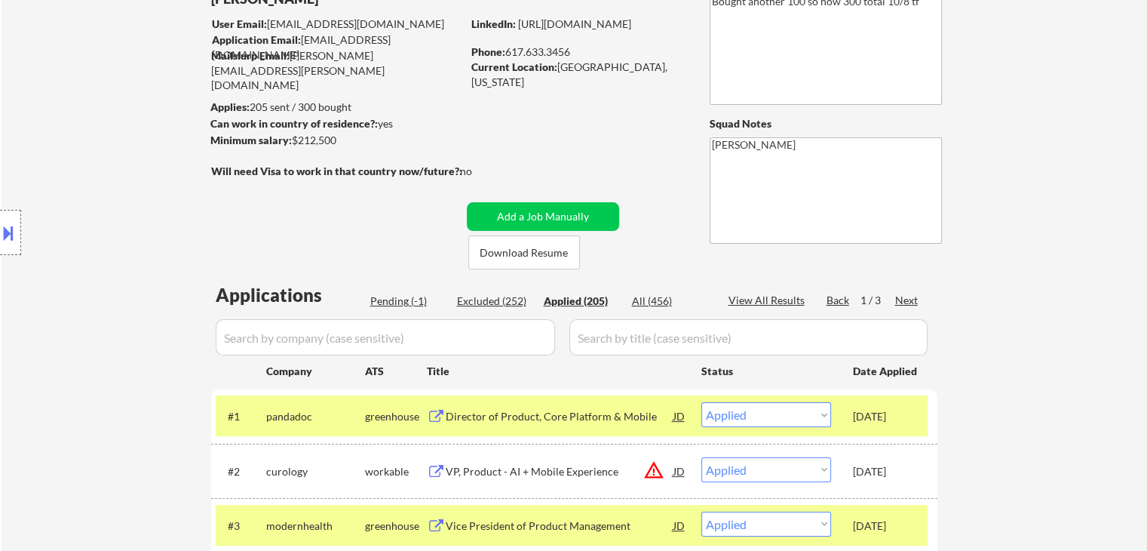
scroll to position [0, 0]
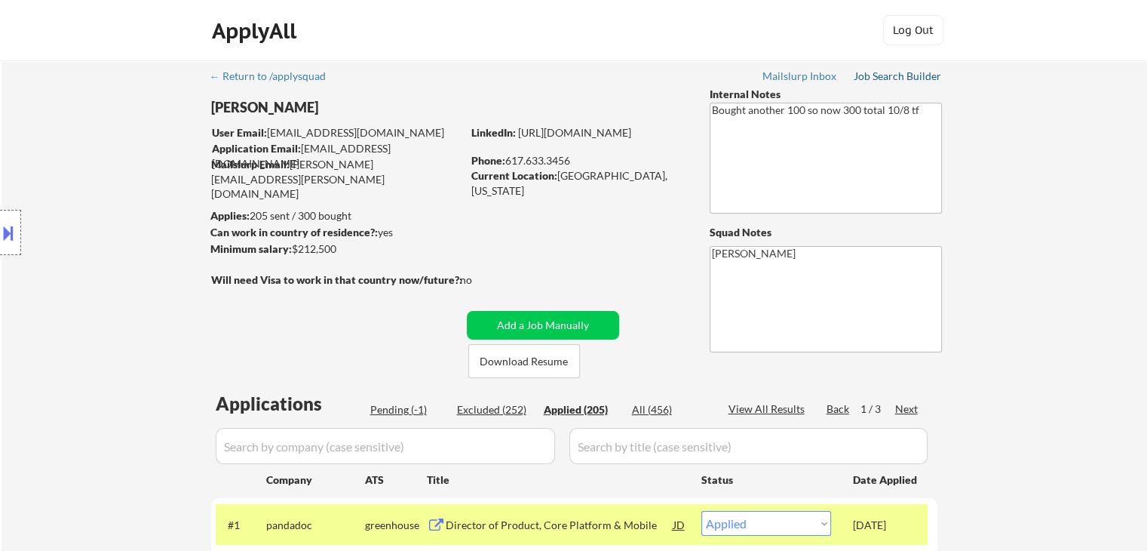
click at [923, 79] on div "Job Search Builder" at bounding box center [898, 76] width 88 height 11
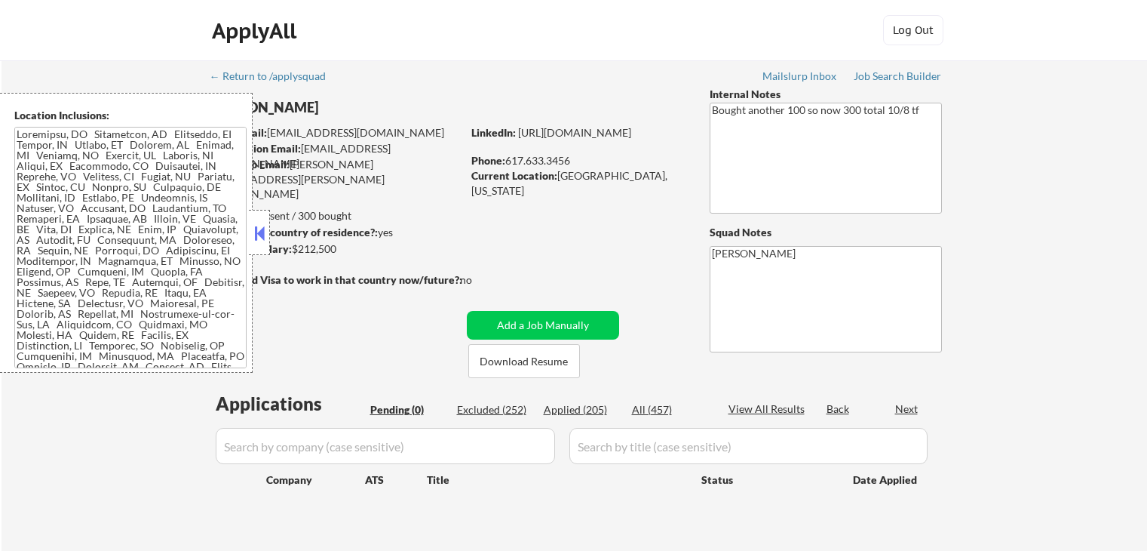
click at [263, 236] on button at bounding box center [259, 233] width 17 height 23
